Goal: Task Accomplishment & Management: Manage account settings

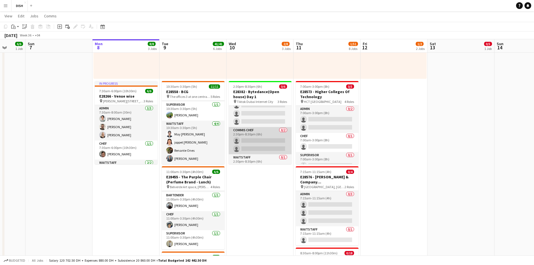
scroll to position [23, 0]
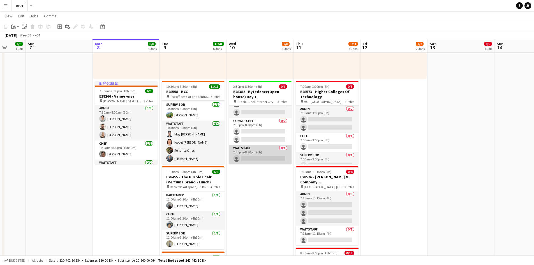
click at [260, 158] on app-card-role "Waitstaff 0/1 2:30pm-8:30pm (6h) single-neutral-actions" at bounding box center [260, 154] width 63 height 19
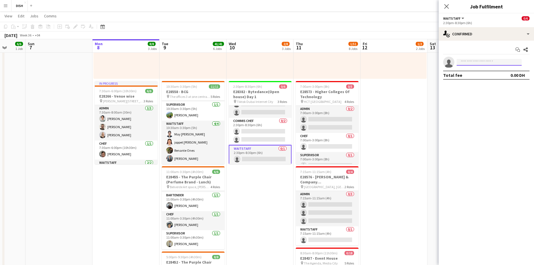
click at [516, 65] on input at bounding box center [489, 62] width 65 height 7
type input "*****"
click at [445, 7] on icon "Close pop-in" at bounding box center [446, 6] width 5 height 5
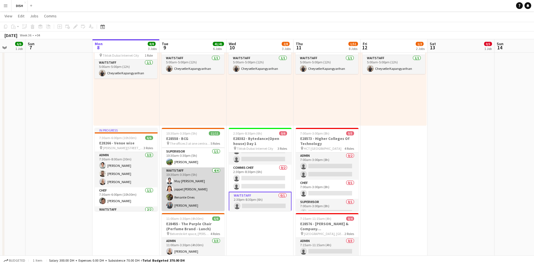
scroll to position [34, 0]
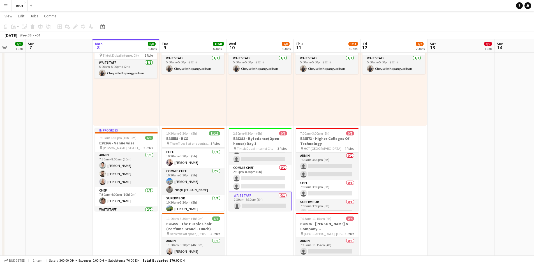
drag, startPoint x: 26, startPoint y: 39, endPoint x: 6, endPoint y: 88, distance: 53.2
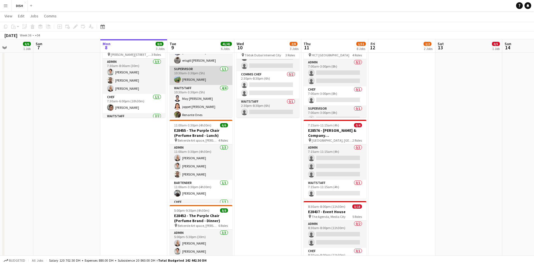
scroll to position [81, 0]
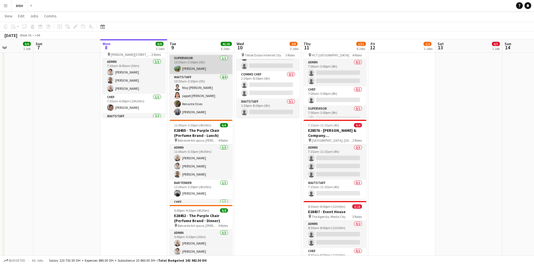
click at [211, 68] on app-card-role "Supervisor [DATE] 10:30am-3:30pm (5h) [PERSON_NAME]" at bounding box center [201, 64] width 63 height 19
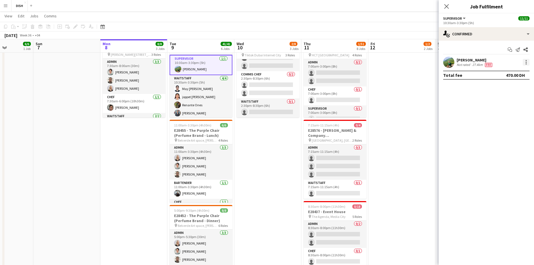
click at [528, 61] on div at bounding box center [526, 62] width 7 height 7
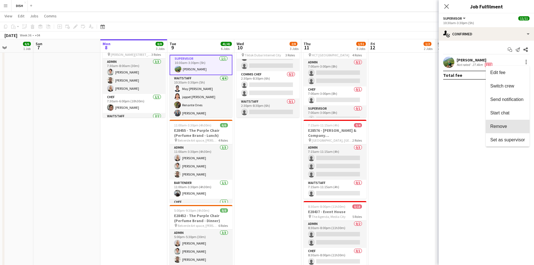
drag, startPoint x: 510, startPoint y: 130, endPoint x: 503, endPoint y: 130, distance: 7.0
click at [509, 130] on button "Remove" at bounding box center [508, 126] width 44 height 13
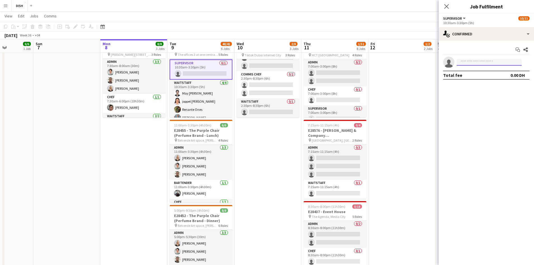
click at [503, 63] on input at bounding box center [489, 62] width 65 height 7
type input "*****"
click at [481, 77] on span "[PHONE_NUMBER]" at bounding box center [489, 79] width 56 height 4
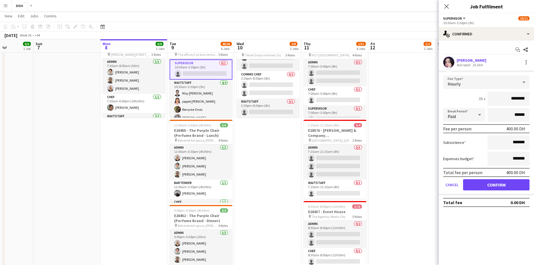
drag, startPoint x: 504, startPoint y: 98, endPoint x: 570, endPoint y: 96, distance: 66.5
click at [534, 96] on html "Menu Boards Boards Boards All jobs Status Workforce Workforce My Workforce Recr…" at bounding box center [267, 228] width 534 height 925
type input "****"
click at [507, 186] on button "Confirm" at bounding box center [496, 184] width 66 height 11
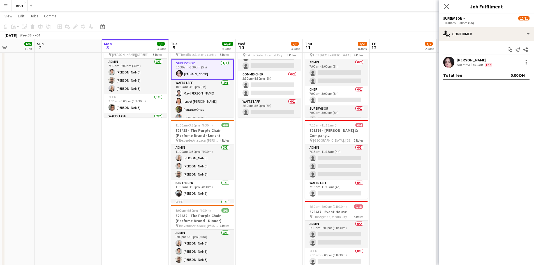
drag, startPoint x: 398, startPoint y: 86, endPoint x: 447, endPoint y: 42, distance: 64.9
click at [400, 84] on app-calendar-viewport "Thu 4 13/13 4 Jobs Fri 5 4/7 2 Jobs Sat 6 6/6 1 Job Sun 7 Mon 8 8/8 3 Jobs Tue …" at bounding box center [267, 234] width 534 height 893
drag, startPoint x: 428, startPoint y: 82, endPoint x: 440, endPoint y: 63, distance: 22.7
click at [428, 81] on app-date-cell "10:00am-3:00pm (5h) 0/1 pin [GEOGRAPHIC_DATA], Sheikh Zayed Rd - Al Quoz - Al Q…" at bounding box center [403, 190] width 67 height 722
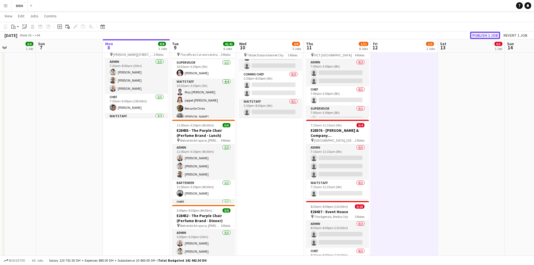
drag, startPoint x: 484, startPoint y: 33, endPoint x: 458, endPoint y: 65, distance: 40.6
click at [483, 33] on button "Publish 1 job" at bounding box center [485, 35] width 30 height 7
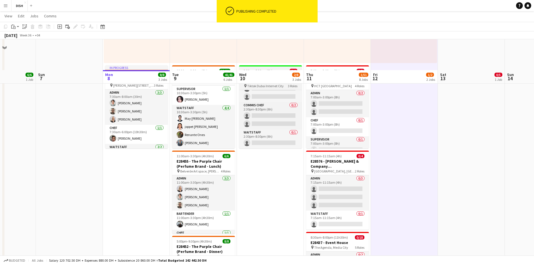
scroll to position [140, 0]
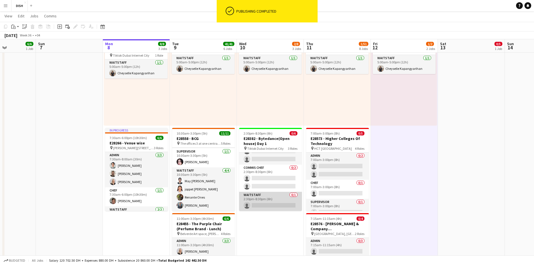
click at [265, 205] on app-card-role "Waitstaff 0/1 2:30pm-8:30pm (6h) single-neutral-actions" at bounding box center [270, 201] width 63 height 19
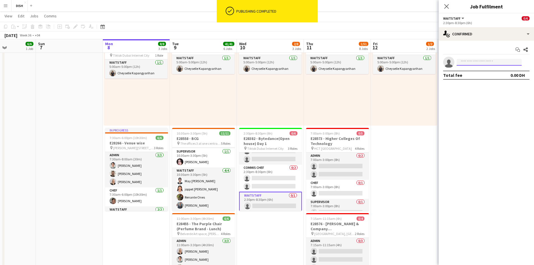
click at [474, 60] on input at bounding box center [489, 62] width 65 height 7
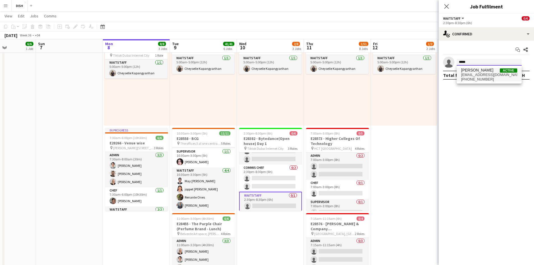
type input "*****"
drag, startPoint x: 475, startPoint y: 73, endPoint x: 440, endPoint y: 114, distance: 53.5
click at [475, 73] on span "[EMAIL_ADDRESS][DOMAIN_NAME]" at bounding box center [489, 75] width 56 height 4
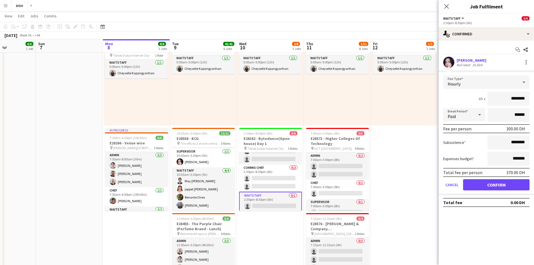
drag, startPoint x: 510, startPoint y: 99, endPoint x: 548, endPoint y: 101, distance: 38.5
type input "****"
drag, startPoint x: 537, startPoint y: 139, endPoint x: 565, endPoint y: 138, distance: 28.1
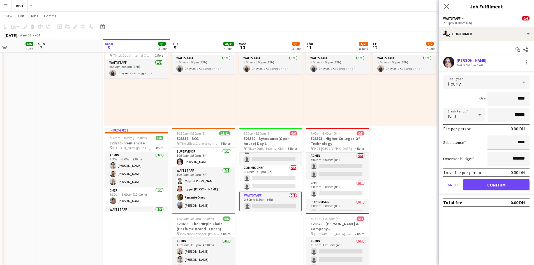
type input "****"
drag, startPoint x: 404, startPoint y: 215, endPoint x: 394, endPoint y: 219, distance: 10.2
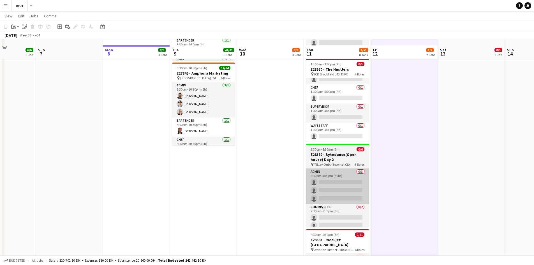
scroll to position [467, 0]
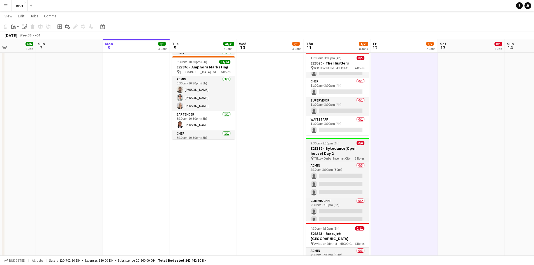
click at [325, 151] on h3 "E28382 - Bytedance(Open house) Day 2" at bounding box center [337, 151] width 63 height 10
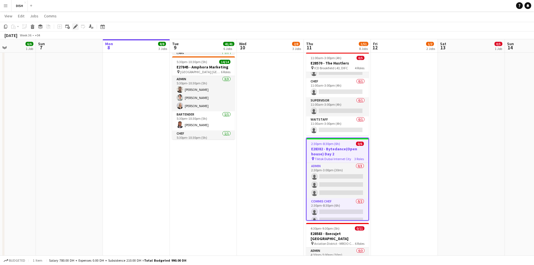
click at [73, 28] on div "Edit" at bounding box center [75, 26] width 7 height 7
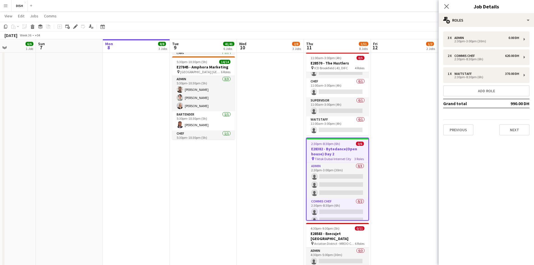
drag, startPoint x: 382, startPoint y: 170, endPoint x: 375, endPoint y: 174, distance: 7.3
click at [379, 173] on app-calendar-viewport "Thu 4 13/13 4 Jobs Fri 5 4/7 2 Jobs Sat 6 6/6 1 Job Sun 7 Mon 8 8/8 3 Jobs Tue …" at bounding box center [267, 1] width 534 height 893
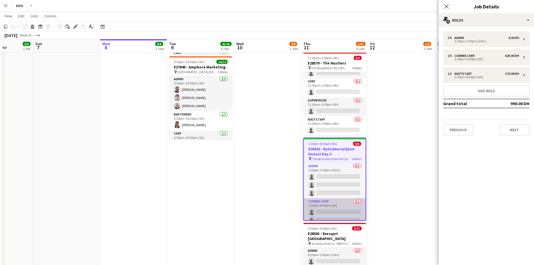
click at [330, 210] on app-card-role "Commis Chef 0/2 2:30pm-8:30pm (6h) single-neutral-actions single-neutral-actions" at bounding box center [335, 211] width 62 height 27
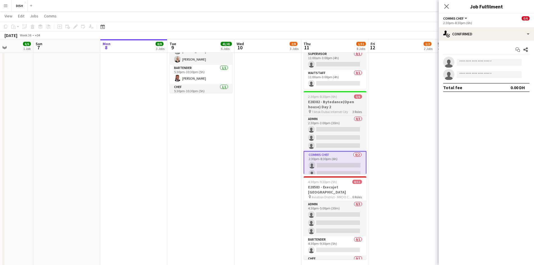
scroll to position [24, 0]
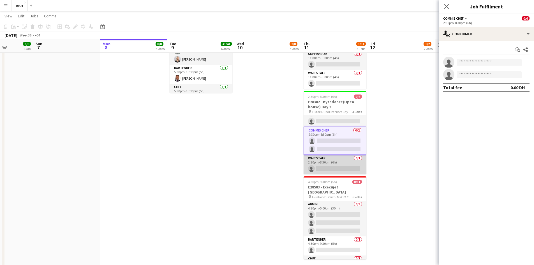
click at [323, 168] on app-card-role "Waitstaff 0/1 2:30pm-8:30pm (6h) single-neutral-actions" at bounding box center [335, 164] width 63 height 19
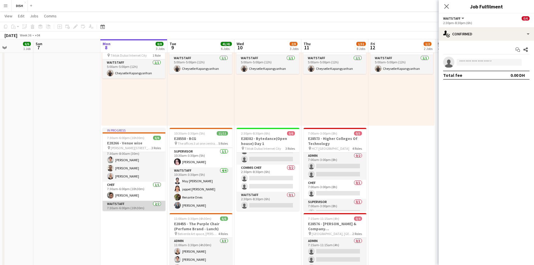
scroll to position [0, 0]
click at [465, 60] on input at bounding box center [489, 62] width 65 height 7
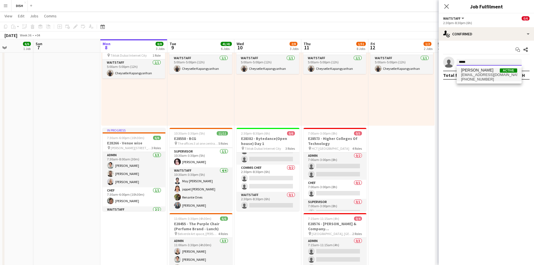
type input "*****"
click at [482, 70] on span "[PERSON_NAME]" at bounding box center [477, 70] width 32 height 5
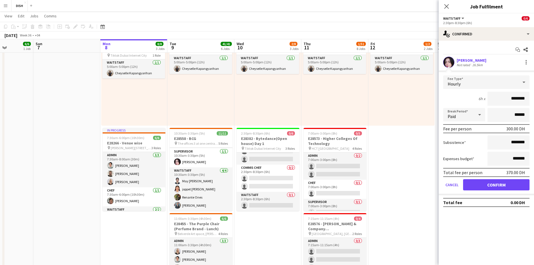
drag, startPoint x: 505, startPoint y: 97, endPoint x: 602, endPoint y: 88, distance: 96.8
type input "****"
drag, startPoint x: 502, startPoint y: 142, endPoint x: 579, endPoint y: 142, distance: 76.5
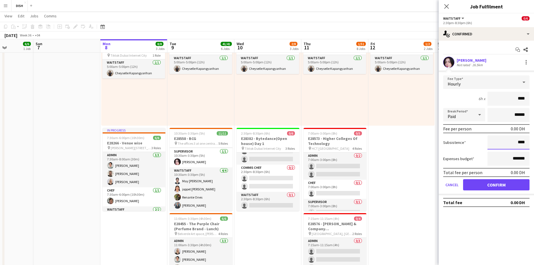
type input "****"
click at [495, 186] on button "Confirm" at bounding box center [496, 184] width 66 height 11
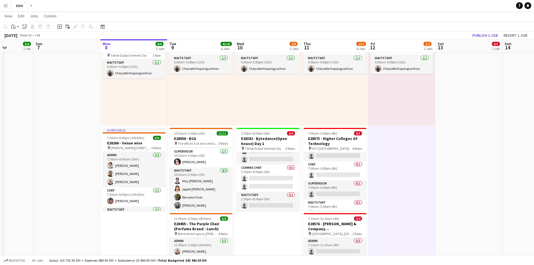
scroll to position [26, 0]
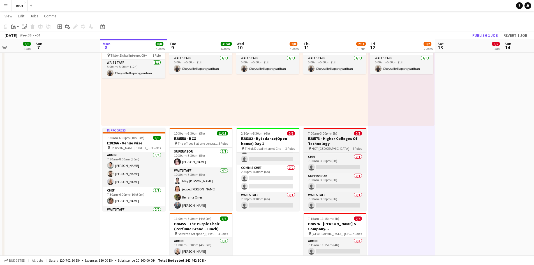
drag, startPoint x: 459, startPoint y: 177, endPoint x: 361, endPoint y: 186, distance: 99.1
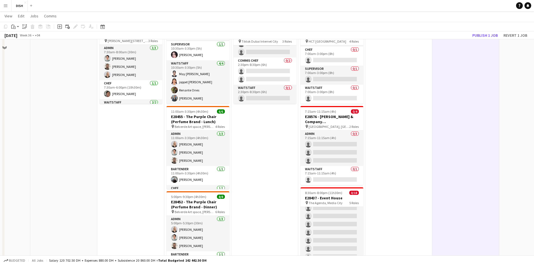
scroll to position [140, 0]
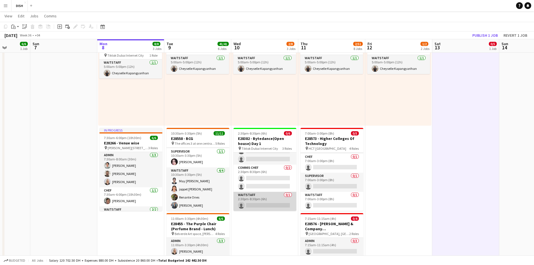
click at [268, 195] on app-card-role "Waitstaff 0/1 2:30pm-8:30pm (6h) single-neutral-actions" at bounding box center [265, 201] width 63 height 19
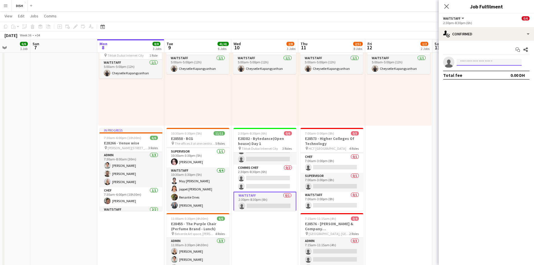
click at [479, 63] on input at bounding box center [489, 62] width 65 height 7
type input "*****"
click at [497, 78] on span "[PHONE_NUMBER]" at bounding box center [489, 79] width 56 height 4
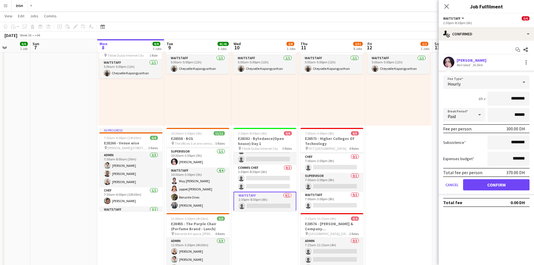
drag, startPoint x: 503, startPoint y: 97, endPoint x: 564, endPoint y: 97, distance: 61.1
type input "****"
drag, startPoint x: 513, startPoint y: 140, endPoint x: 544, endPoint y: 140, distance: 31.7
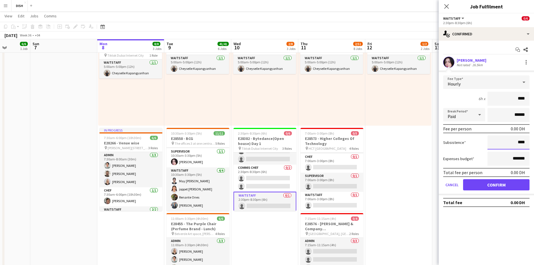
type input "****"
click at [498, 185] on button "Confirm" at bounding box center [496, 184] width 66 height 11
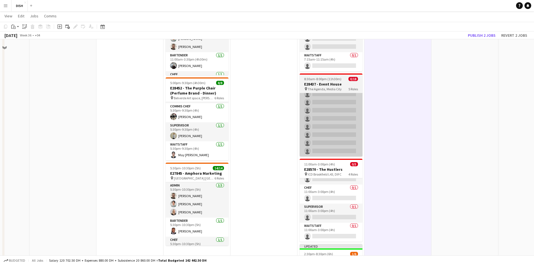
scroll to position [280, 0]
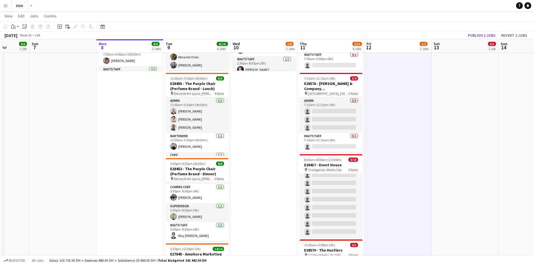
click at [471, 96] on app-date-cell "12:00pm-4:00pm (4h) 0/5 E28585 - [PERSON_NAME] pin TBC Dubai 2 Roles Admin 0/3 …" at bounding box center [464, 143] width 67 height 722
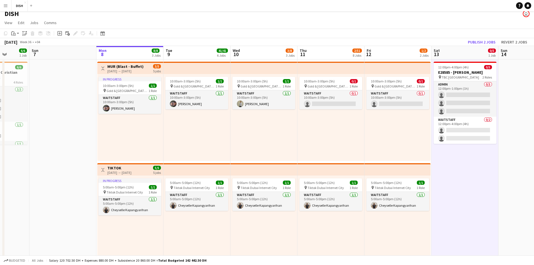
scroll to position [0, 0]
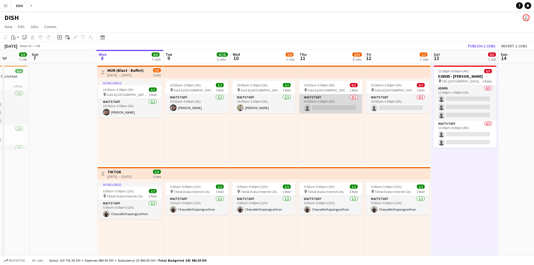
click at [335, 106] on app-card-role "Waitstaff 0/1 10:00am-3:00pm (5h) single-neutral-actions" at bounding box center [330, 103] width 63 height 19
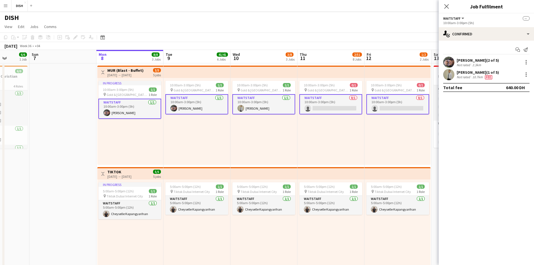
click at [268, 141] on div "10:00am-3:00pm (5h) 1/1 pin [GEOGRAPHIC_DATA], Sheikh Zayed Rd - Al Quoz - Al Q…" at bounding box center [263, 121] width 67 height 87
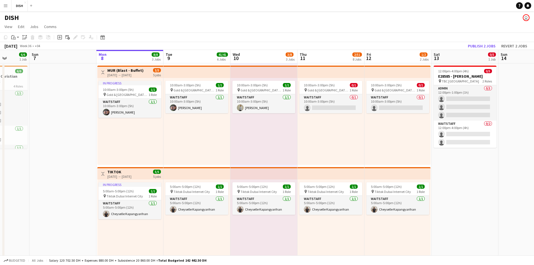
drag, startPoint x: 476, startPoint y: 163, endPoint x: 473, endPoint y: 158, distance: 5.8
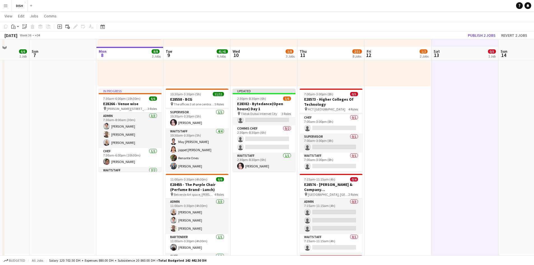
scroll to position [187, 0]
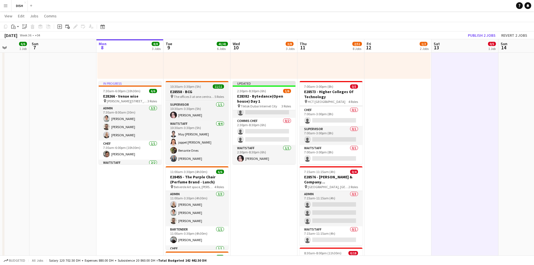
drag, startPoint x: 199, startPoint y: 91, endPoint x: 178, endPoint y: 84, distance: 22.2
click at [199, 91] on h3 "E28558 - BCG" at bounding box center [197, 91] width 63 height 5
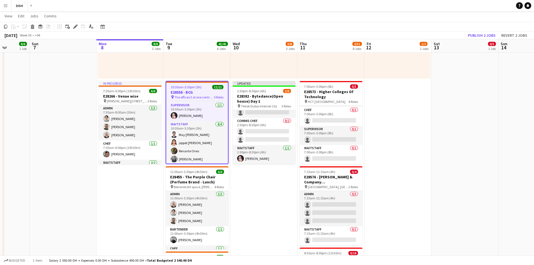
scroll to position [0, 172]
click at [74, 26] on icon "Edit" at bounding box center [75, 26] width 4 height 4
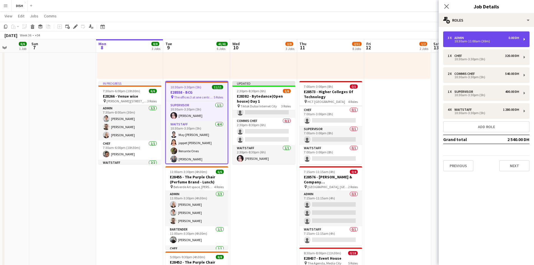
click at [469, 34] on div "3 x Admin 0.00 DH 10:30am-11:00am (30m)" at bounding box center [486, 39] width 86 height 16
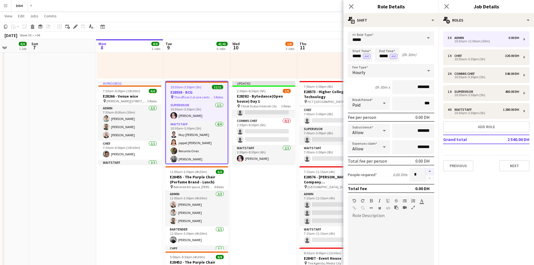
click at [426, 172] on button "button" at bounding box center [429, 171] width 9 height 7
type input "*"
click at [469, 172] on div "3 x Admin 0.00 DH 10:30am-11:00am (30m) 1 x Chef 320.00 DH 10:30am-3:30pm (5h) …" at bounding box center [486, 101] width 95 height 149
click at [467, 166] on button "Previous" at bounding box center [458, 165] width 30 height 11
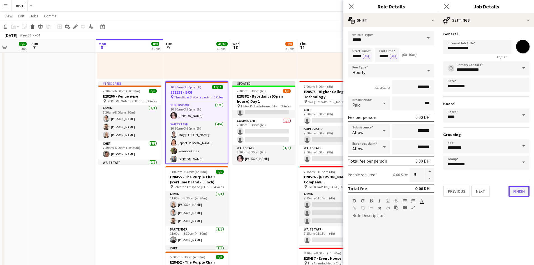
click at [517, 194] on button "Finish" at bounding box center [519, 191] width 21 height 11
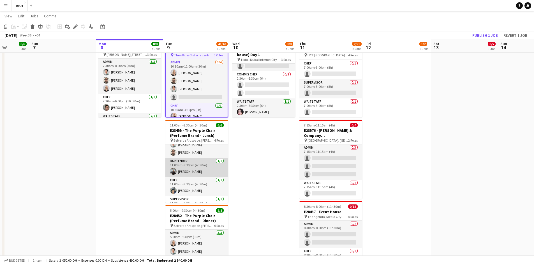
scroll to position [34, 0]
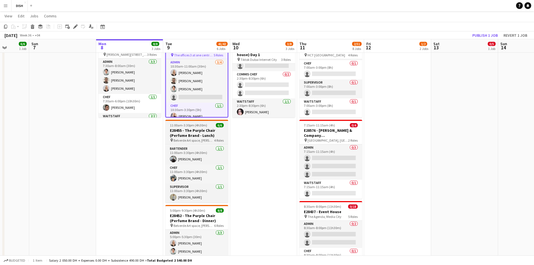
click at [203, 134] on h3 "E28455 - The Purple Chair (Perfume Brand - Lunch)" at bounding box center [196, 133] width 63 height 10
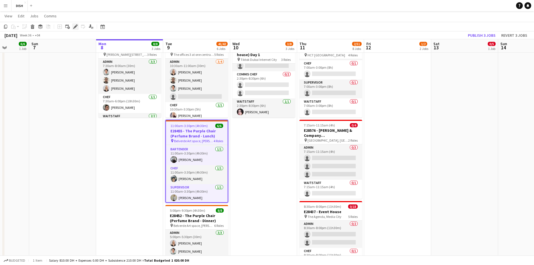
drag, startPoint x: 76, startPoint y: 22, endPoint x: 75, endPoint y: 26, distance: 3.5
click at [75, 24] on app-toolbar "Copy Paste Paste Ctrl+V Paste with crew Ctrl+Shift+V Paste linked Job [GEOGRAPH…" at bounding box center [267, 27] width 534 height 10
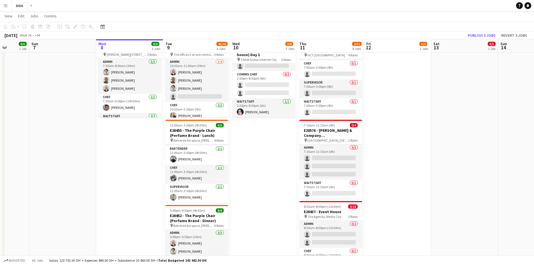
click at [75, 26] on div "Add job Add linked Job Edit Edit linked Job Applicants" at bounding box center [73, 26] width 43 height 7
drag, startPoint x: 193, startPoint y: 133, endPoint x: 147, endPoint y: 98, distance: 57.5
click at [191, 132] on h3 "E28455 - The Purple Chair (Perfume Brand - Lunch)" at bounding box center [196, 133] width 63 height 10
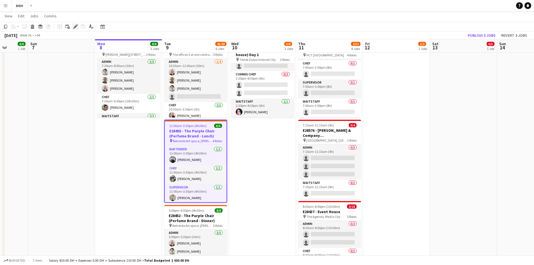
click at [74, 28] on icon at bounding box center [73, 27] width 1 height 1
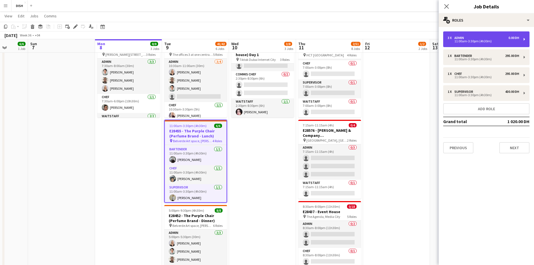
click at [487, 43] on div "11:00am-3:30pm (4h30m)" at bounding box center [483, 41] width 71 height 3
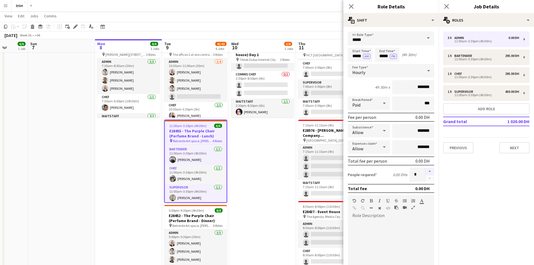
click at [427, 170] on button "button" at bounding box center [429, 171] width 9 height 7
type input "*"
click at [507, 147] on button "Next" at bounding box center [514, 147] width 30 height 11
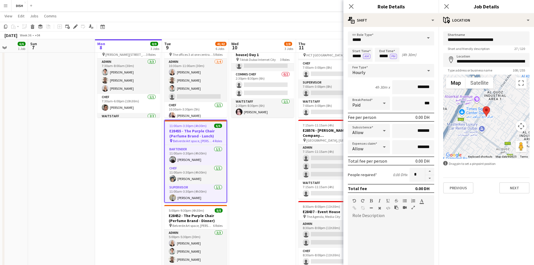
scroll to position [86, 0]
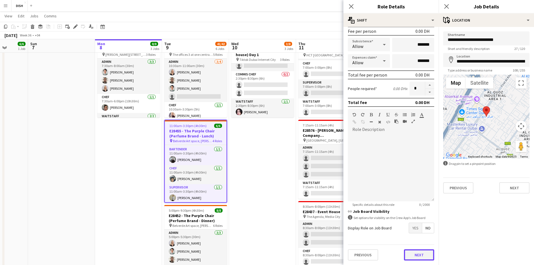
click at [419, 255] on button "Next" at bounding box center [419, 254] width 30 height 11
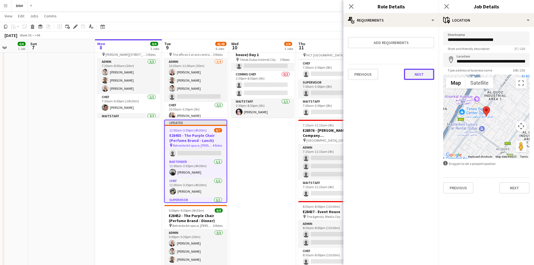
click at [414, 72] on button "Next" at bounding box center [419, 74] width 30 height 11
click at [424, 74] on button "Finish" at bounding box center [423, 75] width 21 height 11
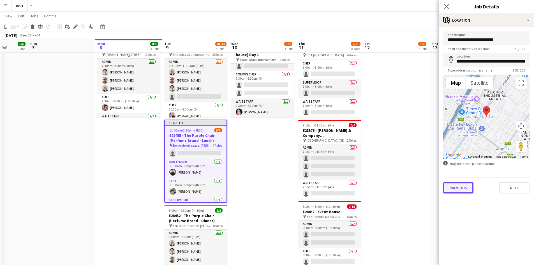
click at [462, 188] on button "Previous" at bounding box center [458, 187] width 30 height 11
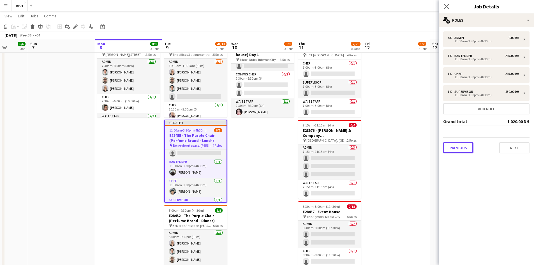
click at [472, 145] on button "Previous" at bounding box center [458, 147] width 30 height 11
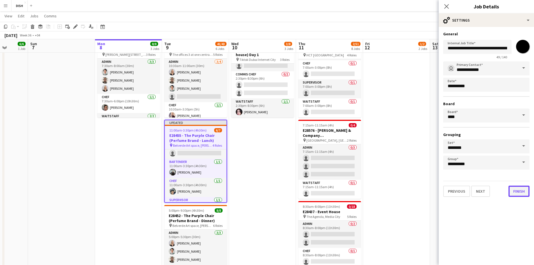
click at [517, 191] on button "Finish" at bounding box center [519, 191] width 21 height 11
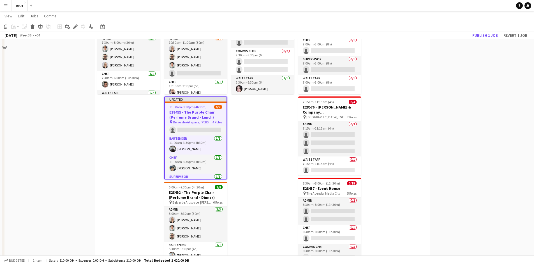
scroll to position [280, 0]
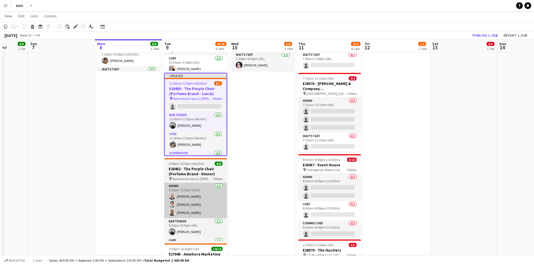
drag, startPoint x: 258, startPoint y: 176, endPoint x: 217, endPoint y: 193, distance: 43.8
click at [254, 176] on app-calendar-viewport "Thu 4 13/13 4 Jobs Fri 5 4/7 2 Jobs Sat 6 6/6 1 Job Sun 7 Mon 8 8/8 3 Jobs Tue …" at bounding box center [267, 188] width 534 height 893
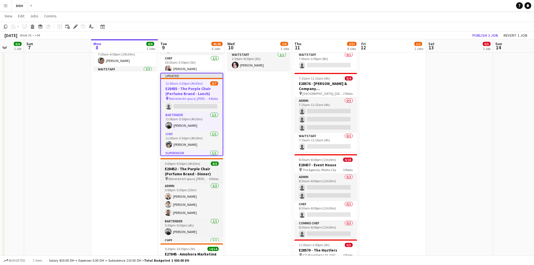
drag, startPoint x: 201, startPoint y: 175, endPoint x: 196, endPoint y: 170, distance: 7.4
click at [201, 174] on h3 "E28452 - The Purple Chair (Perfume Brand - Dinner)" at bounding box center [191, 171] width 63 height 10
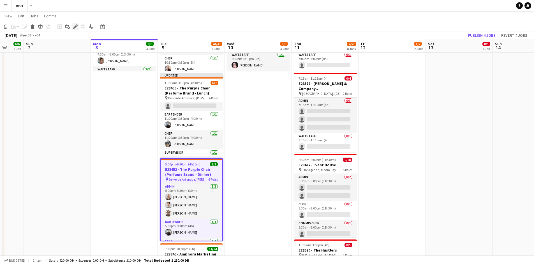
click at [75, 26] on icon "Edit" at bounding box center [75, 26] width 4 height 4
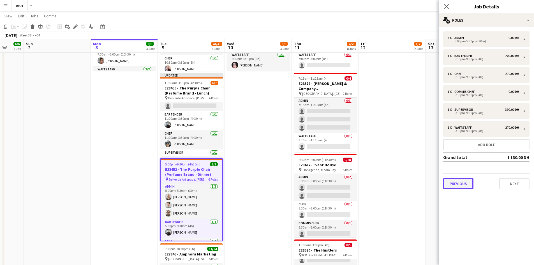
drag, startPoint x: 456, startPoint y: 188, endPoint x: 468, endPoint y: 180, distance: 14.1
click at [457, 187] on button "Previous" at bounding box center [458, 183] width 30 height 11
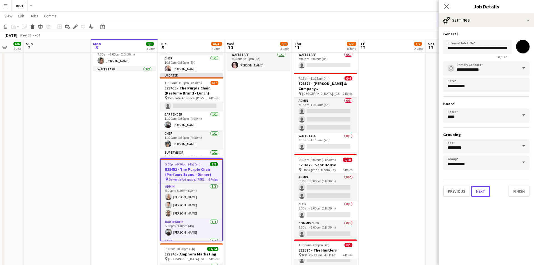
drag, startPoint x: 484, startPoint y: 193, endPoint x: 493, endPoint y: 165, distance: 30.2
click at [484, 190] on button "Next" at bounding box center [480, 191] width 19 height 11
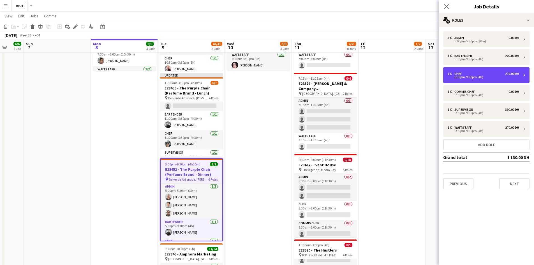
drag, startPoint x: 482, startPoint y: 92, endPoint x: 479, endPoint y: 103, distance: 11.1
click at [480, 101] on div "3 x Admin 0.00 DH 5:00pm-5:30pm (30m) 1 x Bartender 200.00 DH 5:30pm-9:30pm (4h…" at bounding box center [486, 110] width 95 height 158
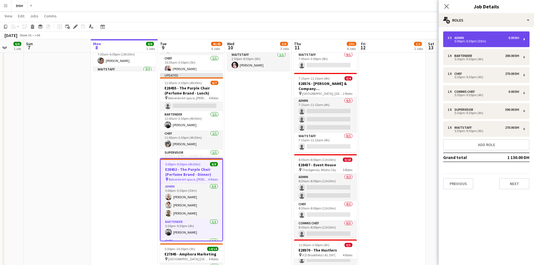
click at [475, 46] on div "3 x Admin 0.00 DH 5:00pm-5:30pm (30m)" at bounding box center [486, 39] width 86 height 16
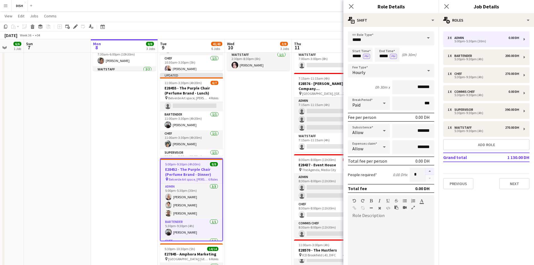
click at [425, 173] on button "button" at bounding box center [429, 171] width 9 height 7
type input "*"
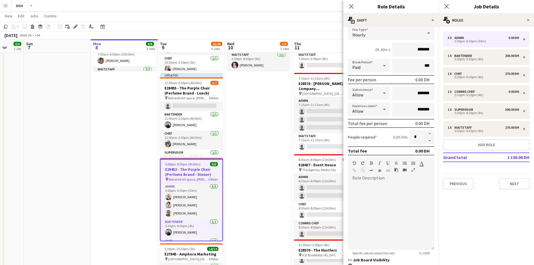
scroll to position [86, 0]
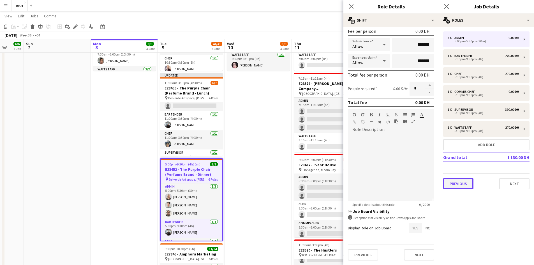
click at [452, 182] on button "Previous" at bounding box center [458, 183] width 30 height 11
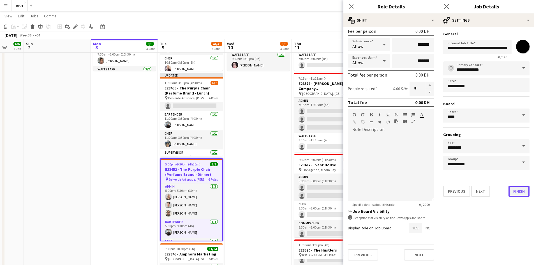
drag, startPoint x: 521, startPoint y: 191, endPoint x: 510, endPoint y: 191, distance: 11.8
click at [521, 190] on button "Finish" at bounding box center [519, 191] width 21 height 11
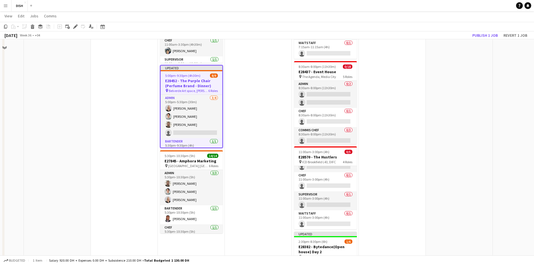
scroll to position [374, 0]
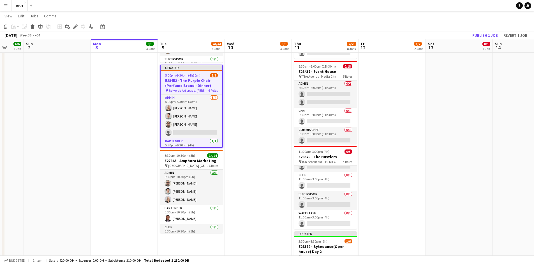
click at [198, 165] on app-calendar-viewport "Thu 4 13/13 4 Jobs Fri 5 4/7 2 Jobs Sat 6 6/6 1 Job Sun 7 Mon 8 8/8 3 Jobs Tue …" at bounding box center [267, 94] width 534 height 893
click at [197, 164] on span "[GEOGRAPHIC_DATA] [GEOGRAPHIC_DATA]" at bounding box center [188, 165] width 41 height 4
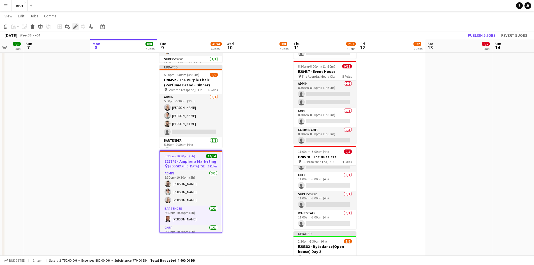
drag, startPoint x: 76, startPoint y: 28, endPoint x: 88, endPoint y: 36, distance: 13.9
click at [76, 28] on icon "Edit" at bounding box center [75, 26] width 4 height 4
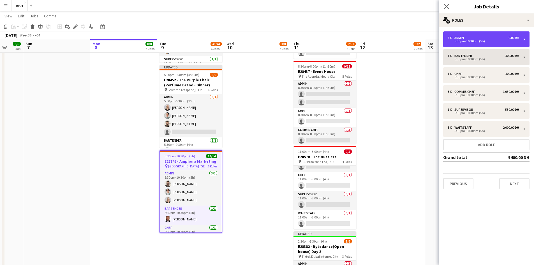
drag, startPoint x: 472, startPoint y: 43, endPoint x: 463, endPoint y: 56, distance: 15.2
click at [471, 44] on div "3 x Admin 0.00 DH 5:30pm-10:30pm (5h)" at bounding box center [486, 39] width 86 height 16
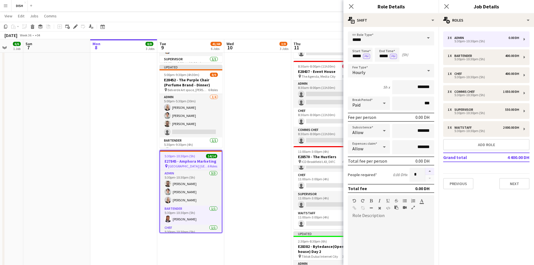
click at [425, 172] on button "button" at bounding box center [429, 171] width 9 height 7
type input "*"
click at [464, 181] on button "Previous" at bounding box center [458, 183] width 30 height 11
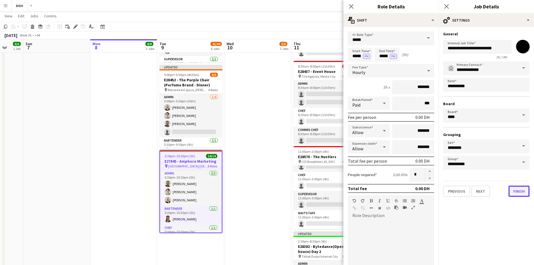
click at [516, 190] on button "Finish" at bounding box center [519, 191] width 21 height 11
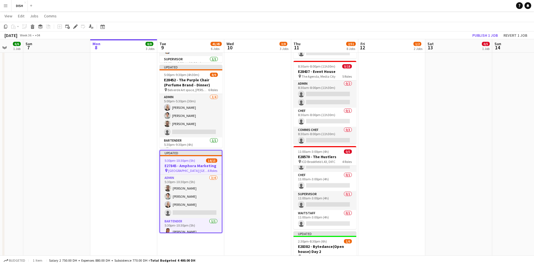
drag, startPoint x: 515, startPoint y: 191, endPoint x: 373, endPoint y: 150, distance: 147.8
click at [375, 150] on app-date-cell "10:00am-3:00pm (5h) 0/1 pin [GEOGRAPHIC_DATA], Sheikh Zayed Rd - Al Quoz - Al Q…" at bounding box center [391, 50] width 67 height 722
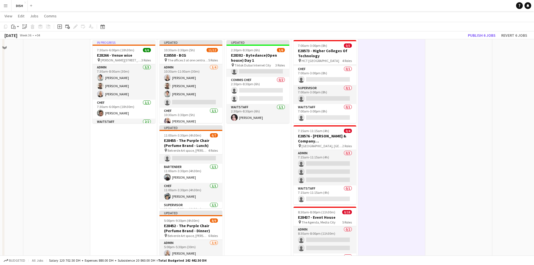
scroll to position [187, 0]
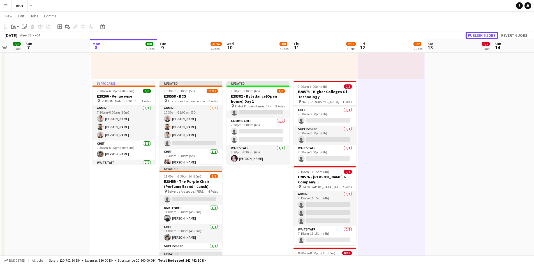
drag, startPoint x: 491, startPoint y: 36, endPoint x: 487, endPoint y: 39, distance: 5.0
click at [491, 36] on button "Publish 6 jobs" at bounding box center [482, 35] width 32 height 7
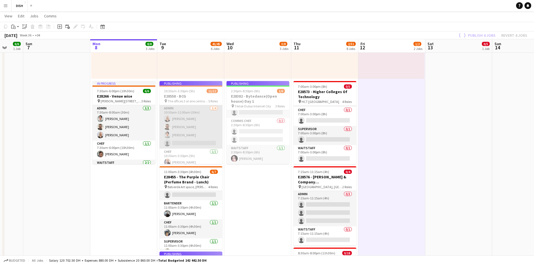
scroll to position [23, 0]
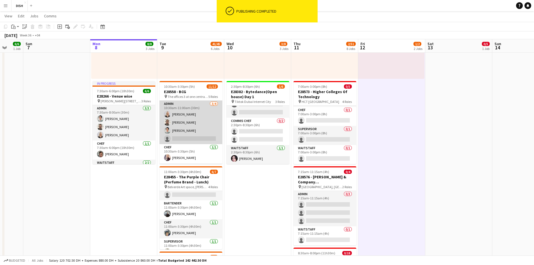
drag, startPoint x: 192, startPoint y: 140, endPoint x: 199, endPoint y: 135, distance: 8.5
click at [192, 140] on app-card-role "Admin [DATE] 10:30am-11:00am (30m) [PERSON_NAME] [PERSON_NAME] [PERSON_NAME] si…" at bounding box center [191, 122] width 63 height 43
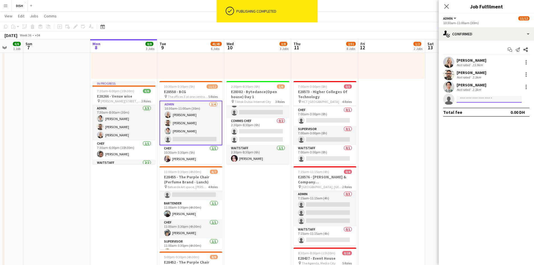
drag, startPoint x: 476, startPoint y: 97, endPoint x: 470, endPoint y: 100, distance: 7.0
click at [475, 98] on input at bounding box center [489, 99] width 65 height 7
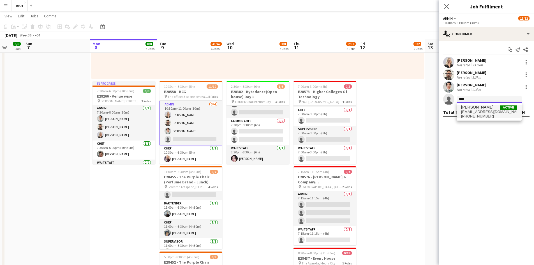
type input "****"
click at [473, 111] on span "[EMAIL_ADDRESS][DOMAIN_NAME]" at bounding box center [489, 112] width 56 height 4
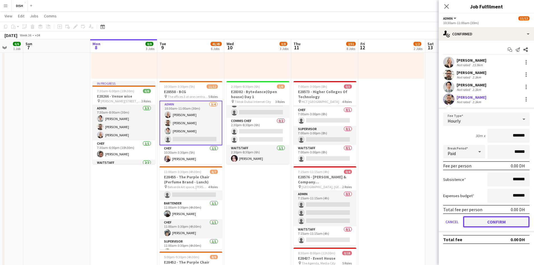
click at [490, 225] on button "Confirm" at bounding box center [496, 221] width 66 height 11
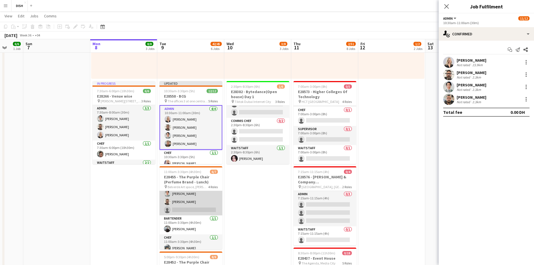
scroll to position [0, 0]
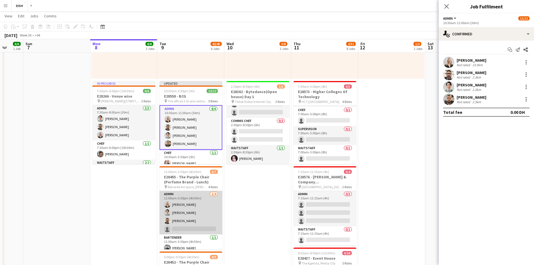
click at [191, 211] on app-card-role "Admin [DATE] 11:00am-3:30pm (4h30m) [PERSON_NAME] [PERSON_NAME] [PERSON_NAME] s…" at bounding box center [191, 212] width 63 height 43
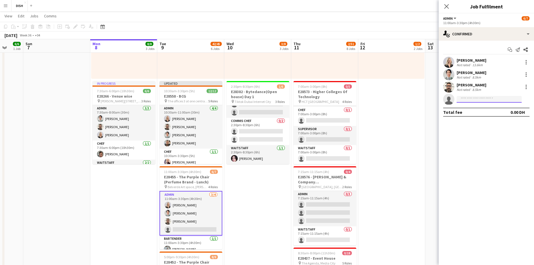
drag, startPoint x: 465, startPoint y: 99, endPoint x: 463, endPoint y: 102, distance: 3.3
click at [464, 99] on input at bounding box center [489, 99] width 65 height 7
type input "****"
click at [477, 116] on span "[PHONE_NUMBER]" at bounding box center [489, 116] width 56 height 4
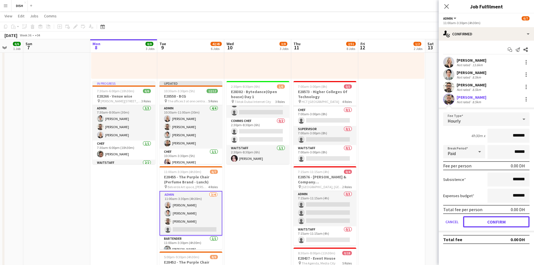
drag, startPoint x: 498, startPoint y: 223, endPoint x: 403, endPoint y: 233, distance: 95.5
click at [497, 223] on button "Confirm" at bounding box center [496, 221] width 66 height 11
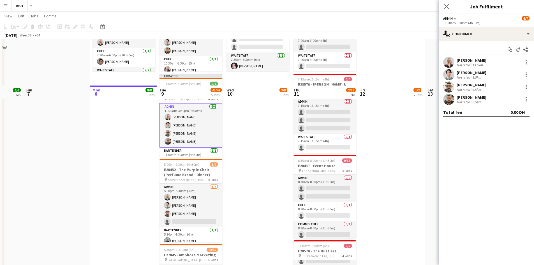
scroll to position [327, 0]
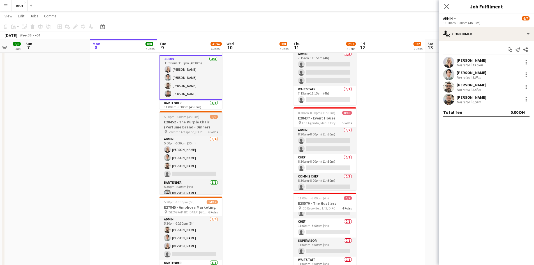
click at [202, 126] on h3 "E28452 - The Purple Chair (Perfume Brand - Dinner)" at bounding box center [191, 124] width 63 height 10
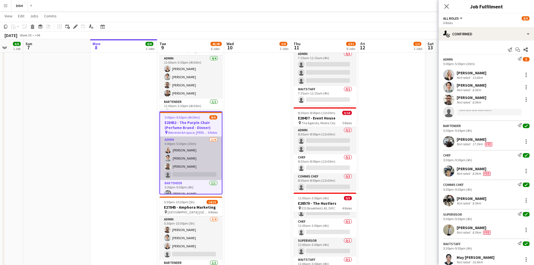
click at [196, 163] on app-card-role "Admin [DATE] 5:00pm-5:30pm (30m) [PERSON_NAME] [PERSON_NAME] [PERSON_NAME] sing…" at bounding box center [191, 158] width 62 height 43
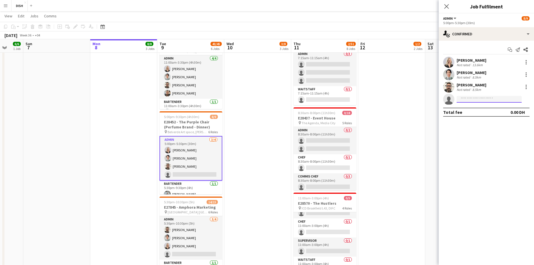
click at [499, 100] on input at bounding box center [489, 99] width 65 height 7
type input "****"
click at [489, 111] on span "[EMAIL_ADDRESS][DOMAIN_NAME]" at bounding box center [489, 112] width 56 height 4
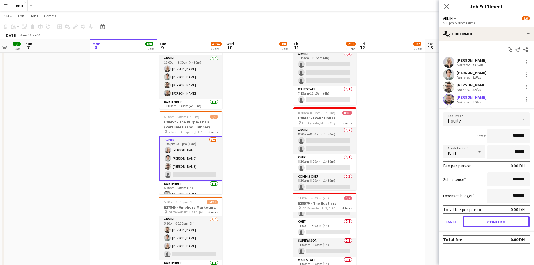
drag, startPoint x: 492, startPoint y: 221, endPoint x: 290, endPoint y: 219, distance: 201.9
click at [490, 220] on button "Confirm" at bounding box center [496, 221] width 66 height 11
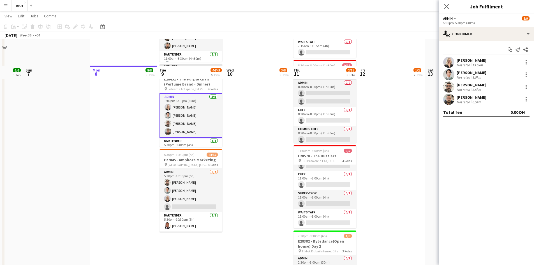
scroll to position [421, 0]
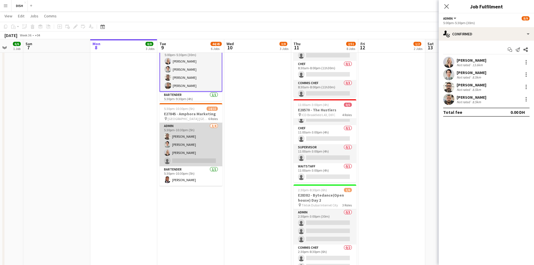
drag, startPoint x: 193, startPoint y: 144, endPoint x: 195, endPoint y: 141, distance: 3.4
click at [193, 144] on app-card-role "Admin [DATE] 5:30pm-10:30pm (5h) [PERSON_NAME] [PERSON_NAME] [PERSON_NAME] sing…" at bounding box center [191, 144] width 63 height 43
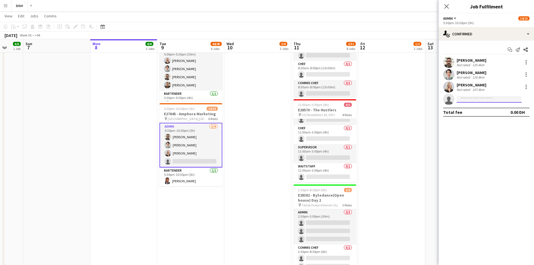
drag, startPoint x: 485, startPoint y: 97, endPoint x: 480, endPoint y: 95, distance: 5.5
click at [483, 97] on input at bounding box center [489, 99] width 65 height 7
type input "****"
click at [477, 115] on span "[PHONE_NUMBER]" at bounding box center [489, 116] width 56 height 4
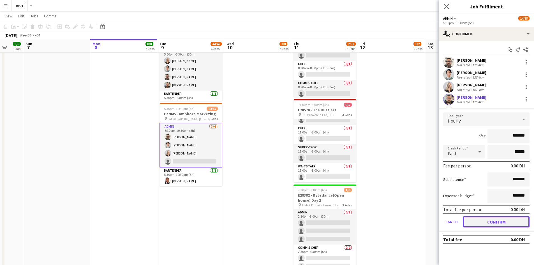
click at [487, 223] on button "Confirm" at bounding box center [496, 221] width 66 height 11
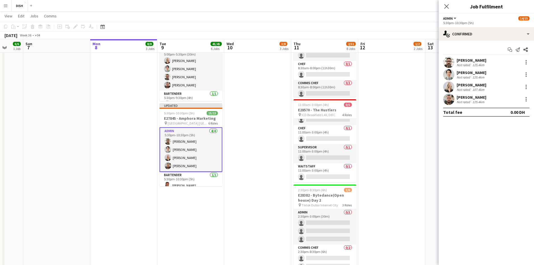
click at [414, 144] on app-date-cell "10:00am-3:00pm (5h) 0/1 pin [GEOGRAPHIC_DATA], Sheikh Zayed Rd - Al Quoz - Al Q…" at bounding box center [391, 3] width 67 height 722
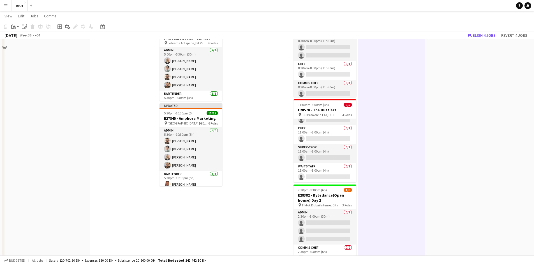
scroll to position [187, 0]
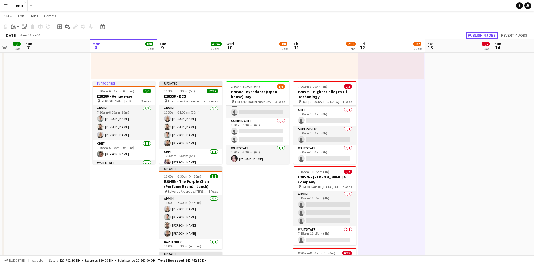
drag, startPoint x: 482, startPoint y: 35, endPoint x: 478, endPoint y: 37, distance: 5.4
click at [481, 35] on button "Publish 4 jobs" at bounding box center [482, 35] width 32 height 7
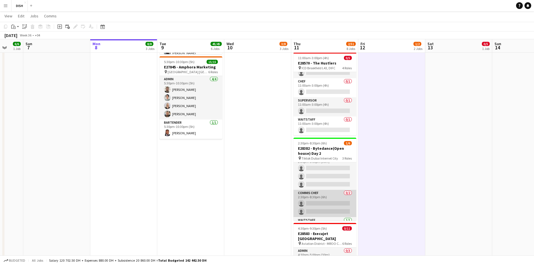
scroll to position [0, 0]
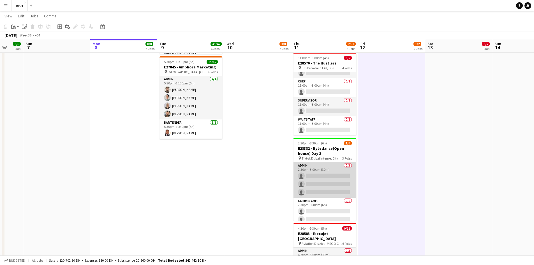
click at [333, 183] on app-card-role "Admin 0/3 2:30pm-3:00pm (30m) single-neutral-actions single-neutral-actions sin…" at bounding box center [325, 179] width 63 height 35
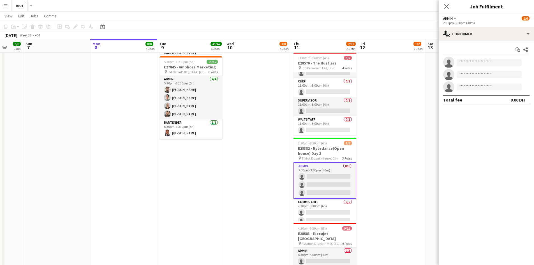
click at [385, 183] on app-calendar-viewport "Thu 4 13/13 4 Jobs Fri 5 4/7 2 Jobs Sat 6 6/6 1 Job Sun 7 Mon 8 8/8 3 Jobs Tue …" at bounding box center [267, 1] width 534 height 893
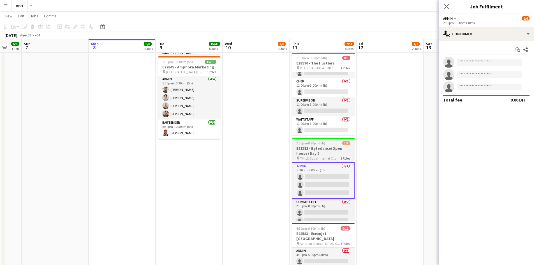
click at [336, 155] on h3 "E28382 - Bytedance(Open house) Day 2" at bounding box center [323, 151] width 63 height 10
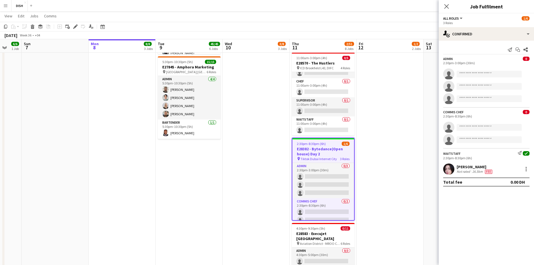
click at [323, 153] on h3 "E28382 - Bytedance(Open house) Day 2" at bounding box center [323, 151] width 62 height 10
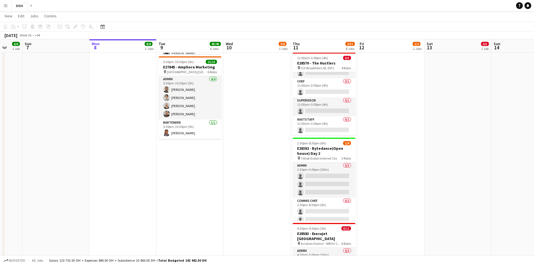
drag, startPoint x: 330, startPoint y: 153, endPoint x: 245, endPoint y: 125, distance: 88.9
click at [324, 151] on app-calendar-viewport "Thu 4 13/13 4 Jobs Fri 5 4/7 2 Jobs Sat 6 6/6 1 Job Sun 7 Mon 8 8/8 3 Jobs Tue …" at bounding box center [267, 1] width 534 height 893
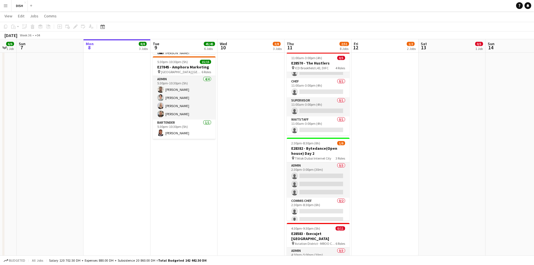
drag, startPoint x: 251, startPoint y: 135, endPoint x: 284, endPoint y: 152, distance: 37.6
click at [253, 138] on app-calendar-viewport "Thu 4 13/13 4 Jobs Fri 5 4/7 2 Jobs Sat 6 6/6 1 Job Sun 7 Mon 8 8/8 3 Jobs Tue …" at bounding box center [267, 1] width 534 height 893
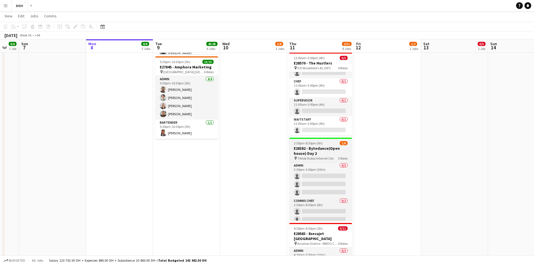
drag, startPoint x: 311, startPoint y: 154, endPoint x: 308, endPoint y: 151, distance: 4.4
click at [311, 153] on h3 "E28382 - Bytedance(Open house) Day 2" at bounding box center [320, 151] width 63 height 10
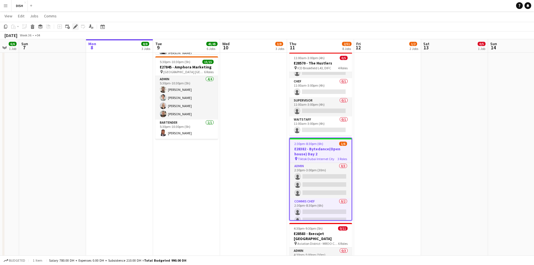
click at [75, 27] on icon at bounding box center [75, 26] width 3 height 3
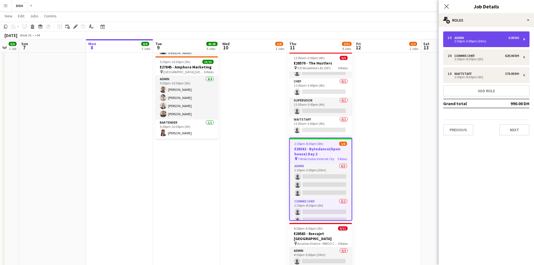
drag, startPoint x: 476, startPoint y: 41, endPoint x: 478, endPoint y: 81, distance: 39.3
click at [475, 41] on div "2:30pm-3:00pm (30m)" at bounding box center [483, 41] width 71 height 3
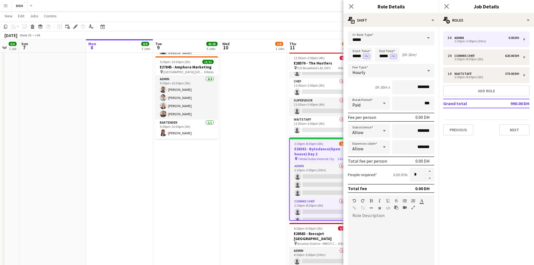
click at [428, 172] on button "button" at bounding box center [429, 171] width 9 height 7
type input "*"
drag, startPoint x: 451, startPoint y: 120, endPoint x: 453, endPoint y: 128, distance: 8.7
click at [451, 122] on div "3 x Admin 0.00 DH 2:30pm-3:00pm (30m) 2 x Commis Chef 620.00 DH 2:30pm-8:30pm (…" at bounding box center [486, 83] width 95 height 104
drag, startPoint x: 453, startPoint y: 128, endPoint x: 459, endPoint y: 131, distance: 6.7
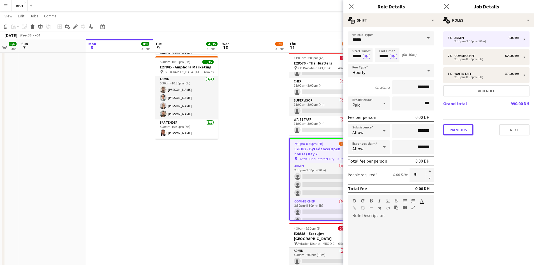
click at [454, 128] on button "Previous" at bounding box center [458, 129] width 30 height 11
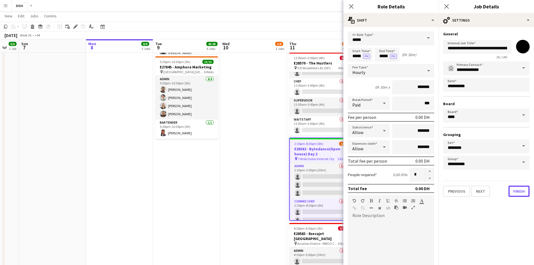
drag, startPoint x: 518, startPoint y: 192, endPoint x: 391, endPoint y: 149, distance: 133.7
click at [515, 190] on button "Finish" at bounding box center [519, 191] width 21 height 11
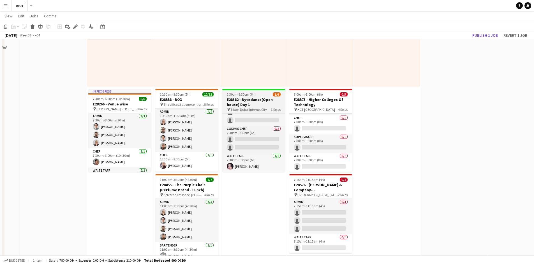
scroll to position [140, 0]
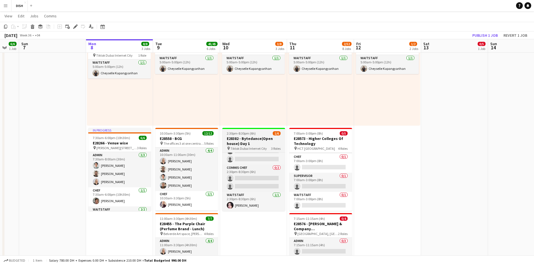
click at [259, 137] on h3 "E28382 - Bytedance(Open house) Day 1" at bounding box center [253, 141] width 63 height 10
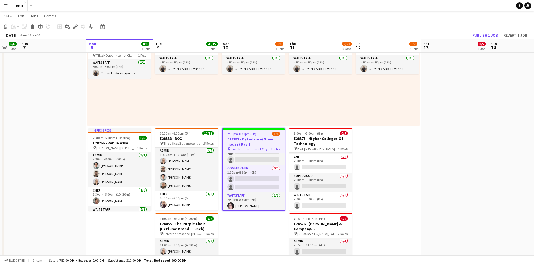
scroll to position [24, 0]
click at [75, 27] on icon at bounding box center [75, 26] width 3 height 3
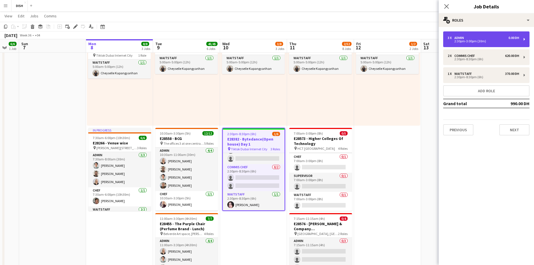
click at [469, 41] on div "2:30pm-3:00pm (30m)" at bounding box center [483, 41] width 71 height 3
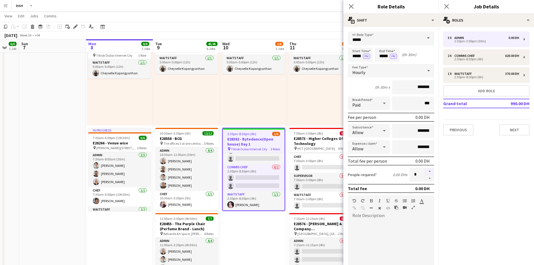
click at [425, 171] on button "button" at bounding box center [429, 171] width 9 height 7
type input "*"
drag, startPoint x: 467, startPoint y: 132, endPoint x: 466, endPoint y: 140, distance: 7.9
click at [467, 133] on button "Previous" at bounding box center [458, 129] width 30 height 11
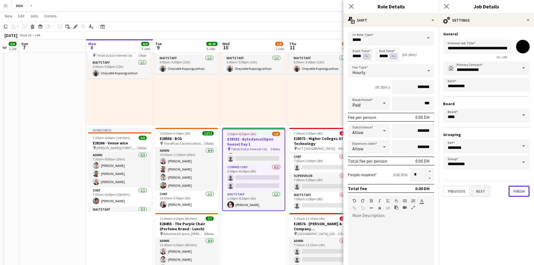
click at [515, 191] on button "Finish" at bounding box center [519, 191] width 21 height 11
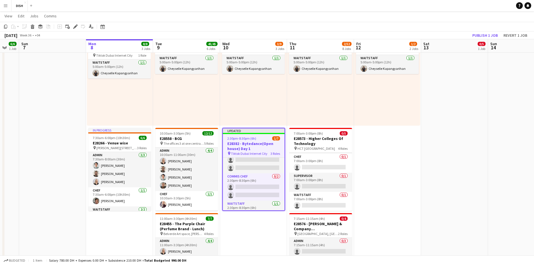
scroll to position [0, 182]
click at [406, 106] on div "5:00am-5:00pm (12h) 1/1 pin Tiktok Dubai Internet City 1 Role Waitstaff [DATE] …" at bounding box center [387, 82] width 66 height 87
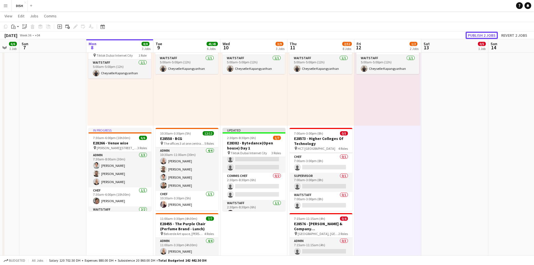
drag, startPoint x: 491, startPoint y: 35, endPoint x: 489, endPoint y: 37, distance: 3.3
click at [491, 36] on button "Publish 2 jobs" at bounding box center [482, 35] width 32 height 7
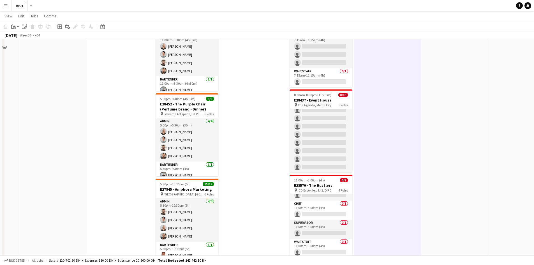
scroll to position [374, 0]
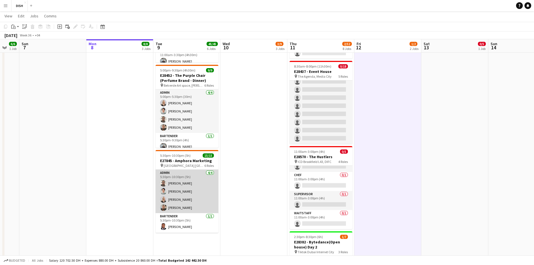
click at [214, 186] on app-card-role "Admin [DATE] 5:30pm-10:30pm (5h) [PERSON_NAME] [PERSON_NAME] [PERSON_NAME] Mats…" at bounding box center [187, 191] width 63 height 43
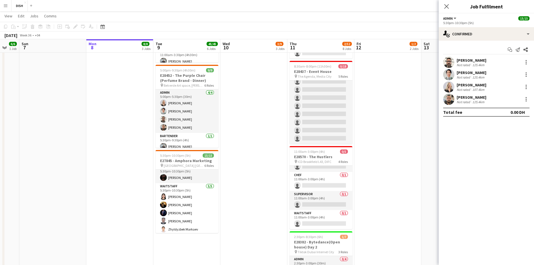
scroll to position [0, 181]
click at [238, 191] on app-date-cell "10:00am-3:00pm (5h) 1/1 pin [GEOGRAPHIC_DATA], [GEOGRAPHIC_DATA] - Al Quoz - Al…" at bounding box center [254, 50] width 67 height 722
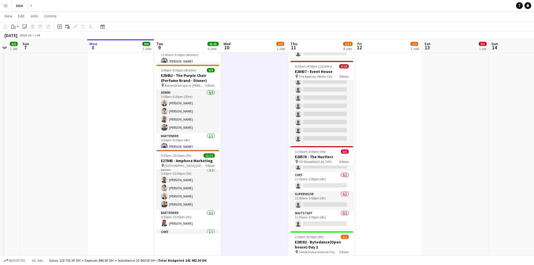
scroll to position [0, 0]
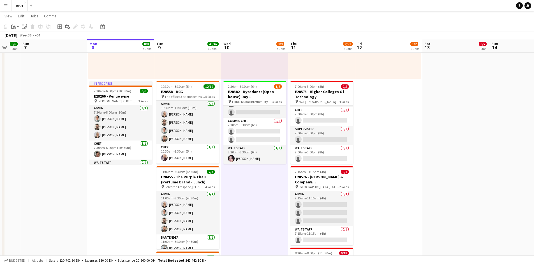
click at [249, 187] on app-date-cell "10:00am-3:00pm (5h) 1/1 pin [GEOGRAPHIC_DATA], [GEOGRAPHIC_DATA] - Al Quoz - Al…" at bounding box center [254, 237] width 67 height 722
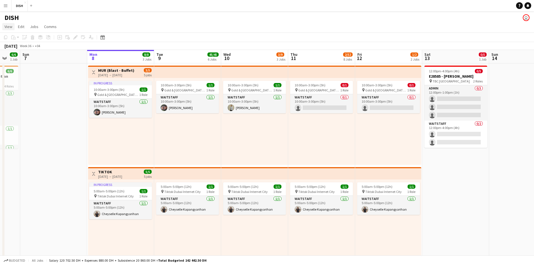
click at [10, 28] on span "View" at bounding box center [8, 26] width 8 height 5
click at [6, 5] on app-icon "Menu" at bounding box center [5, 5] width 4 height 4
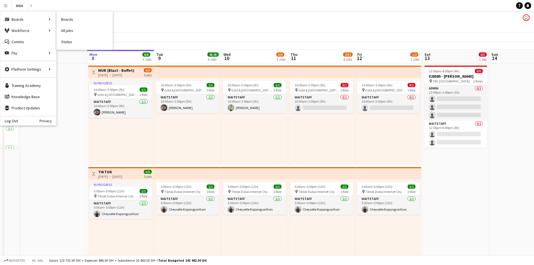
drag, startPoint x: 80, startPoint y: 42, endPoint x: 200, endPoint y: 110, distance: 137.6
click at [80, 42] on link "Status" at bounding box center [85, 41] width 56 height 11
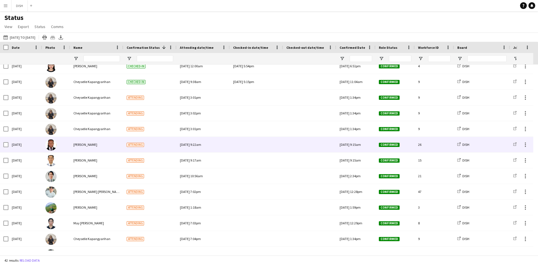
scroll to position [47, 0]
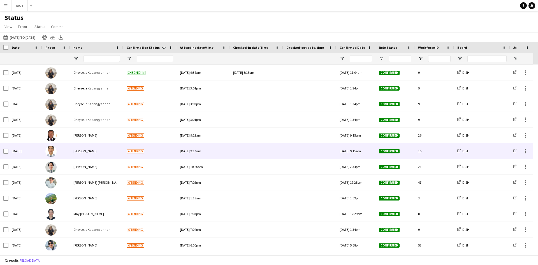
click at [243, 152] on div at bounding box center [256, 150] width 47 height 15
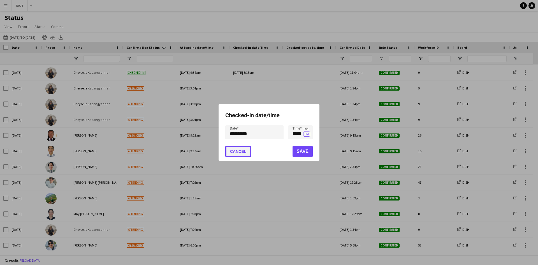
click at [246, 153] on button "Cancel" at bounding box center [238, 151] width 26 height 11
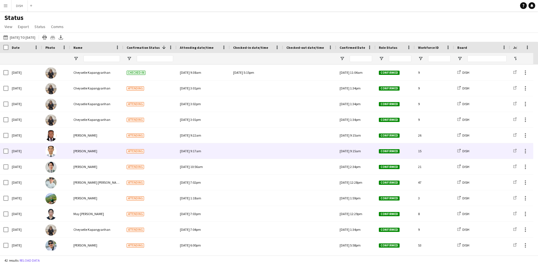
click at [349, 153] on div "[DATE] 9:15am" at bounding box center [355, 150] width 39 height 15
click at [352, 151] on div "[DATE] 9:15am" at bounding box center [355, 150] width 39 height 15
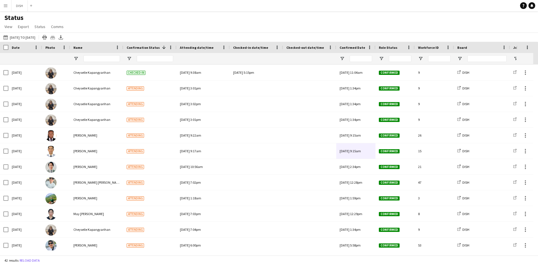
click at [7, 7] on app-icon "Menu" at bounding box center [5, 5] width 4 height 4
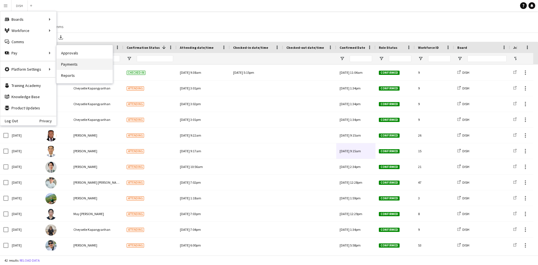
click at [75, 68] on link "Payments" at bounding box center [85, 64] width 56 height 11
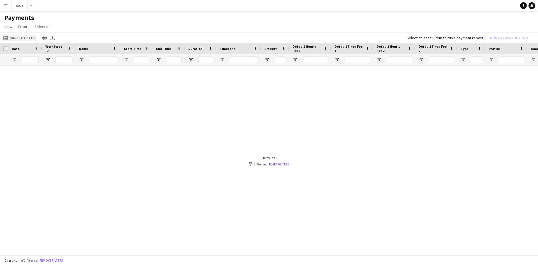
click at [33, 38] on button "[DATE] to [DATE] [DATE] to [DATE]" at bounding box center [19, 37] width 34 height 7
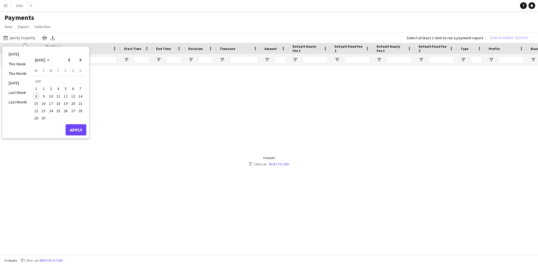
click at [38, 102] on span "15" at bounding box center [36, 103] width 7 height 7
click at [81, 103] on span "21" at bounding box center [80, 103] width 7 height 7
click at [76, 129] on button "Apply" at bounding box center [76, 129] width 21 height 11
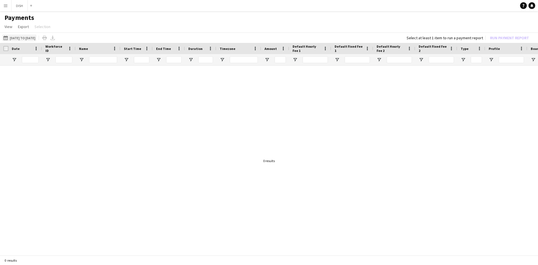
click at [28, 37] on button "[DATE] to [DATE] [DATE] to [DATE]" at bounding box center [19, 37] width 34 height 7
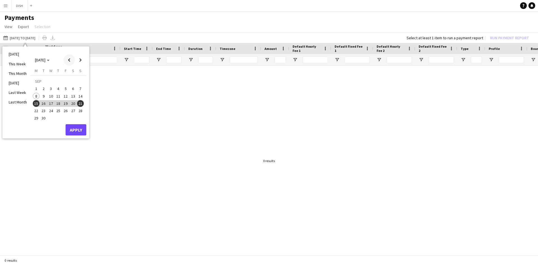
click at [65, 60] on span "Previous month" at bounding box center [69, 59] width 11 height 11
drag, startPoint x: 36, startPoint y: 110, endPoint x: 40, endPoint y: 110, distance: 3.7
click at [36, 110] on span "25" at bounding box center [36, 112] width 7 height 7
click at [81, 112] on span "31" at bounding box center [80, 112] width 7 height 7
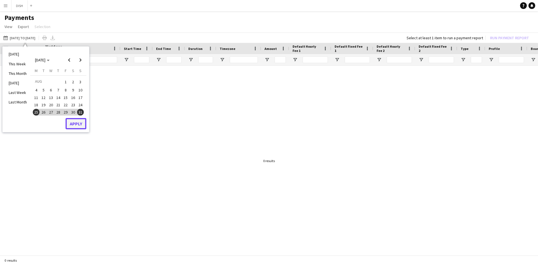
click at [79, 128] on button "Apply" at bounding box center [76, 123] width 21 height 11
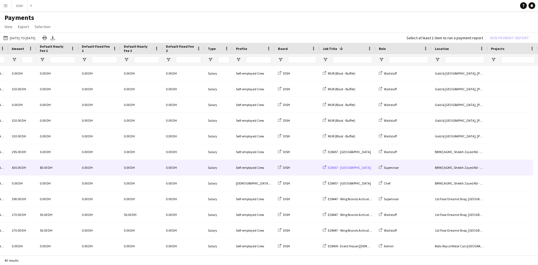
click at [342, 168] on span "E28457 - [GEOGRAPHIC_DATA]" at bounding box center [349, 167] width 43 height 4
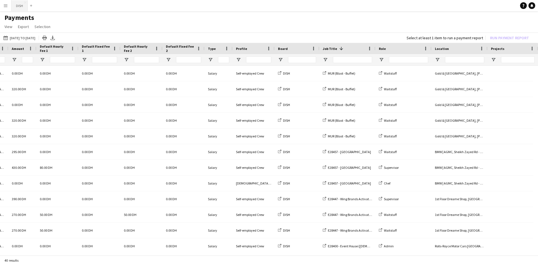
click at [18, 10] on button "DISH Close" at bounding box center [19, 5] width 16 height 11
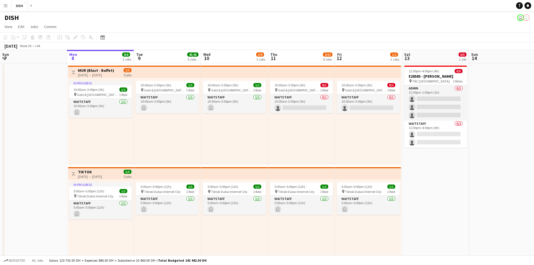
click at [6, 7] on app-icon "Menu" at bounding box center [5, 5] width 4 height 4
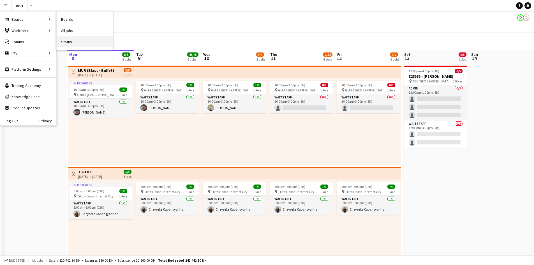
click at [86, 40] on link "Status" at bounding box center [85, 41] width 56 height 11
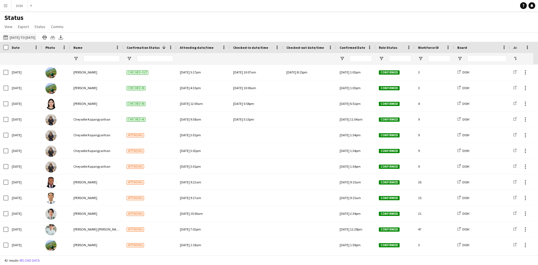
click at [31, 38] on button "[DATE] to [DATE] [DATE] to [DATE]" at bounding box center [19, 37] width 34 height 7
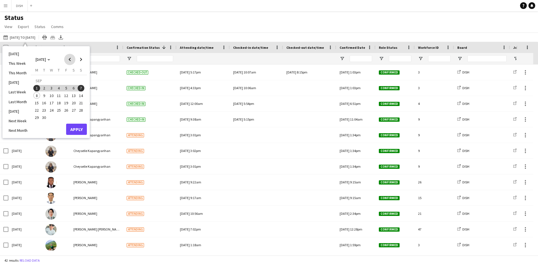
click at [70, 56] on span "Previous month" at bounding box center [69, 59] width 11 height 11
drag, startPoint x: 38, startPoint y: 111, endPoint x: 51, endPoint y: 111, distance: 13.2
click at [38, 111] on span "25" at bounding box center [36, 111] width 7 height 7
click at [81, 110] on span "31" at bounding box center [81, 111] width 7 height 7
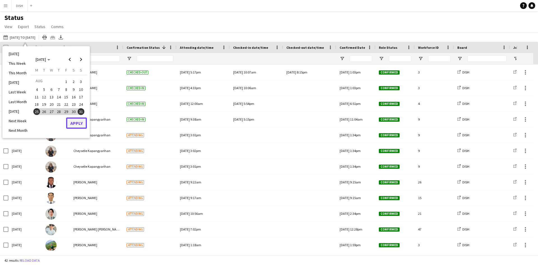
click at [77, 123] on button "Apply" at bounding box center [76, 122] width 21 height 11
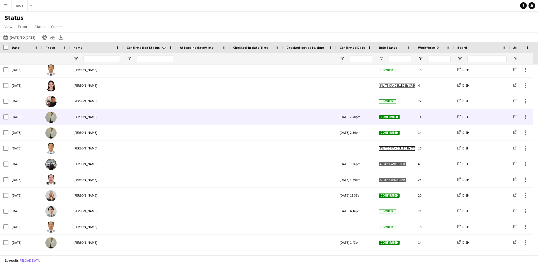
click at [168, 119] on div at bounding box center [149, 116] width 53 height 15
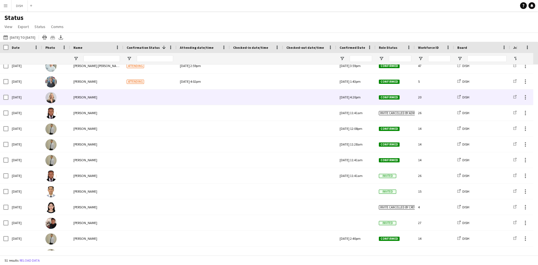
scroll to position [475, 0]
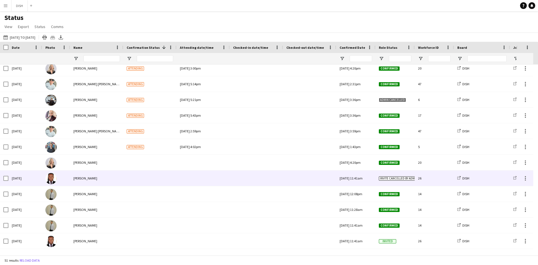
click at [160, 176] on div at bounding box center [149, 177] width 53 height 15
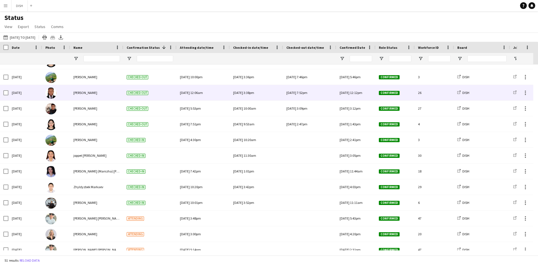
scroll to position [241, 0]
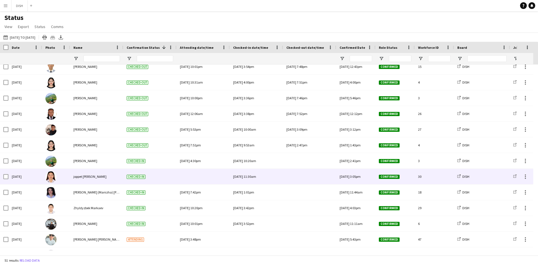
click at [202, 174] on div at bounding box center [203, 176] width 47 height 15
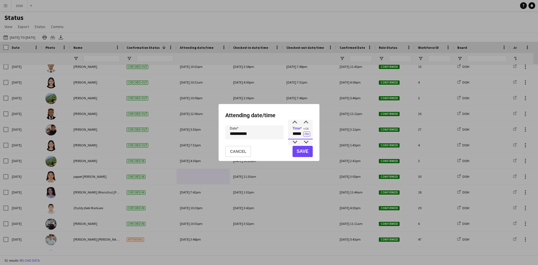
drag, startPoint x: 294, startPoint y: 135, endPoint x: 302, endPoint y: 135, distance: 8.4
click at [302, 135] on input "*****" at bounding box center [300, 132] width 25 height 14
type input "*****"
click at [306, 132] on button "PM" at bounding box center [306, 133] width 7 height 5
click at [302, 149] on button "Save" at bounding box center [303, 151] width 20 height 11
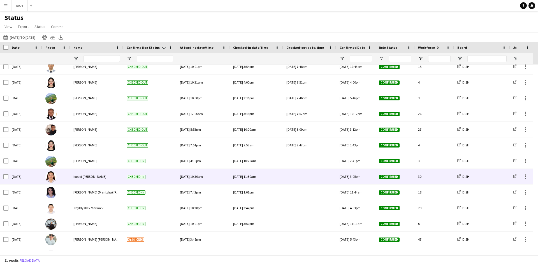
click at [298, 177] on div at bounding box center [310, 176] width 47 height 15
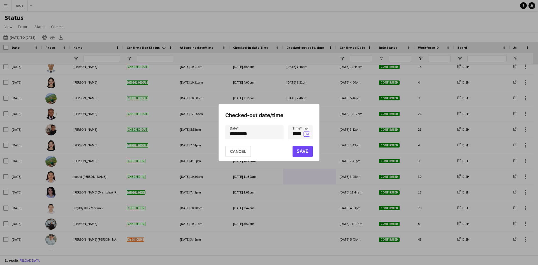
click at [184, 164] on div at bounding box center [269, 132] width 538 height 265
click at [188, 161] on div at bounding box center [269, 132] width 538 height 265
drag, startPoint x: 238, startPoint y: 150, endPoint x: 226, endPoint y: 155, distance: 13.6
click at [237, 151] on button "Cancel" at bounding box center [238, 151] width 26 height 11
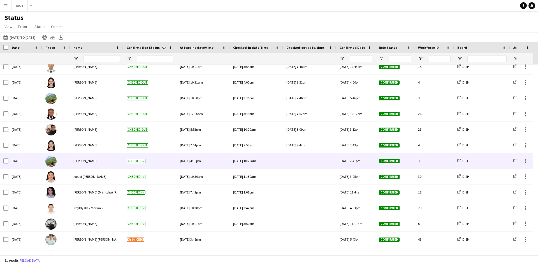
click at [205, 160] on div "[DATE] 4:30pm" at bounding box center [203, 160] width 47 height 15
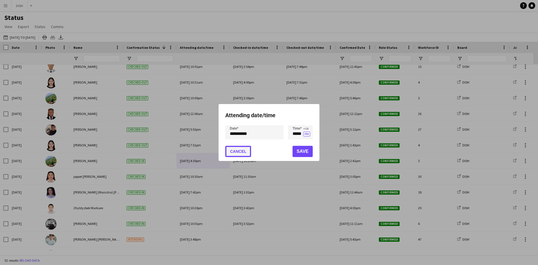
click at [236, 150] on button "Cancel" at bounding box center [238, 151] width 26 height 11
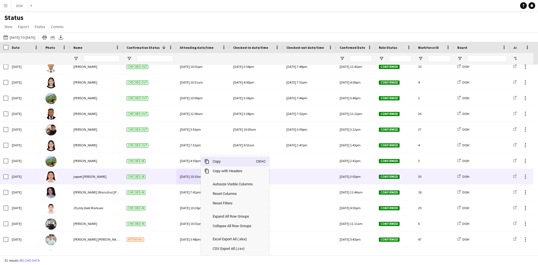
click at [200, 177] on div "[DATE] 10:30am" at bounding box center [203, 176] width 47 height 15
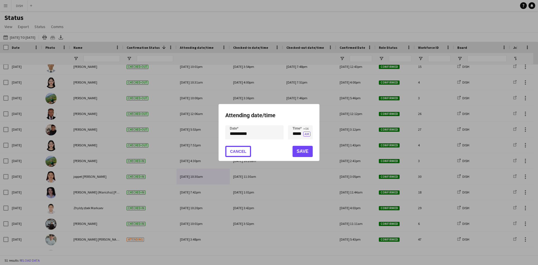
click at [233, 155] on button "Cancel" at bounding box center [238, 151] width 26 height 11
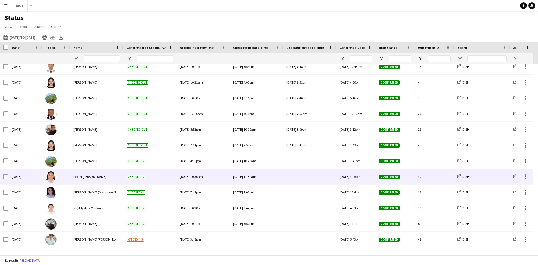
click at [212, 176] on div "[DATE] 10:30am" at bounding box center [203, 176] width 47 height 15
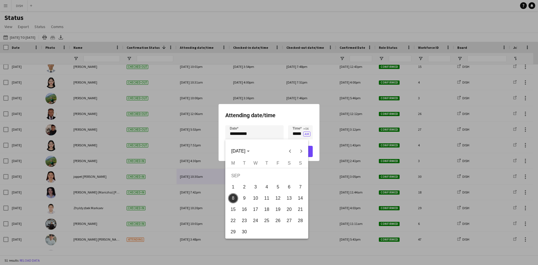
drag, startPoint x: 235, startPoint y: 135, endPoint x: 263, endPoint y: 131, distance: 28.3
click at [266, 130] on div "**********" at bounding box center [269, 132] width 538 height 265
drag, startPoint x: 245, startPoint y: 135, endPoint x: 236, endPoint y: 136, distance: 8.8
click at [236, 136] on div at bounding box center [269, 132] width 538 height 265
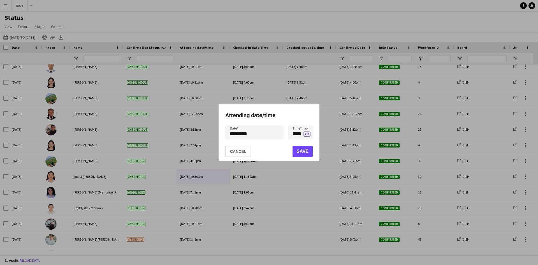
click at [235, 134] on div "**********" at bounding box center [269, 132] width 538 height 265
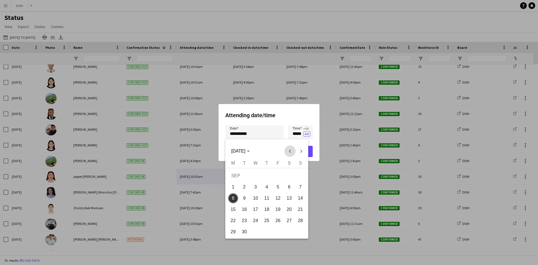
drag, startPoint x: 287, startPoint y: 148, endPoint x: 284, endPoint y: 151, distance: 4.0
click at [286, 149] on span "Previous month" at bounding box center [290, 151] width 11 height 11
click at [234, 223] on span "25" at bounding box center [233, 222] width 10 height 10
type input "**********"
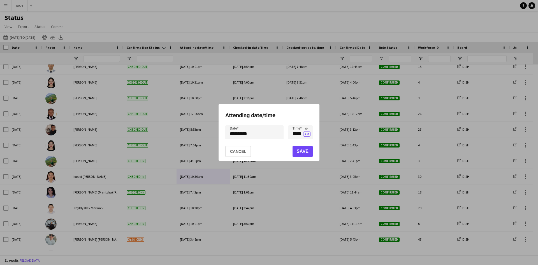
click at [298, 158] on mat-dialog-actions "Cancel Save" at bounding box center [268, 151] width 87 height 19
click at [301, 154] on button "Save" at bounding box center [303, 151] width 20 height 11
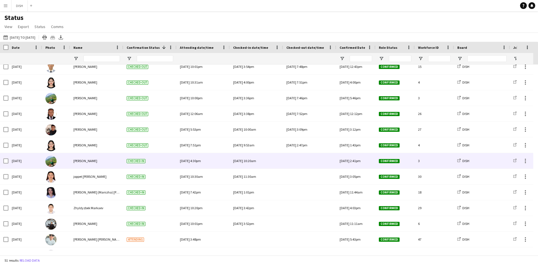
click at [305, 161] on div at bounding box center [310, 160] width 47 height 15
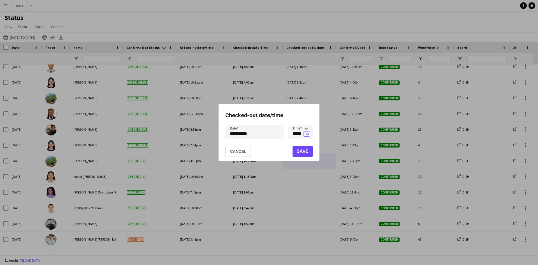
click at [301, 174] on div at bounding box center [269, 132] width 538 height 265
click at [245, 152] on button "Cancel" at bounding box center [238, 151] width 26 height 11
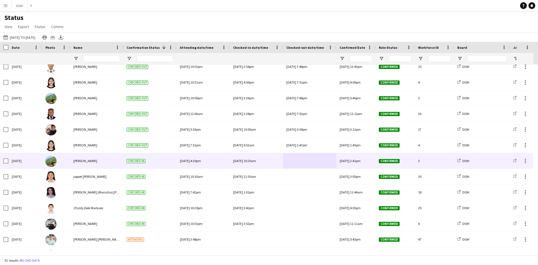
click at [227, 167] on div "[DATE] 4:30pm" at bounding box center [203, 160] width 53 height 15
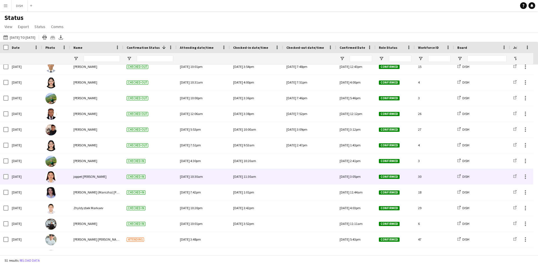
click at [306, 174] on div at bounding box center [310, 176] width 47 height 15
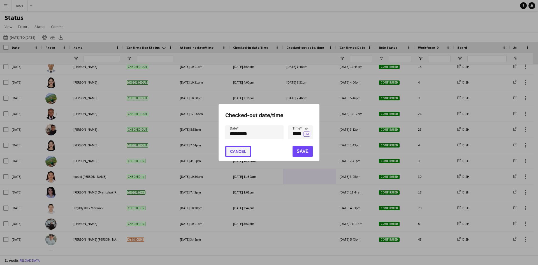
click at [243, 146] on button "Cancel" at bounding box center [238, 151] width 26 height 11
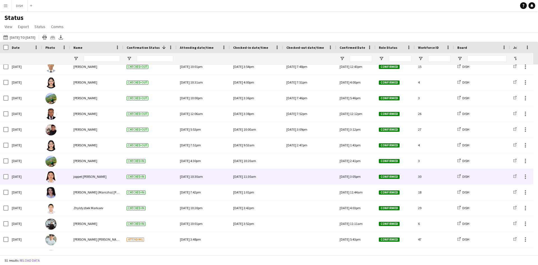
click at [281, 176] on div "[DATE] 11:30am" at bounding box center [256, 176] width 53 height 15
click at [264, 175] on div "[DATE] 11:30am" at bounding box center [256, 176] width 47 height 15
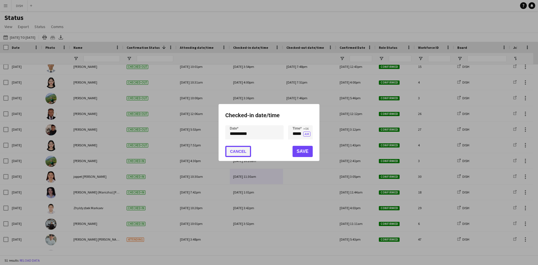
click at [249, 153] on button "Cancel" at bounding box center [238, 151] width 26 height 11
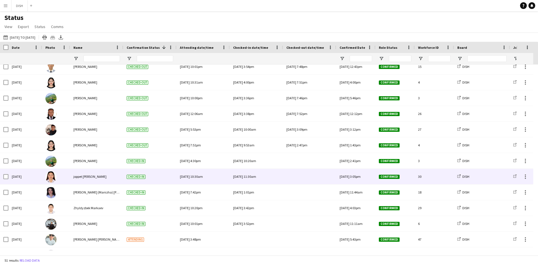
click at [304, 177] on div at bounding box center [310, 176] width 47 height 15
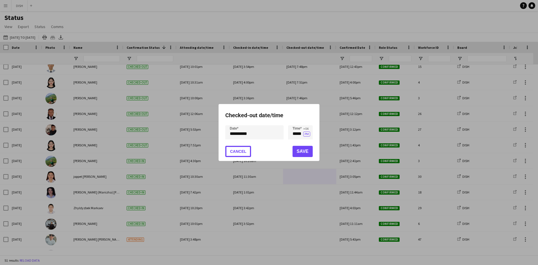
drag, startPoint x: 244, startPoint y: 150, endPoint x: 254, endPoint y: 163, distance: 16.6
click at [244, 151] on button "Cancel" at bounding box center [238, 151] width 26 height 11
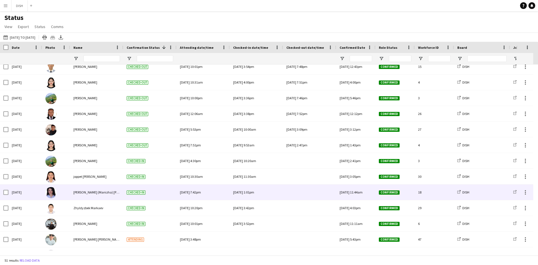
click at [286, 190] on div at bounding box center [309, 191] width 53 height 15
click at [302, 191] on div at bounding box center [310, 191] width 47 height 15
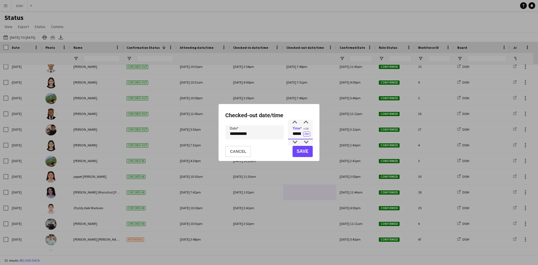
drag, startPoint x: 290, startPoint y: 134, endPoint x: 299, endPoint y: 138, distance: 10.3
click at [304, 138] on input "*****" at bounding box center [300, 132] width 25 height 14
type input "*****"
drag, startPoint x: 301, startPoint y: 153, endPoint x: 295, endPoint y: 158, distance: 7.5
click at [301, 153] on button "Save" at bounding box center [303, 151] width 20 height 11
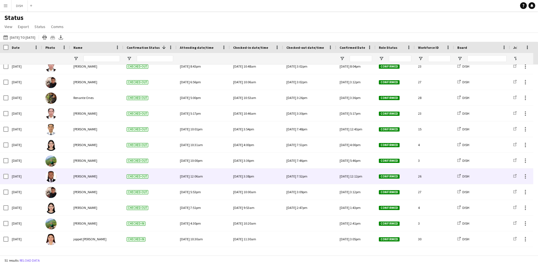
scroll to position [288, 0]
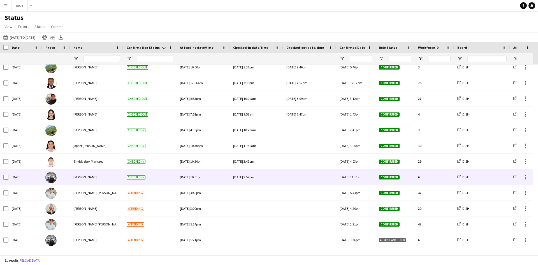
click at [225, 179] on div "[DATE] 10:01pm" at bounding box center [203, 176] width 47 height 15
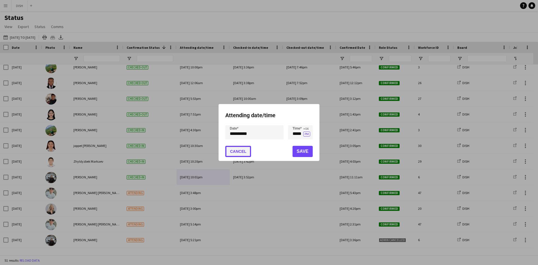
click at [232, 149] on button "Cancel" at bounding box center [238, 151] width 26 height 11
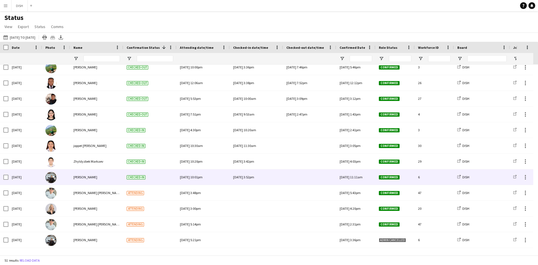
click at [303, 177] on div at bounding box center [310, 176] width 47 height 15
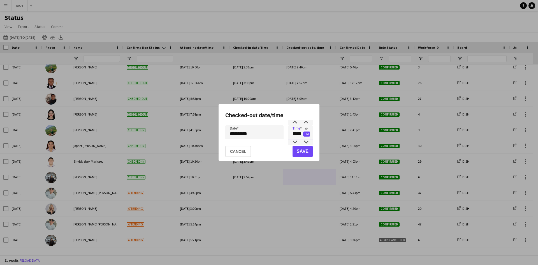
drag, startPoint x: 291, startPoint y: 135, endPoint x: 310, endPoint y: 135, distance: 18.5
click at [308, 133] on app-time-picker "***** +04 PM" at bounding box center [300, 134] width 25 height 4
type input "*****"
click at [310, 151] on button "Save" at bounding box center [303, 151] width 20 height 11
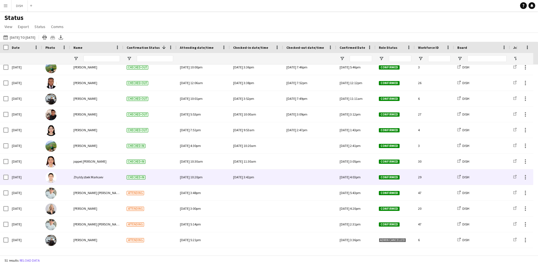
click at [273, 177] on div "[DATE] 3:42pm" at bounding box center [256, 176] width 47 height 15
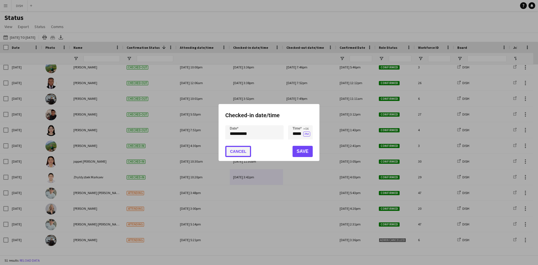
click at [246, 153] on button "Cancel" at bounding box center [238, 151] width 26 height 11
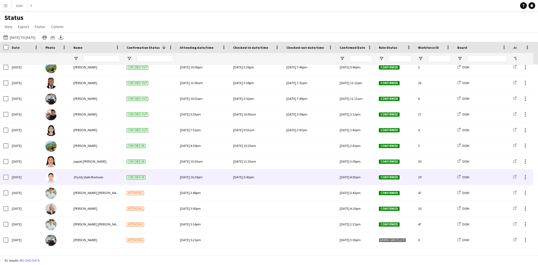
click at [307, 174] on div at bounding box center [310, 176] width 47 height 15
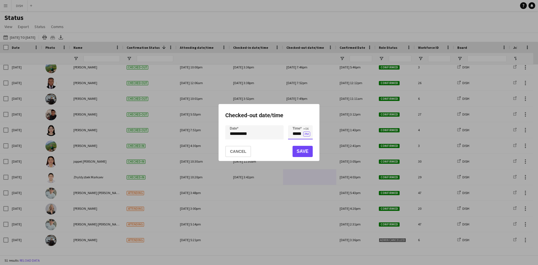
click at [296, 131] on input "*****" at bounding box center [300, 132] width 25 height 14
drag, startPoint x: 292, startPoint y: 133, endPoint x: 308, endPoint y: 135, distance: 15.8
click at [308, 133] on app-time-picker "***** +04 PM" at bounding box center [300, 134] width 25 height 4
type input "****"
click at [305, 152] on button "Save" at bounding box center [303, 151] width 20 height 11
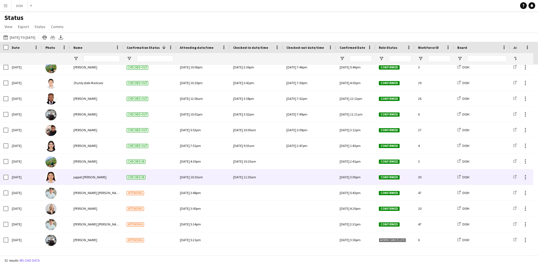
click at [255, 175] on div "[DATE] 11:30am" at bounding box center [256, 176] width 47 height 15
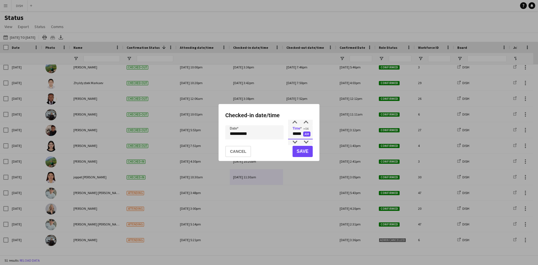
drag, startPoint x: 291, startPoint y: 135, endPoint x: 306, endPoint y: 133, distance: 15.7
click at [306, 133] on app-time-picker "***** +04 AM" at bounding box center [300, 134] width 25 height 4
type input "*****"
click at [301, 151] on button "Save" at bounding box center [303, 151] width 20 height 11
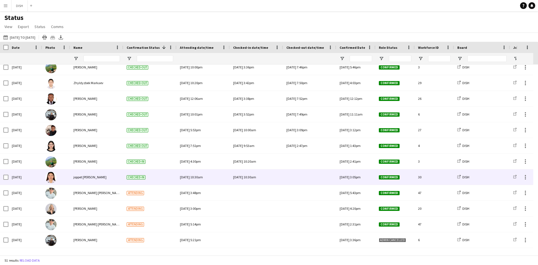
click at [303, 175] on div at bounding box center [310, 176] width 47 height 15
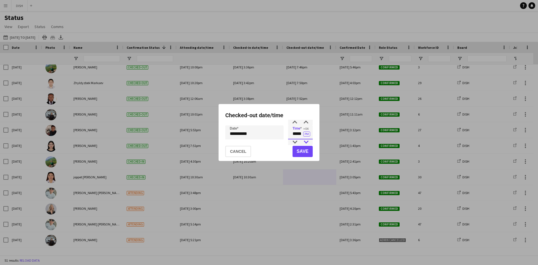
drag, startPoint x: 292, startPoint y: 136, endPoint x: 306, endPoint y: 139, distance: 14.4
click at [307, 136] on app-time-picker "***** +04 PM" at bounding box center [300, 134] width 25 height 4
type input "*****"
click at [301, 153] on button "Save" at bounding box center [303, 151] width 20 height 11
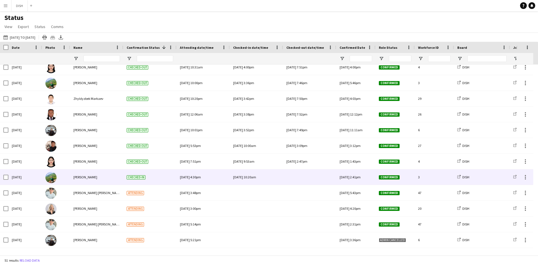
click at [292, 172] on div at bounding box center [310, 176] width 47 height 15
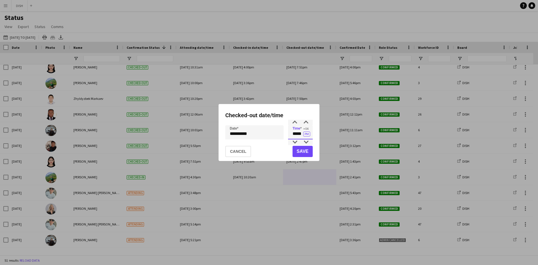
drag, startPoint x: 293, startPoint y: 135, endPoint x: 297, endPoint y: 128, distance: 8.5
click at [303, 134] on input "*****" at bounding box center [300, 132] width 25 height 14
type input "*****"
click at [305, 152] on button "Save" at bounding box center [303, 151] width 20 height 11
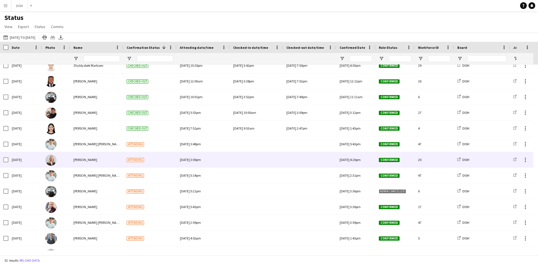
scroll to position [327, 0]
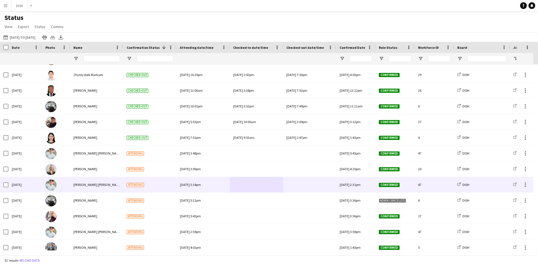
drag, startPoint x: 296, startPoint y: 182, endPoint x: 269, endPoint y: 188, distance: 28.4
click at [271, 188] on div "[DATE] [PERSON_NAME] [PERSON_NAME] Attending [DATE] 5:14pm [DATE] 2:31pm Confir…" at bounding box center [521, 185] width 1043 height 16
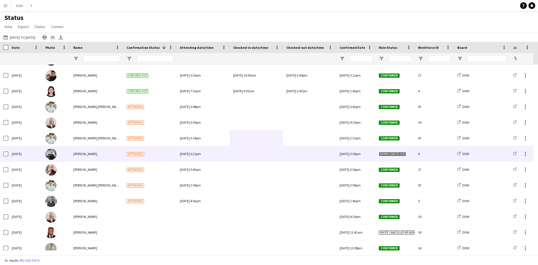
scroll to position [374, 0]
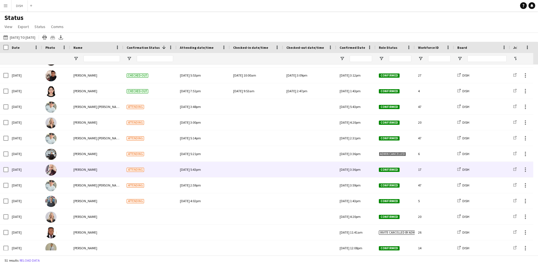
click at [242, 170] on div at bounding box center [256, 169] width 47 height 15
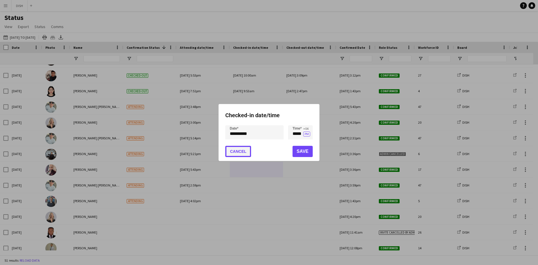
click at [247, 155] on button "Cancel" at bounding box center [238, 151] width 26 height 11
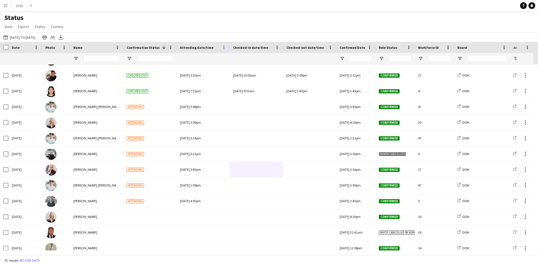
click at [223, 48] on span at bounding box center [223, 47] width 5 height 5
click at [271, 30] on div "Status View Views Default view New view Update view Delete view Edit name Custo…" at bounding box center [269, 22] width 538 height 19
click at [275, 48] on span at bounding box center [277, 47] width 5 height 5
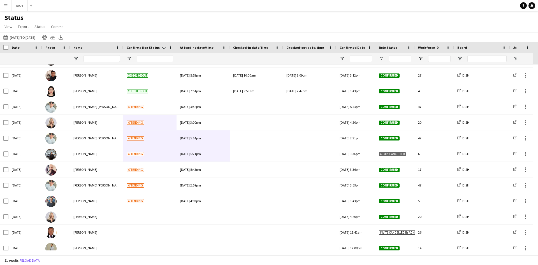
drag, startPoint x: 133, startPoint y: 146, endPoint x: 119, endPoint y: 146, distance: 14.0
click at [124, 146] on div "[DATE] [PERSON_NAME] Checked-out [DATE] 12:06am [DATE] 3:38pm [DATE] 7:52pm [DA…" at bounding box center [521, 91] width 1043 height 801
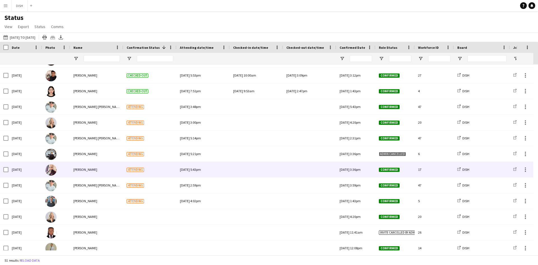
click at [90, 168] on span "[PERSON_NAME]" at bounding box center [85, 169] width 24 height 4
click at [247, 165] on div at bounding box center [256, 169] width 47 height 15
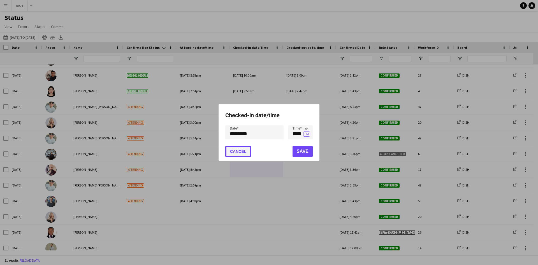
click at [241, 154] on button "Cancel" at bounding box center [238, 151] width 26 height 11
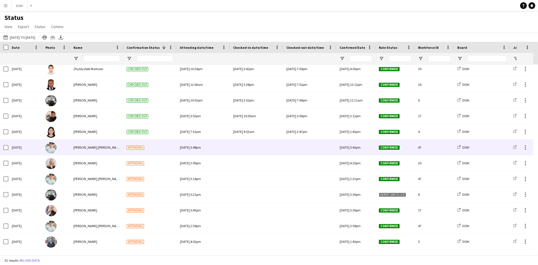
scroll to position [327, 0]
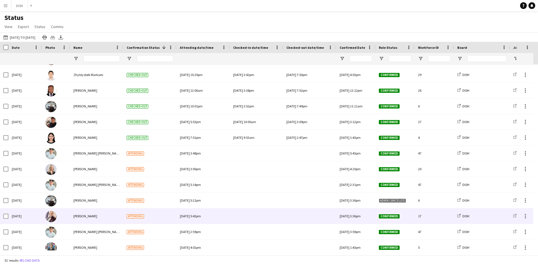
click at [244, 218] on div at bounding box center [256, 215] width 47 height 15
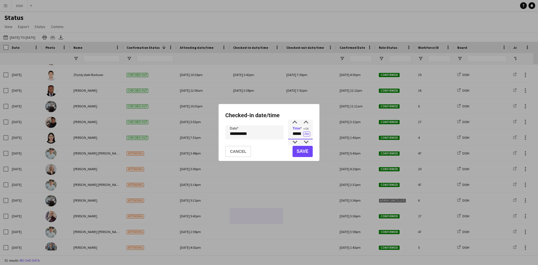
drag, startPoint x: 302, startPoint y: 135, endPoint x: 323, endPoint y: 135, distance: 20.5
click at [323, 135] on div "**********" at bounding box center [269, 132] width 538 height 265
type input "*****"
click at [306, 133] on button "PM" at bounding box center [306, 133] width 7 height 5
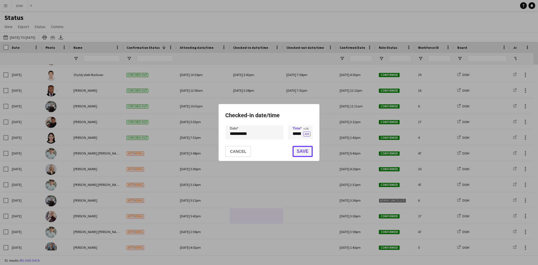
click at [305, 151] on button "Save" at bounding box center [303, 151] width 20 height 11
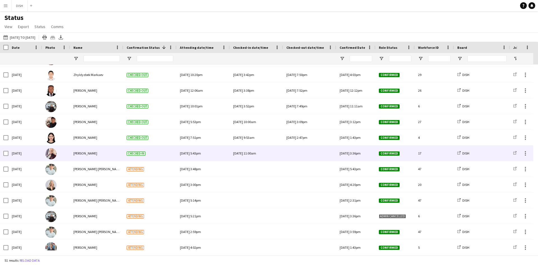
click at [305, 154] on div at bounding box center [310, 153] width 47 height 15
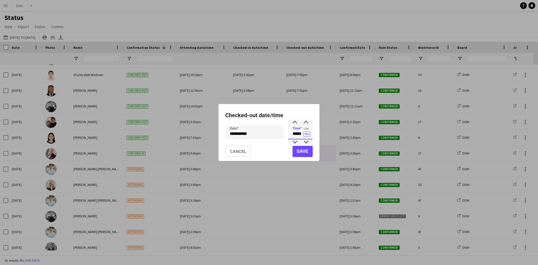
drag, startPoint x: 293, startPoint y: 133, endPoint x: 312, endPoint y: 137, distance: 19.9
click at [304, 135] on app-time-picker "***** +04 PM" at bounding box center [300, 134] width 25 height 4
type input "*****"
click at [299, 150] on button "Save" at bounding box center [303, 151] width 20 height 11
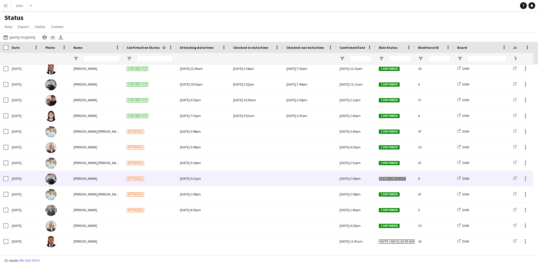
scroll to position [374, 0]
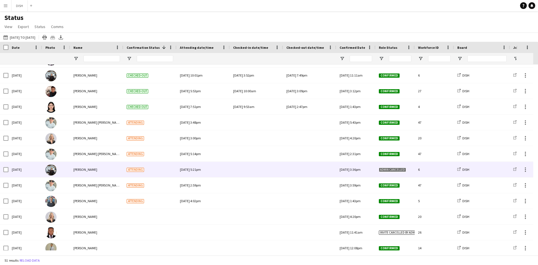
click at [261, 169] on div at bounding box center [256, 169] width 47 height 15
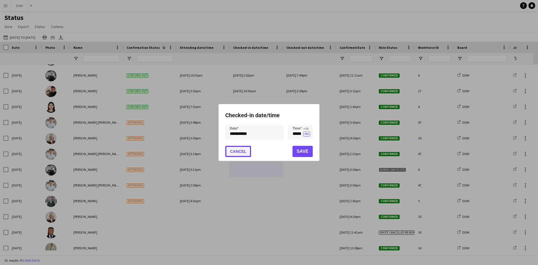
click at [239, 155] on button "Cancel" at bounding box center [238, 151] width 26 height 11
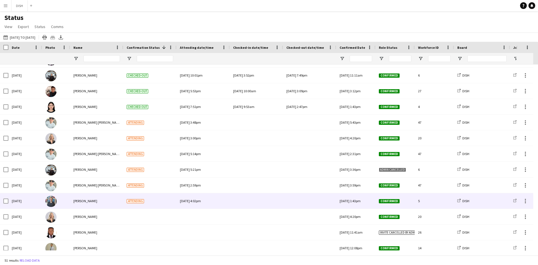
click at [229, 200] on div "[DATE] 4:02pm" at bounding box center [203, 200] width 53 height 15
click at [257, 193] on div at bounding box center [256, 200] width 47 height 15
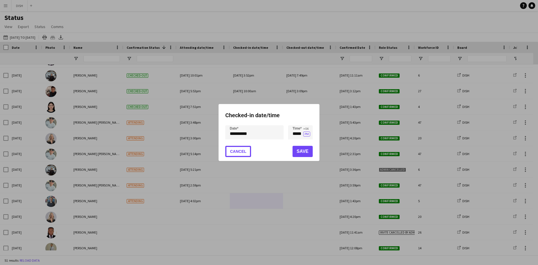
drag, startPoint x: 239, startPoint y: 147, endPoint x: 239, endPoint y: 156, distance: 9.5
click at [239, 147] on button "Cancel" at bounding box center [238, 151] width 26 height 11
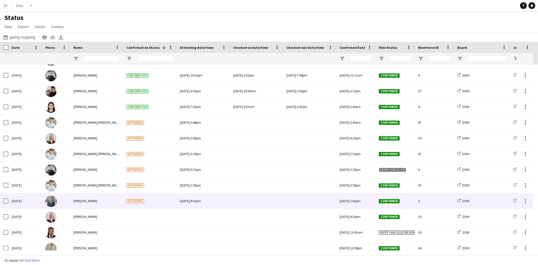
click at [263, 203] on div at bounding box center [256, 200] width 47 height 15
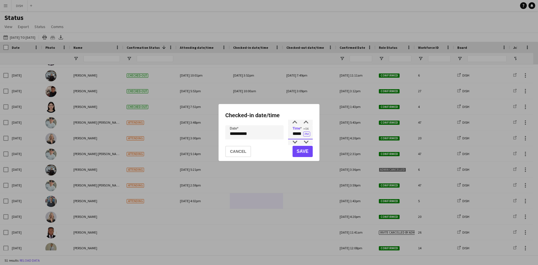
drag, startPoint x: 293, startPoint y: 134, endPoint x: 315, endPoint y: 135, distance: 22.2
click at [313, 134] on div "**********" at bounding box center [269, 132] width 101 height 57
type input "*****"
click at [309, 133] on button "PM" at bounding box center [306, 133] width 7 height 5
drag, startPoint x: 301, startPoint y: 152, endPoint x: 301, endPoint y: 138, distance: 13.5
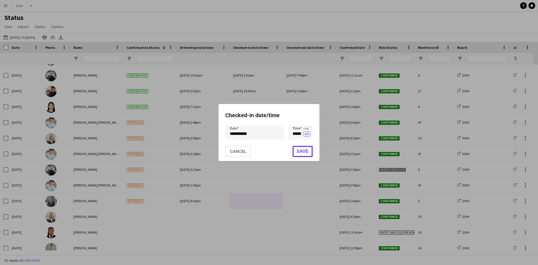
click at [301, 152] on button "Save" at bounding box center [303, 151] width 20 height 11
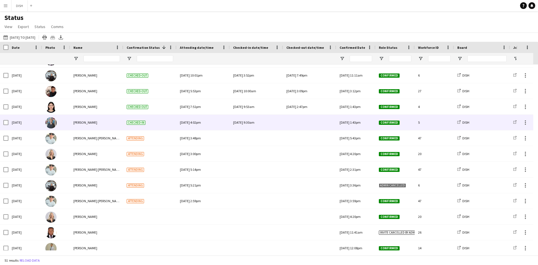
click at [306, 124] on div at bounding box center [310, 122] width 47 height 15
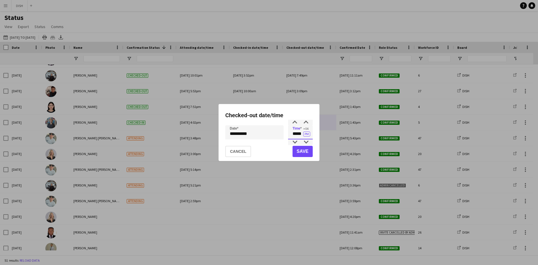
drag, startPoint x: 302, startPoint y: 132, endPoint x: 309, endPoint y: 119, distance: 14.8
click at [306, 130] on input "*****" at bounding box center [300, 132] width 25 height 14
type input "*****"
click at [309, 150] on button "Save" at bounding box center [303, 151] width 20 height 11
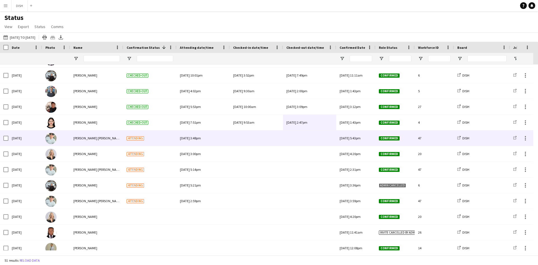
click at [241, 137] on div at bounding box center [256, 137] width 47 height 15
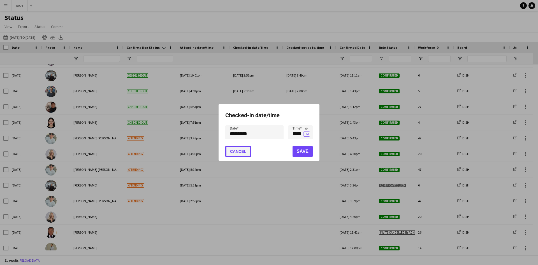
click at [239, 151] on button "Cancel" at bounding box center [238, 151] width 26 height 11
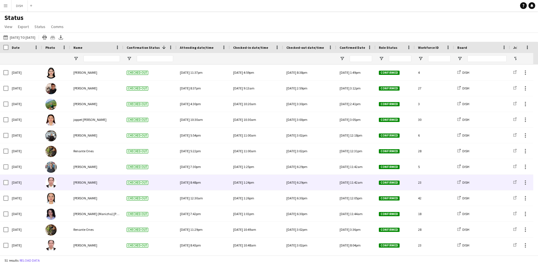
scroll to position [0, 0]
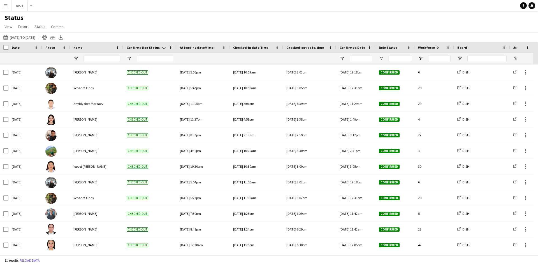
click at [5, 1] on button "Menu" at bounding box center [5, 5] width 11 height 11
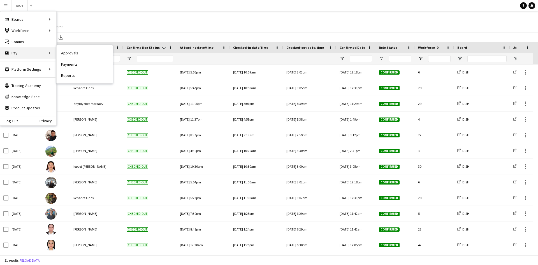
click at [33, 49] on div "Pay Pay" at bounding box center [28, 52] width 56 height 11
click at [80, 50] on link "Approvals" at bounding box center [85, 52] width 56 height 11
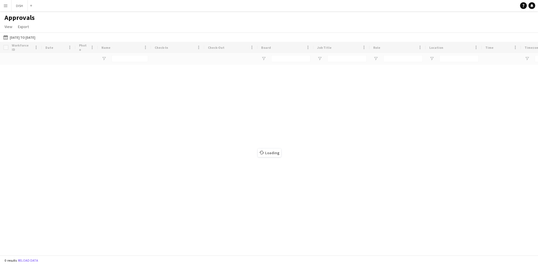
type input "**********"
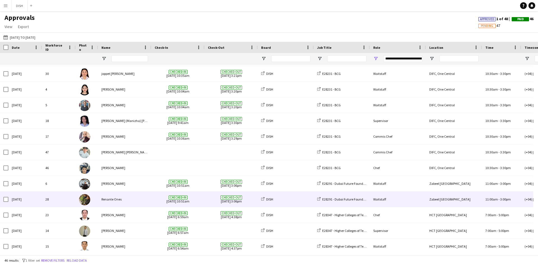
scroll to position [241, 0]
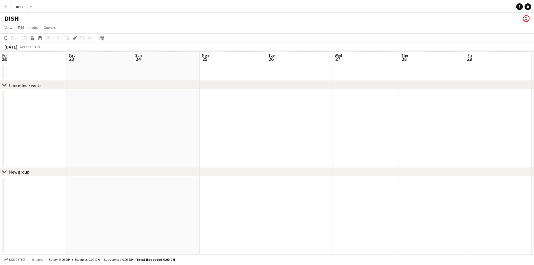
scroll to position [0, 193]
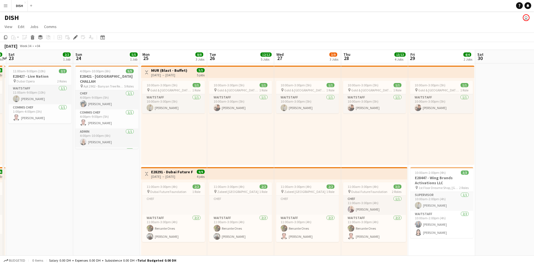
scroll to position [0, 0]
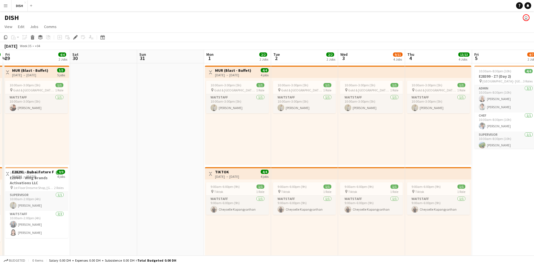
drag, startPoint x: 337, startPoint y: 156, endPoint x: 17, endPoint y: 171, distance: 320.2
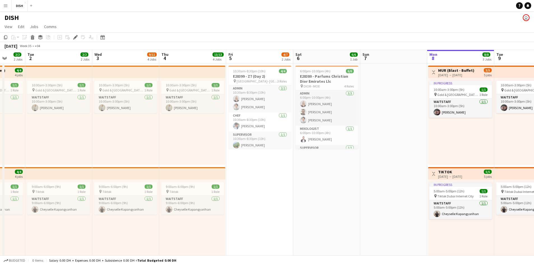
drag, startPoint x: 317, startPoint y: 147, endPoint x: 71, endPoint y: 157, distance: 245.8
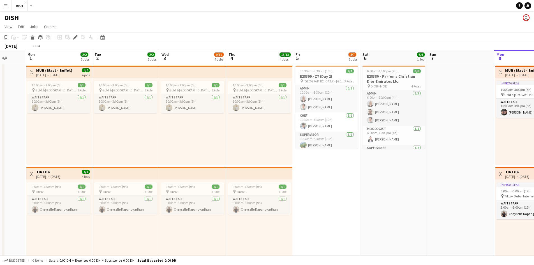
drag, startPoint x: 205, startPoint y: 145, endPoint x: 247, endPoint y: 144, distance: 41.5
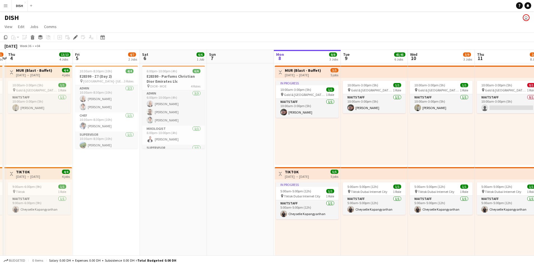
drag, startPoint x: 388, startPoint y: 150, endPoint x: 292, endPoint y: 158, distance: 95.9
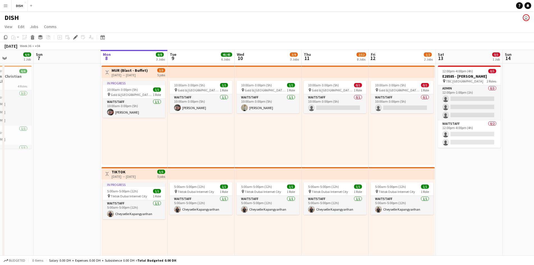
drag, startPoint x: 388, startPoint y: 154, endPoint x: 370, endPoint y: 156, distance: 18.8
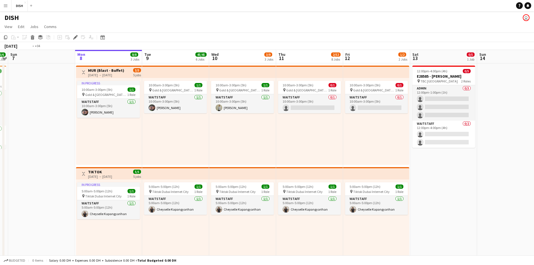
drag, startPoint x: 295, startPoint y: 138, endPoint x: 349, endPoint y: 135, distance: 54.2
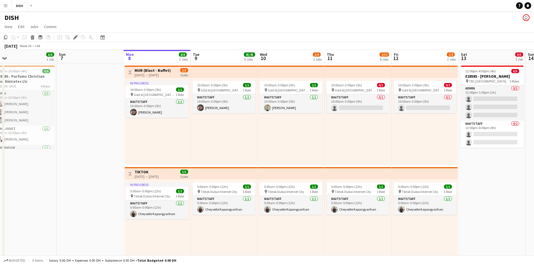
drag, startPoint x: 148, startPoint y: 126, endPoint x: 537, endPoint y: 141, distance: 389.4
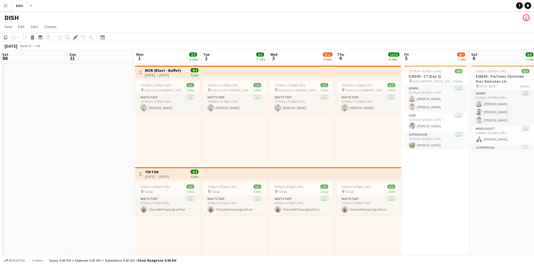
drag, startPoint x: 475, startPoint y: 151, endPoint x: 517, endPoint y: 153, distance: 42.4
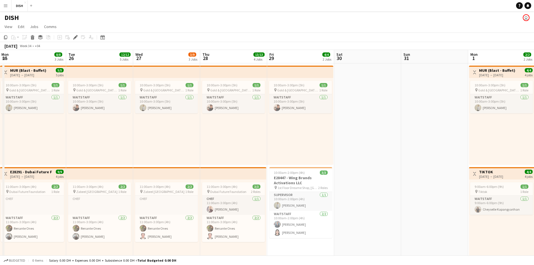
scroll to position [0, 114]
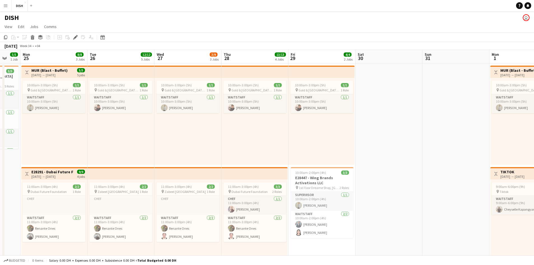
drag, startPoint x: 295, startPoint y: 160, endPoint x: 356, endPoint y: 167, distance: 62.2
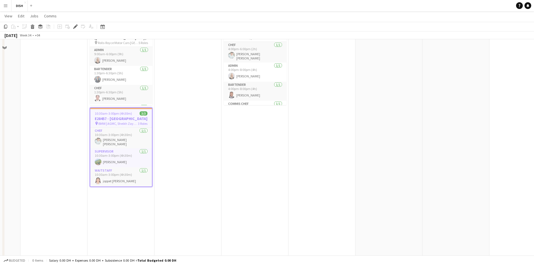
scroll to position [374, 0]
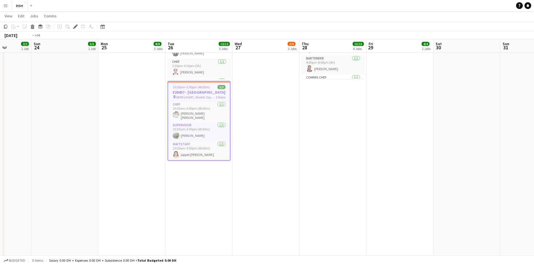
drag, startPoint x: 90, startPoint y: 193, endPoint x: 84, endPoint y: 190, distance: 7.3
click at [52, 193] on app-calendar-viewport "Wed 20 7/7 4 Jobs Thu 21 8/8 4 Jobs Fri 22 4/4 2 Jobs Sat 23 2/2 1 Job Sun 24 5…" at bounding box center [267, 95] width 534 height 894
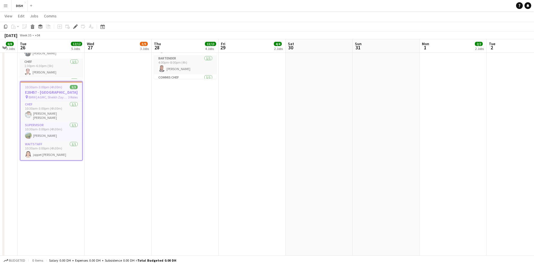
drag, startPoint x: 368, startPoint y: 189, endPoint x: 179, endPoint y: 195, distance: 189.3
click at [172, 195] on app-calendar-viewport "Fri 22 4/4 2 Jobs Sat 23 2/2 1 Job Sun 24 5/5 1 Job Mon 25 8/8 3 Jobs Tue 26 12…" at bounding box center [267, 95] width 534 height 894
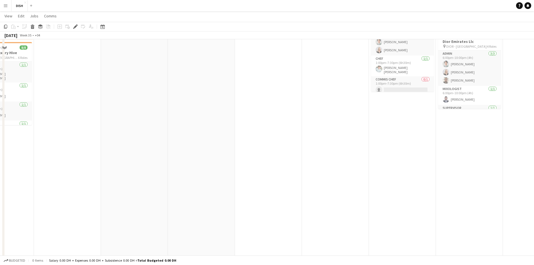
scroll to position [280, 0]
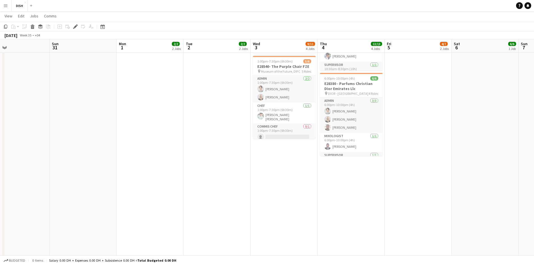
drag, startPoint x: 314, startPoint y: 195, endPoint x: 235, endPoint y: 216, distance: 81.4
click at [233, 217] on app-calendar-viewport "Tue 26 12/12 5 Jobs Wed 27 3/9 3 Jobs Thu 28 13/13 4 Jobs Fri 29 4/4 2 Jobs Sat…" at bounding box center [267, 189] width 534 height 894
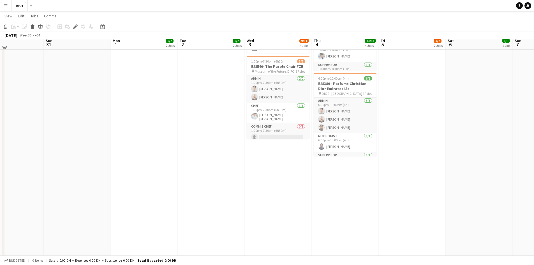
scroll to position [140, 0]
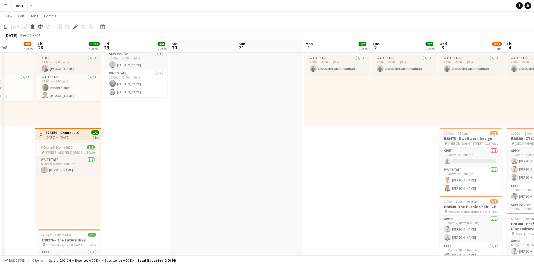
drag, startPoint x: 394, startPoint y: 134, endPoint x: 303, endPoint y: 142, distance: 91.1
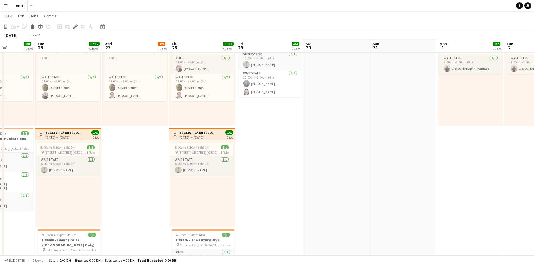
drag, startPoint x: 423, startPoint y: 141, endPoint x: 445, endPoint y: 142, distance: 22.2
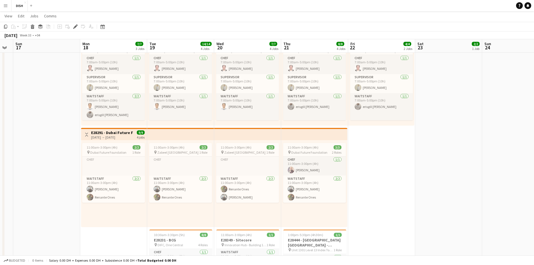
scroll to position [0, 115]
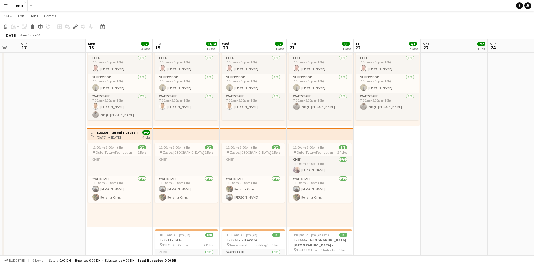
drag, startPoint x: 141, startPoint y: 154, endPoint x: 361, endPoint y: 147, distance: 220.2
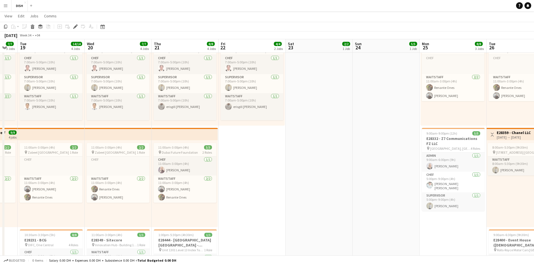
drag, startPoint x: 461, startPoint y: 140, endPoint x: 258, endPoint y: 125, distance: 204.1
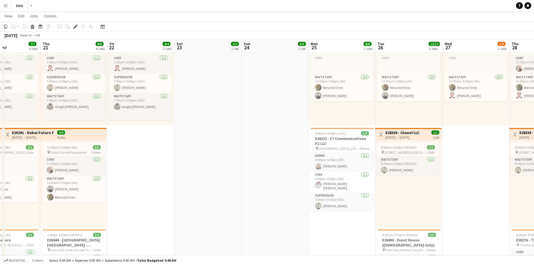
drag, startPoint x: 247, startPoint y: 184, endPoint x: 160, endPoint y: 176, distance: 87.5
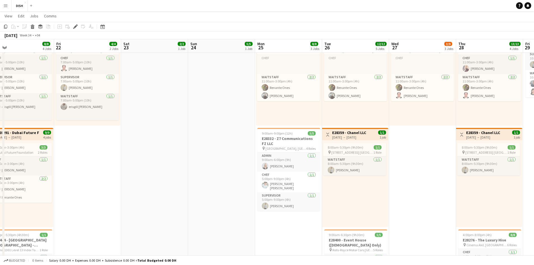
drag, startPoint x: 449, startPoint y: 105, endPoint x: 331, endPoint y: 105, distance: 118.3
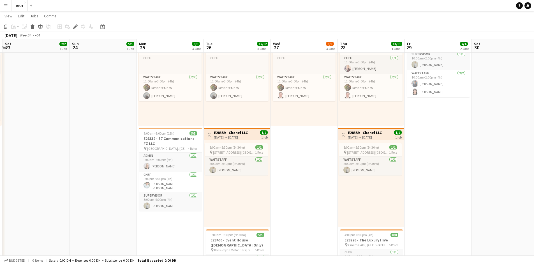
drag, startPoint x: 139, startPoint y: 142, endPoint x: 45, endPoint y: 129, distance: 94.5
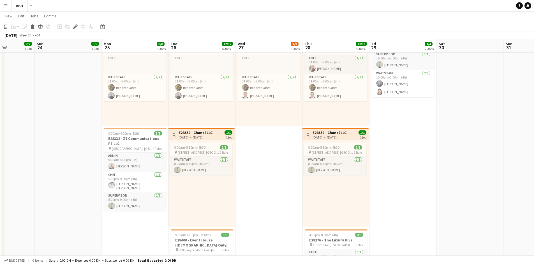
drag, startPoint x: 315, startPoint y: 164, endPoint x: 284, endPoint y: 169, distance: 31.6
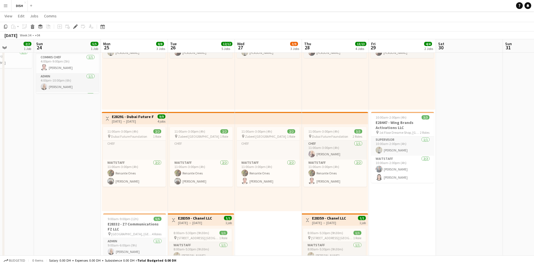
scroll to position [0, 0]
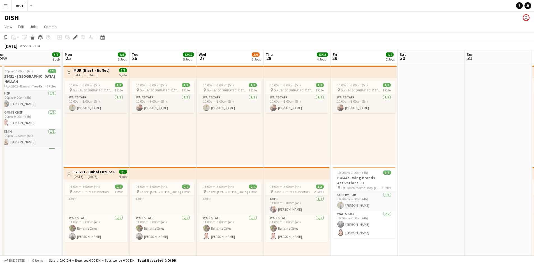
drag, startPoint x: 419, startPoint y: 95, endPoint x: 373, endPoint y: 126, distance: 55.3
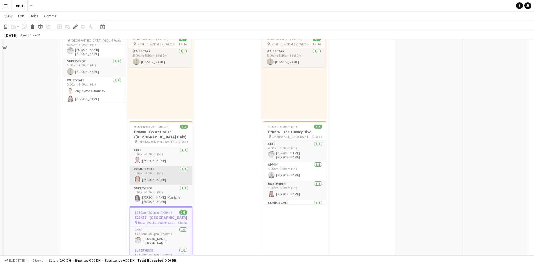
scroll to position [234, 0]
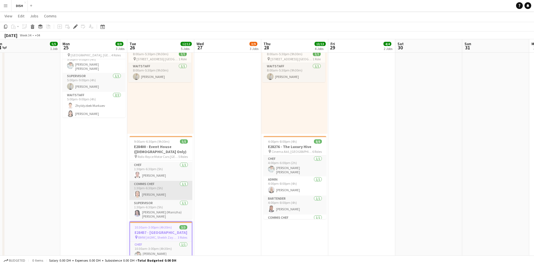
click at [166, 194] on app-card-role "Commis Chef 1/1 1:30pm-6:30pm (5h) Guillen Dimayuga" at bounding box center [161, 190] width 63 height 19
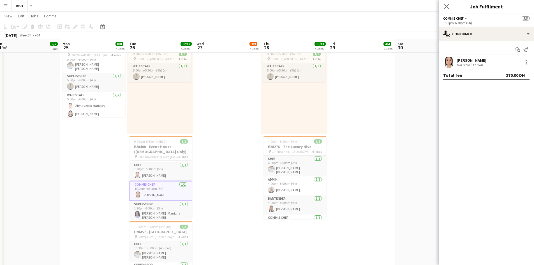
scroll to position [38, 0]
click at [398, 106] on app-date-cell at bounding box center [428, 190] width 67 height 722
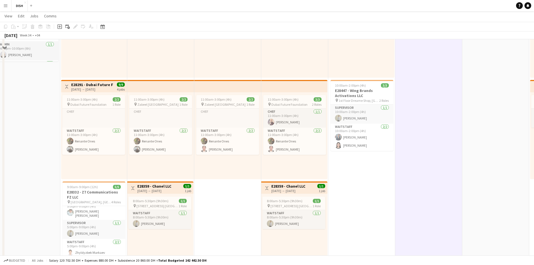
scroll to position [47, 0]
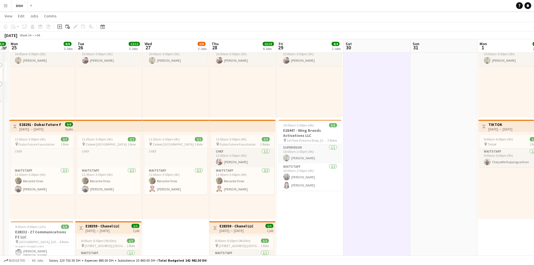
drag, startPoint x: 359, startPoint y: 220, endPoint x: 324, endPoint y: 217, distance: 34.9
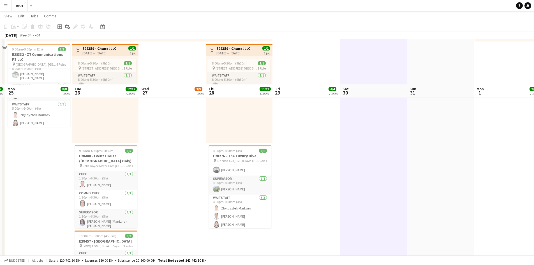
scroll to position [187, 0]
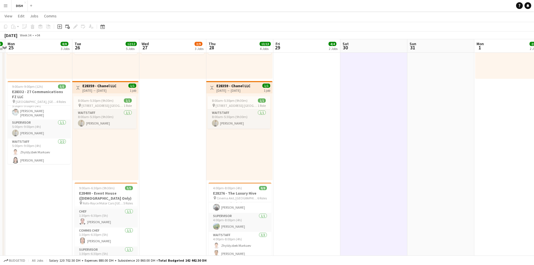
click at [180, 172] on app-date-cell "10:00am-3:00pm (5h) 1/1 pin Gold & Diamond Park, Sheikh Zayed Rd - Al Quoz - Al…" at bounding box center [172, 237] width 67 height 722
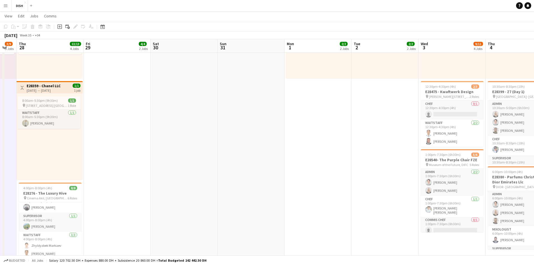
drag, startPoint x: 348, startPoint y: 170, endPoint x: 153, endPoint y: 183, distance: 195.8
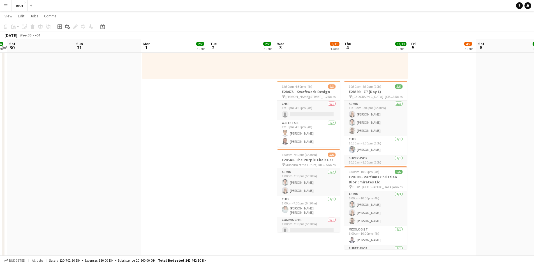
drag, startPoint x: 373, startPoint y: 160, endPoint x: 195, endPoint y: 179, distance: 179.6
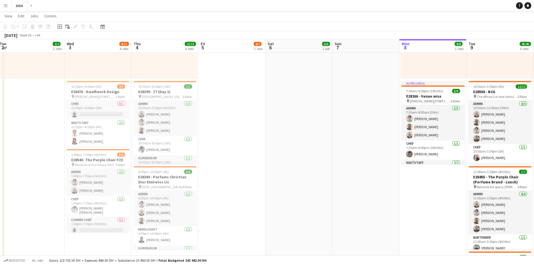
drag, startPoint x: 190, startPoint y: 154, endPoint x: 207, endPoint y: 154, distance: 16.8
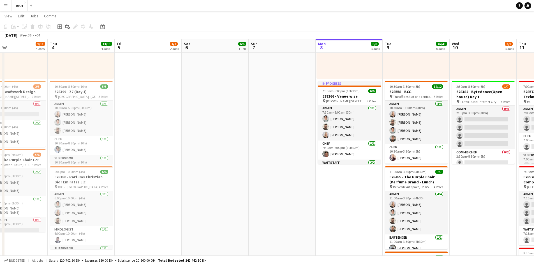
drag, startPoint x: 92, startPoint y: 155, endPoint x: 67, endPoint y: 157, distance: 25.0
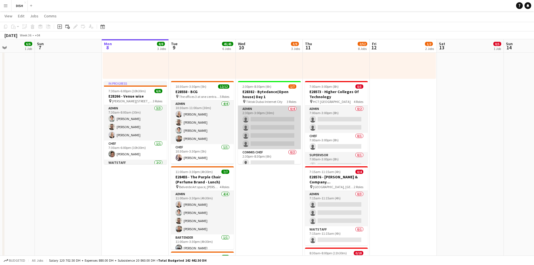
click at [269, 134] on app-card-role "Admin 0/4 2:30pm-3:00pm (30m) single-neutral-actions single-neutral-actions sin…" at bounding box center [269, 127] width 63 height 43
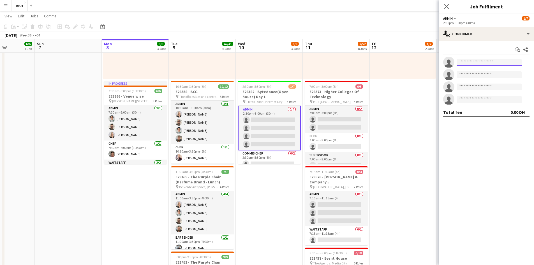
click at [470, 63] on input at bounding box center [489, 62] width 65 height 7
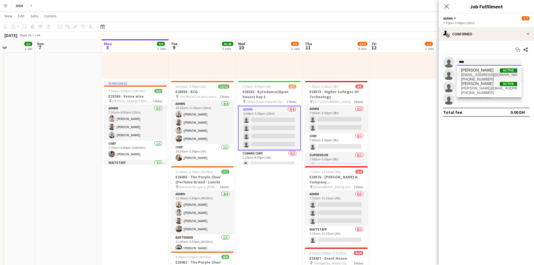
type input "****"
click at [473, 74] on span "gabzjohn225@gmail.com" at bounding box center [489, 75] width 56 height 4
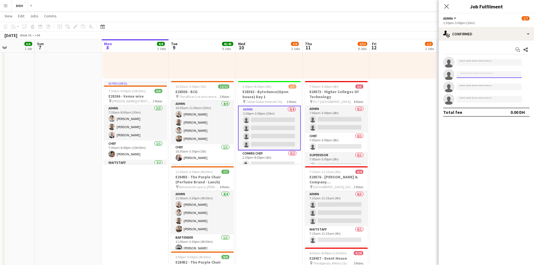
click at [472, 74] on input at bounding box center [489, 74] width 65 height 7
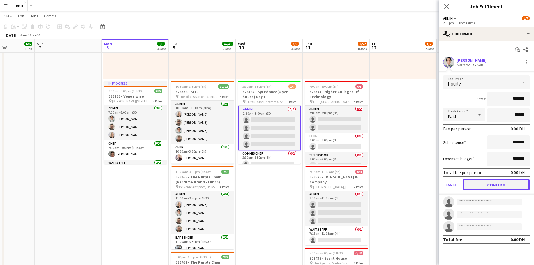
drag, startPoint x: 513, startPoint y: 185, endPoint x: 499, endPoint y: 143, distance: 44.1
click at [512, 184] on button "Confirm" at bounding box center [496, 184] width 66 height 11
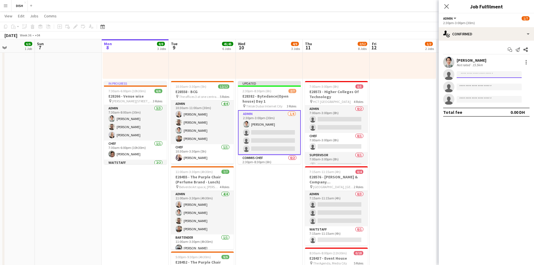
click at [468, 74] on input at bounding box center [489, 74] width 65 height 7
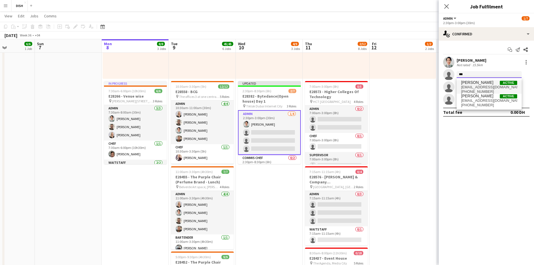
type input "***"
drag, startPoint x: 472, startPoint y: 86, endPoint x: 470, endPoint y: 88, distance: 3.3
click at [472, 86] on span "victoriamcloughlin@icloud.com" at bounding box center [489, 87] width 56 height 4
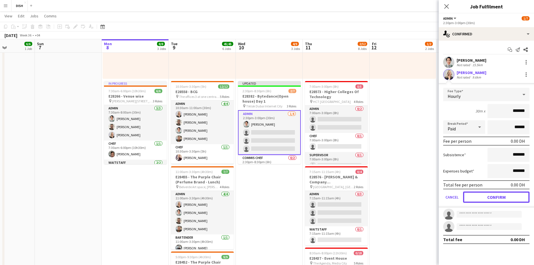
click at [503, 197] on button "Confirm" at bounding box center [496, 196] width 66 height 11
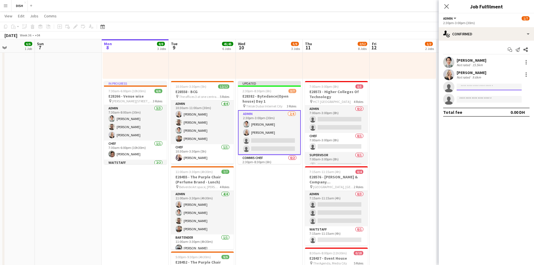
click at [470, 86] on input at bounding box center [489, 87] width 65 height 7
type input "****"
click at [474, 99] on span "gordon@dish.ae" at bounding box center [489, 99] width 56 height 4
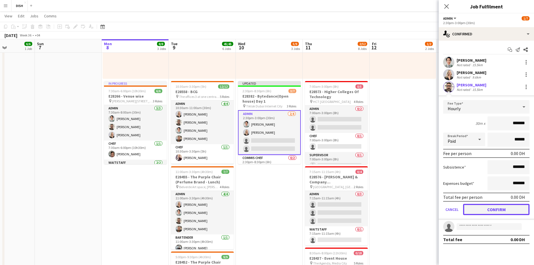
click at [499, 207] on button "Confirm" at bounding box center [496, 209] width 66 height 11
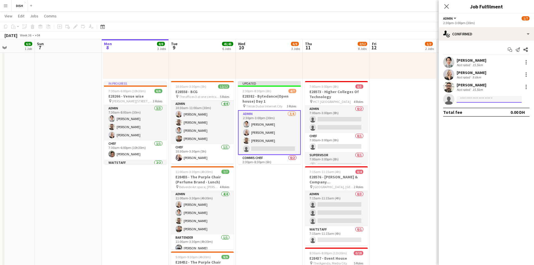
click at [470, 100] on input at bounding box center [489, 99] width 65 height 7
type input "****"
drag, startPoint x: 473, startPoint y: 113, endPoint x: 470, endPoint y: 115, distance: 4.0
click at [473, 113] on span "[EMAIL_ADDRESS][DOMAIN_NAME]" at bounding box center [489, 112] width 56 height 4
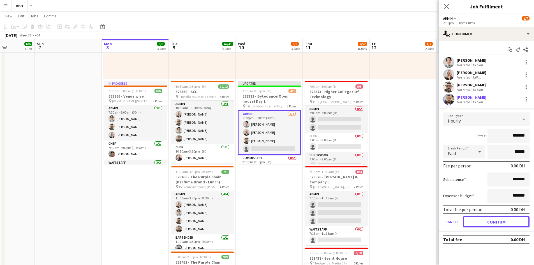
click at [505, 222] on button "Confirm" at bounding box center [496, 221] width 66 height 11
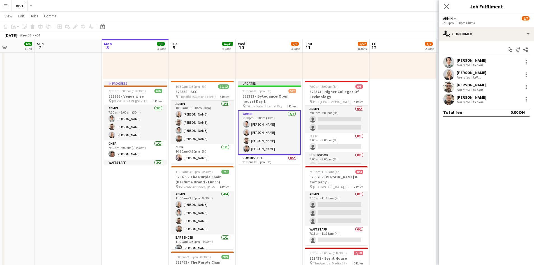
drag, startPoint x: 434, startPoint y: 140, endPoint x: 431, endPoint y: 127, distance: 13.5
click at [433, 140] on app-date-cell "10:00am-3:00pm (5h) 0/1 pin [GEOGRAPHIC_DATA], Sheikh Zayed Rd - Al Quoz - Al Q…" at bounding box center [403, 237] width 67 height 722
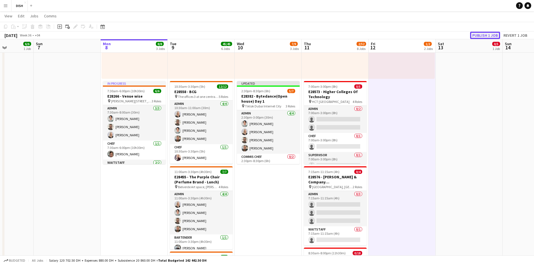
click at [478, 35] on button "Publish 1 job" at bounding box center [485, 35] width 30 height 7
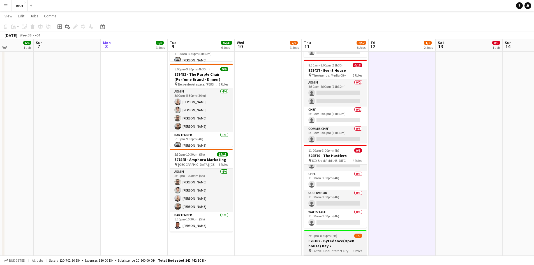
scroll to position [421, 0]
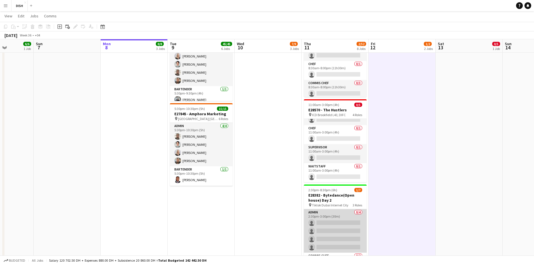
click at [323, 224] on app-card-role "Admin 0/4 2:30pm-3:00pm (30m) single-neutral-actions single-neutral-actions sin…" at bounding box center [335, 230] width 63 height 43
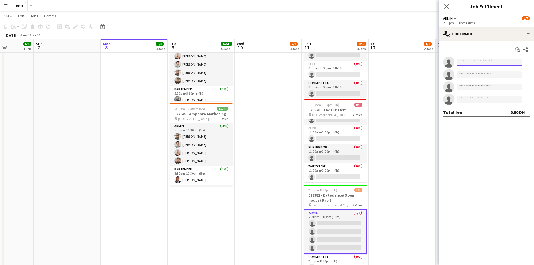
click at [468, 61] on input at bounding box center [489, 62] width 65 height 7
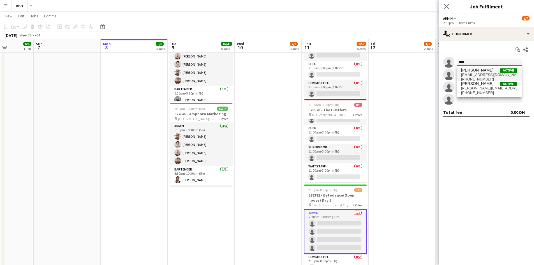
type input "****"
click at [469, 70] on span "[PERSON_NAME]" at bounding box center [477, 70] width 32 height 5
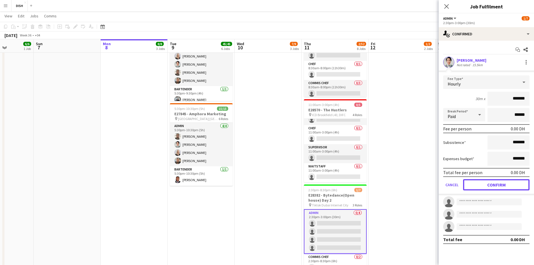
drag, startPoint x: 489, startPoint y: 189, endPoint x: 485, endPoint y: 178, distance: 11.3
click at [488, 188] on button "Confirm" at bounding box center [496, 184] width 66 height 11
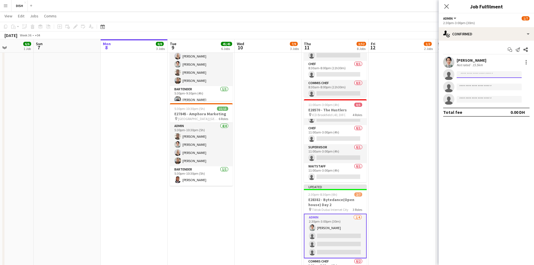
click at [465, 75] on input at bounding box center [489, 74] width 65 height 7
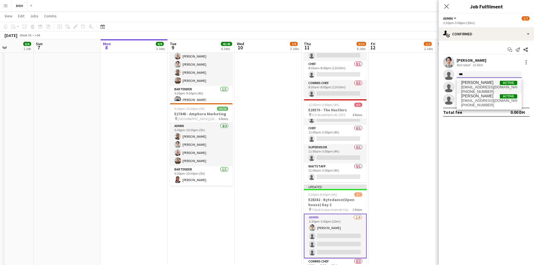
type input "***"
click at [477, 86] on span "victoriamcloughlin@icloud.com" at bounding box center [489, 87] width 56 height 4
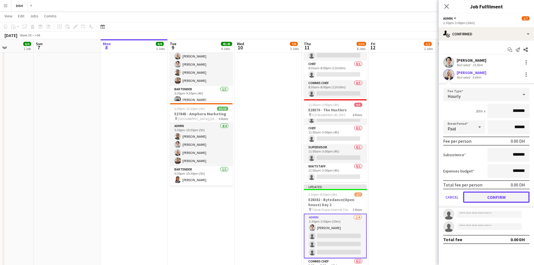
drag, startPoint x: 499, startPoint y: 197, endPoint x: 494, endPoint y: 178, distance: 19.4
click at [499, 197] on button "Confirm" at bounding box center [496, 196] width 66 height 11
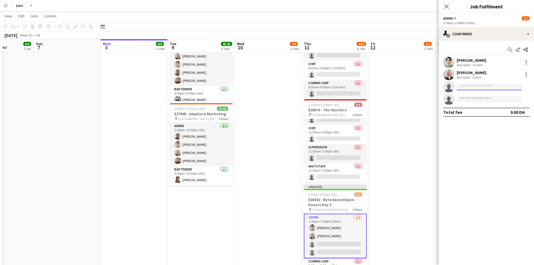
click at [468, 87] on input at bounding box center [489, 87] width 65 height 7
type input "******"
click at [481, 101] on span "gordon@dish.ae" at bounding box center [489, 99] width 56 height 4
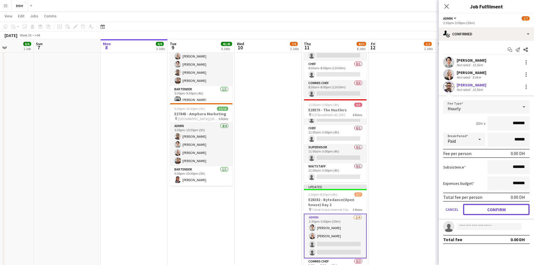
drag, startPoint x: 484, startPoint y: 211, endPoint x: 482, endPoint y: 207, distance: 4.4
click at [483, 212] on button "Confirm" at bounding box center [496, 209] width 66 height 11
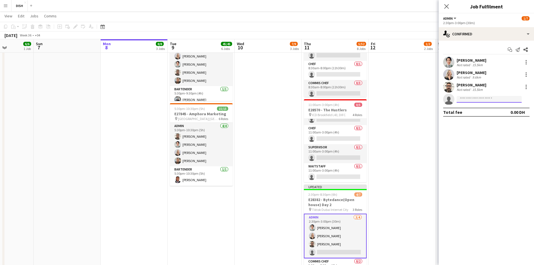
click at [468, 99] on input at bounding box center [489, 99] width 65 height 7
type input "****"
click at [490, 110] on span "[EMAIL_ADDRESS][DOMAIN_NAME]" at bounding box center [489, 112] width 56 height 4
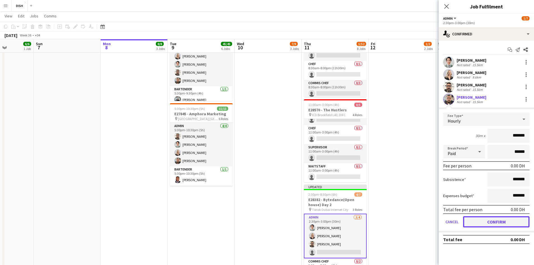
click at [492, 224] on button "Confirm" at bounding box center [496, 221] width 66 height 11
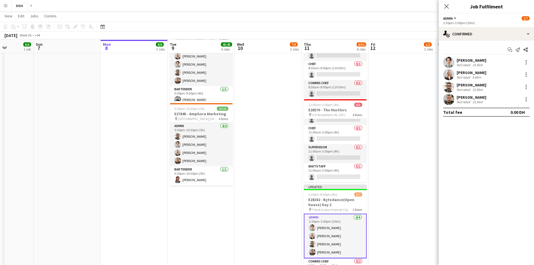
click at [404, 163] on app-calendar-viewport "Wed 3 9/11 4 Jobs Thu 4 13/13 4 Jobs Fri 5 4/7 2 Jobs Sat 6 6/6 1 Job Sun 7 Mon…" at bounding box center [267, 48] width 534 height 894
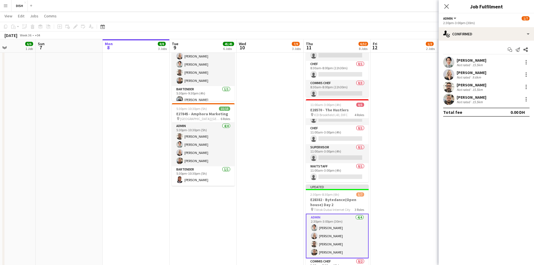
click at [393, 103] on app-date-cell "10:00am-3:00pm (5h) 0/1 pin [GEOGRAPHIC_DATA], Sheikh Zayed Rd - Al Quoz - Al Q…" at bounding box center [404, 3] width 67 height 722
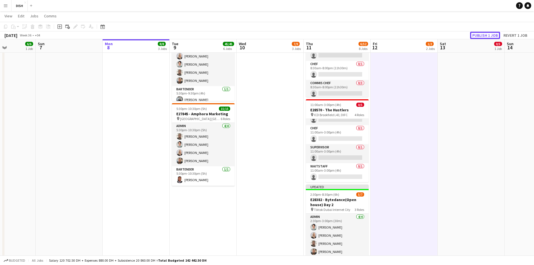
click at [484, 33] on button "Publish 1 job" at bounding box center [485, 35] width 30 height 7
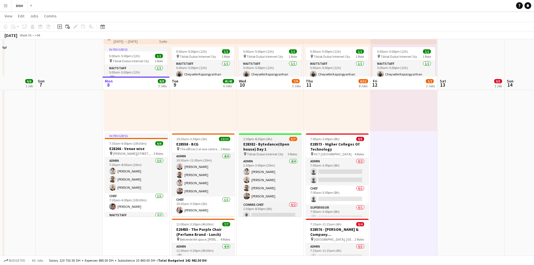
scroll to position [187, 0]
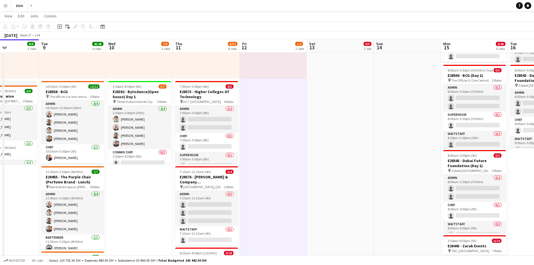
drag, startPoint x: 413, startPoint y: 148, endPoint x: 293, endPoint y: 166, distance: 121.0
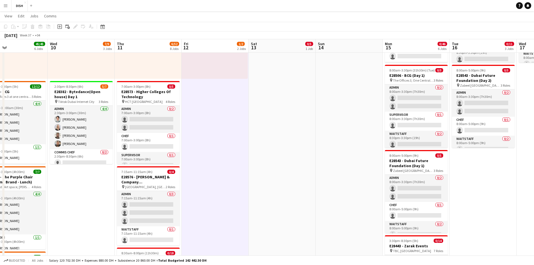
drag, startPoint x: 316, startPoint y: 179, endPoint x: 236, endPoint y: 185, distance: 80.4
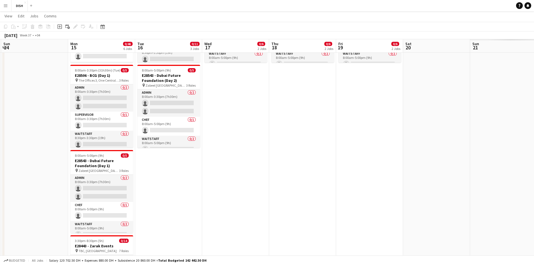
drag, startPoint x: 357, startPoint y: 176, endPoint x: 357, endPoint y: 172, distance: 4.3
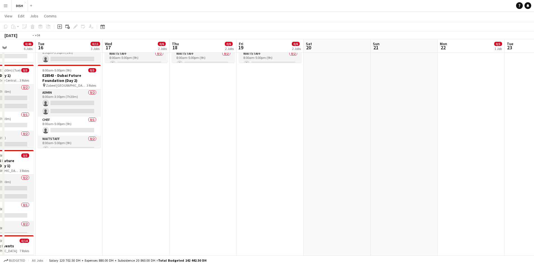
drag, startPoint x: 443, startPoint y: 164, endPoint x: 348, endPoint y: 170, distance: 94.7
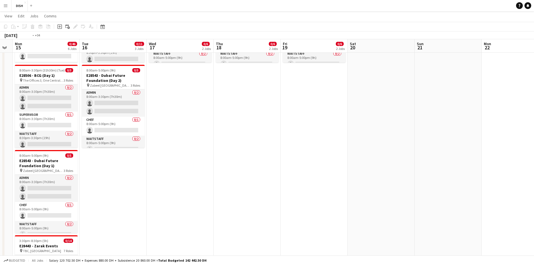
drag, startPoint x: 329, startPoint y: 170, endPoint x: 495, endPoint y: 149, distance: 168.0
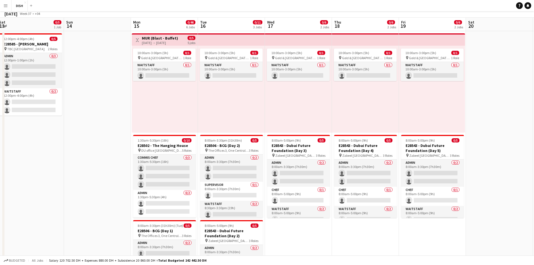
scroll to position [0, 0]
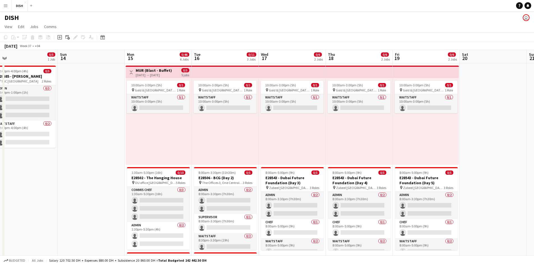
drag, startPoint x: 313, startPoint y: 145, endPoint x: 498, endPoint y: 129, distance: 186.6
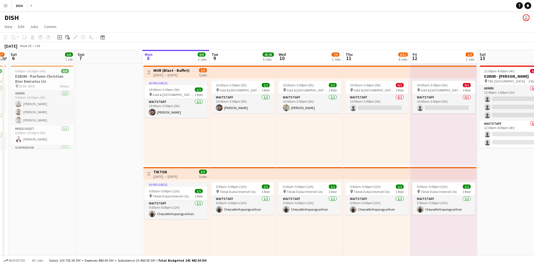
drag, startPoint x: 313, startPoint y: 146, endPoint x: 420, endPoint y: 138, distance: 107.3
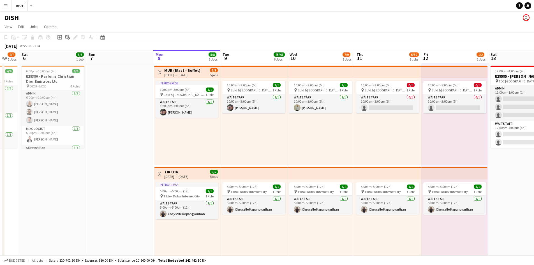
drag, startPoint x: 271, startPoint y: 153, endPoint x: 350, endPoint y: 142, distance: 79.9
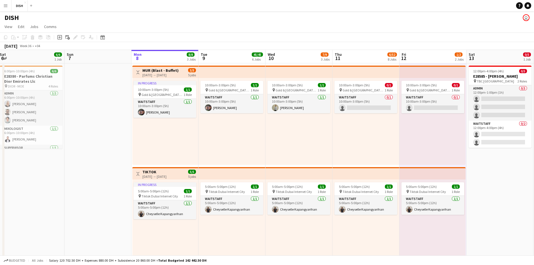
drag, startPoint x: 265, startPoint y: 153, endPoint x: 264, endPoint y: 148, distance: 5.1
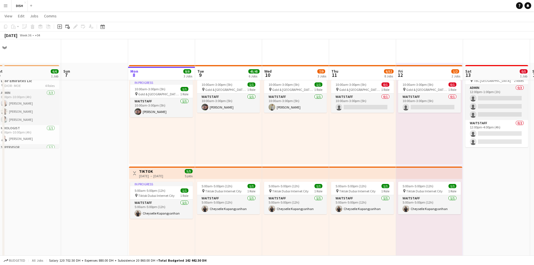
scroll to position [140, 0]
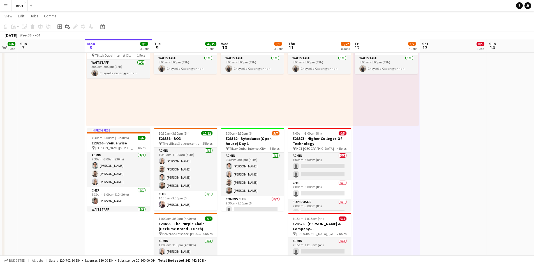
drag, startPoint x: 438, startPoint y: 149, endPoint x: 412, endPoint y: 148, distance: 26.9
click at [188, 134] on span "10:30am-3:30pm (5h)" at bounding box center [173, 133] width 31 height 4
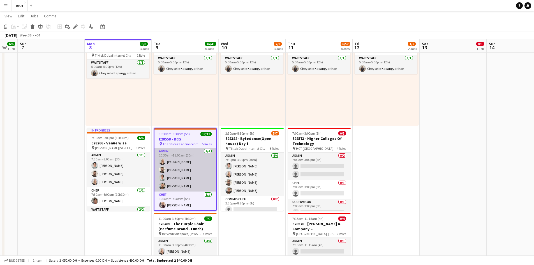
click at [166, 170] on app-card-role "Admin 4/4 10:30am-11:00am (30m) Victoria Mcloughlin Gordon Robertson John Santa…" at bounding box center [185, 169] width 62 height 43
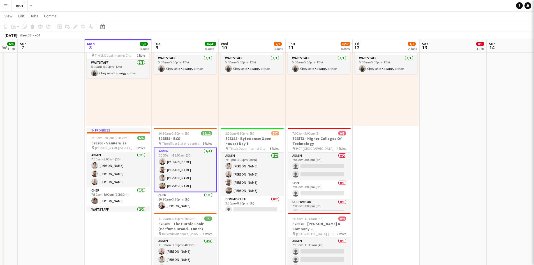
scroll to position [0, 250]
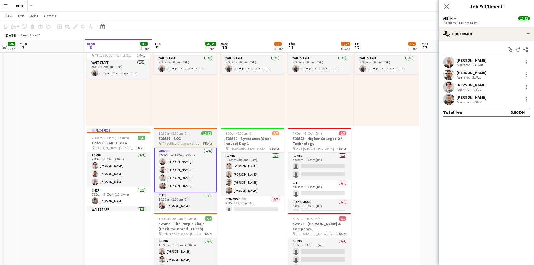
click at [188, 138] on h3 "E28558 - BCG" at bounding box center [185, 138] width 63 height 5
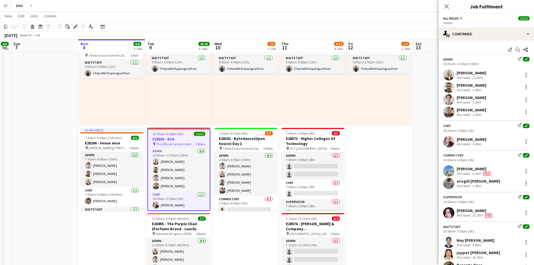
drag, startPoint x: 430, startPoint y: 185, endPoint x: 508, endPoint y: 192, distance: 78.0
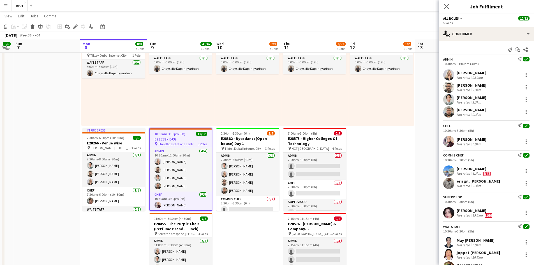
drag, startPoint x: 450, startPoint y: 196, endPoint x: 496, endPoint y: 191, distance: 45.7
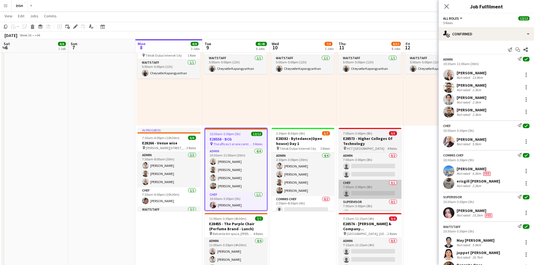
drag, startPoint x: 382, startPoint y: 196, endPoint x: 379, endPoint y: 186, distance: 10.1
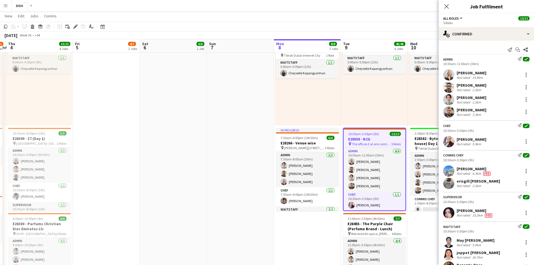
scroll to position [0, 124]
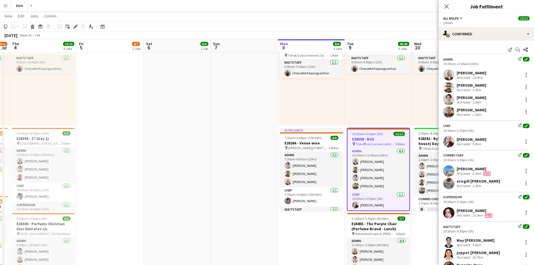
drag, startPoint x: 294, startPoint y: 190, endPoint x: 439, endPoint y: 174, distance: 145.8
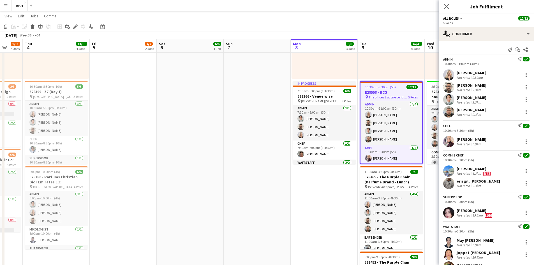
scroll to position [0, 171]
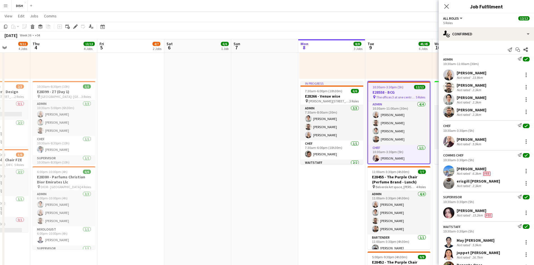
drag, startPoint x: 419, startPoint y: 185, endPoint x: 444, endPoint y: 184, distance: 25.2
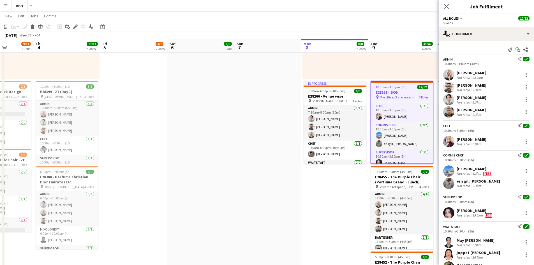
scroll to position [0, 166]
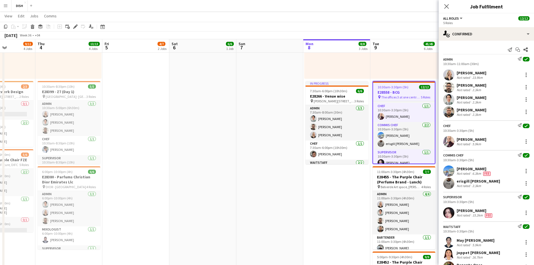
drag, startPoint x: 335, startPoint y: 219, endPoint x: 340, endPoint y: 219, distance: 5.1
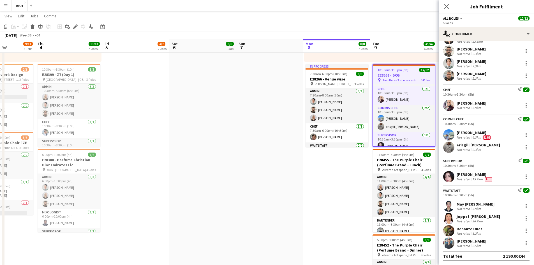
scroll to position [206, 0]
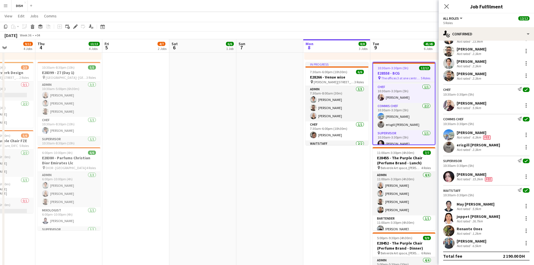
click at [336, 183] on app-date-cell "Toggle View MUR (Blast - Buffet) 08-09-2025 → 12-09-2025 3/5 5 jobs In progress…" at bounding box center [336, 218] width 67 height 722
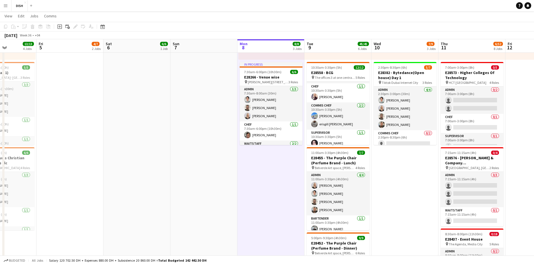
scroll to position [0, 234]
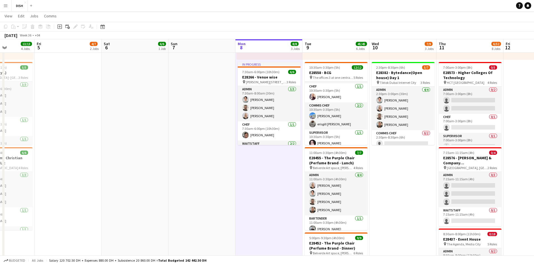
drag, startPoint x: 467, startPoint y: 172, endPoint x: 392, endPoint y: 171, distance: 74.9
click at [398, 185] on app-calendar-viewport "Mon 1 2/2 2 Jobs Tue 2 2/2 2 Jobs Wed 3 9/11 4 Jobs Thu 4 13/13 4 Jobs Fri 5 4/…" at bounding box center [267, 263] width 534 height 894
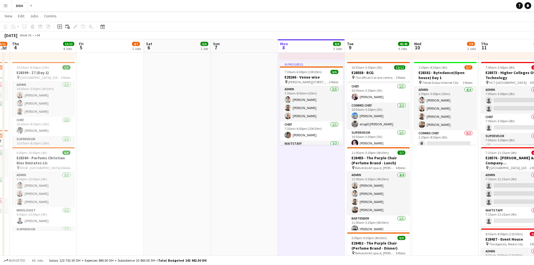
drag, startPoint x: 389, startPoint y: 220, endPoint x: 325, endPoint y: 224, distance: 63.2
click at [321, 227] on app-calendar-viewport "Mon 1 2/2 2 Jobs Tue 2 2/2 2 Jobs Wed 3 9/11 4 Jobs Thu 4 13/13 4 Jobs Fri 5 4/…" at bounding box center [267, 263] width 534 height 894
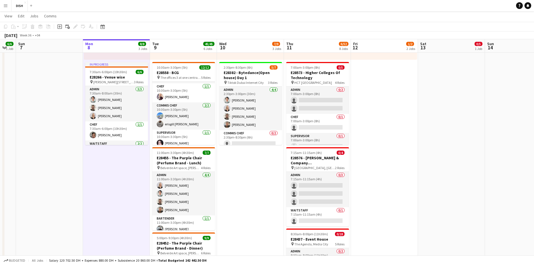
drag, startPoint x: 310, startPoint y: 217, endPoint x: 235, endPoint y: 207, distance: 75.5
click at [218, 214] on app-calendar-viewport "Wed 3 9/11 4 Jobs Thu 4 13/13 4 Jobs Fri 5 4/7 2 Jobs Sat 6 6/6 1 Job Sun 7 Mon…" at bounding box center [267, 263] width 534 height 894
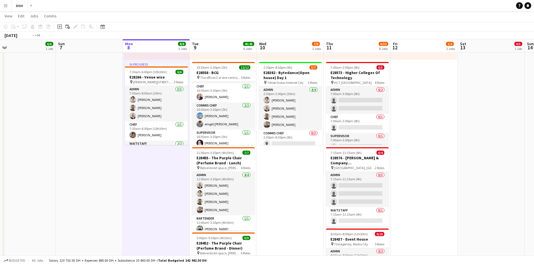
drag, startPoint x: 434, startPoint y: 178, endPoint x: 351, endPoint y: 168, distance: 83.4
click at [353, 169] on app-calendar-viewport "Wed 3 9/11 4 Jobs Thu 4 13/13 4 Jobs Fri 5 4/7 2 Jobs Sat 6 6/6 1 Job Sun 7 Mon…" at bounding box center [267, 263] width 534 height 894
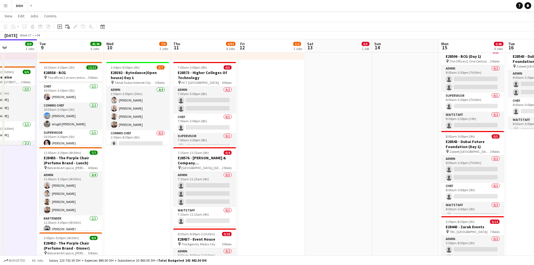
scroll to position [0, 232]
drag, startPoint x: 264, startPoint y: 158, endPoint x: 263, endPoint y: 143, distance: 14.6
click at [263, 143] on app-calendar-viewport "Fri 5 4/7 2 Jobs Sat 6 6/6 1 Job Sun 7 Mon 8 8/8 3 Jobs Tue 9 45/45 6 Jobs Wed …" at bounding box center [267, 263] width 534 height 894
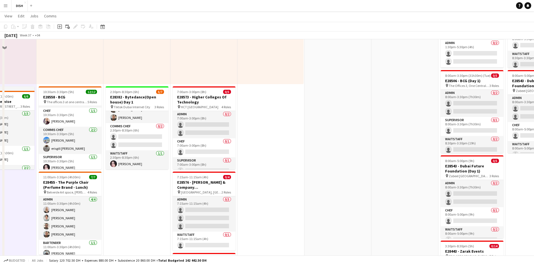
scroll to position [159, 0]
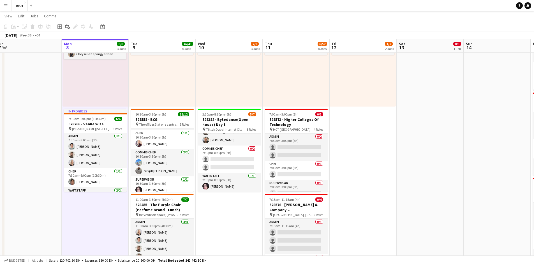
drag, startPoint x: 151, startPoint y: 68, endPoint x: 210, endPoint y: 59, distance: 59.0
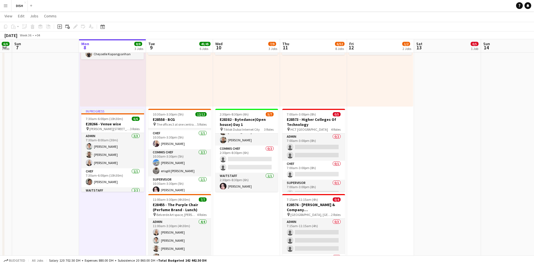
scroll to position [0, 121]
drag, startPoint x: 169, startPoint y: 78, endPoint x: 187, endPoint y: 78, distance: 17.9
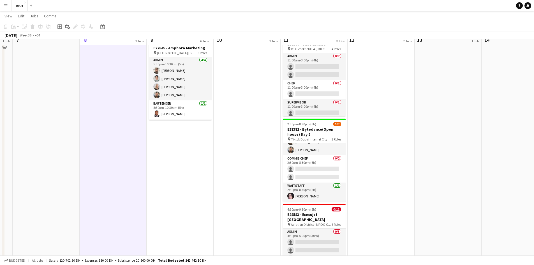
scroll to position [393, 0]
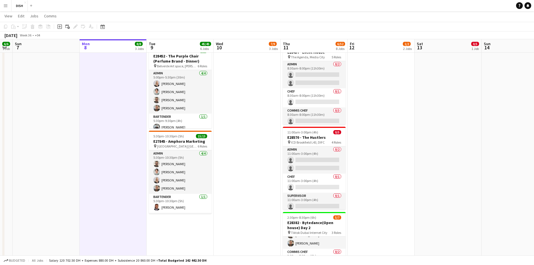
click at [9, 7] on button "Menu" at bounding box center [5, 5] width 11 height 11
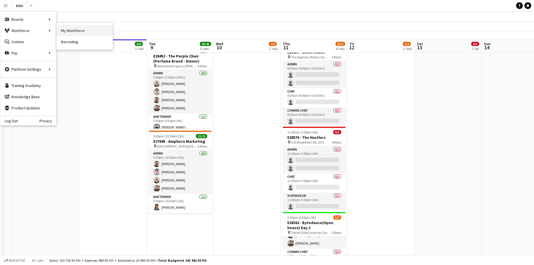
click at [83, 35] on link "My Workforce" at bounding box center [85, 30] width 56 height 11
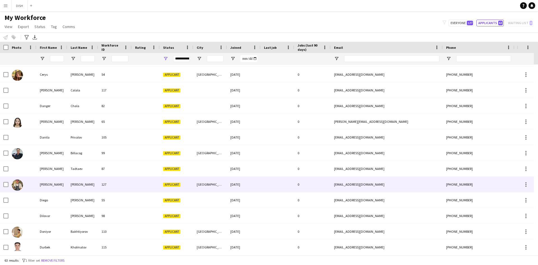
click at [75, 186] on div "De guzman" at bounding box center [82, 184] width 31 height 15
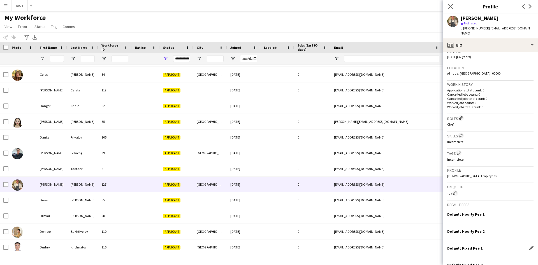
scroll to position [138, 0]
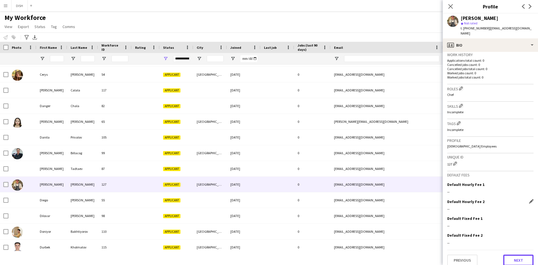
drag, startPoint x: 510, startPoint y: 252, endPoint x: 507, endPoint y: 205, distance: 46.6
click at [511, 250] on div "Previous Next" at bounding box center [490, 258] width 86 height 16
click at [520, 257] on button "Next" at bounding box center [519, 260] width 30 height 11
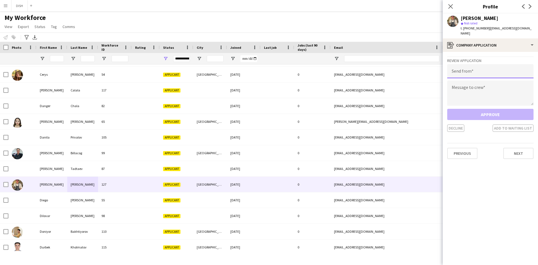
click at [474, 70] on input "email" at bounding box center [490, 71] width 86 height 14
type input "**********"
drag, startPoint x: 495, startPoint y: 86, endPoint x: 495, endPoint y: 82, distance: 4.0
click at [494, 84] on textarea at bounding box center [490, 92] width 86 height 25
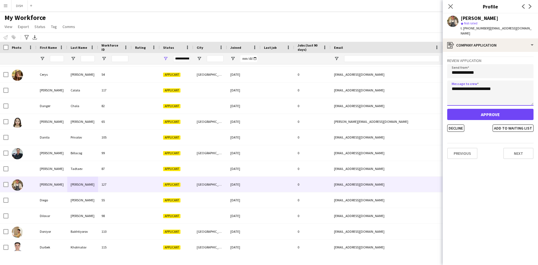
click at [489, 84] on textarea "**********" at bounding box center [490, 92] width 86 height 25
type textarea "**********"
click at [498, 110] on button "Approve" at bounding box center [490, 114] width 86 height 11
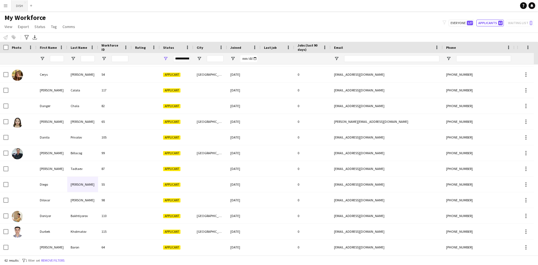
click at [24, 5] on button "DISH Close" at bounding box center [19, 5] width 16 height 11
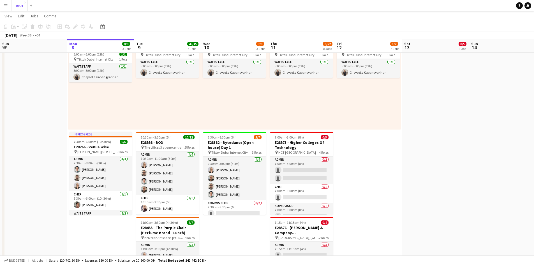
scroll to position [140, 0]
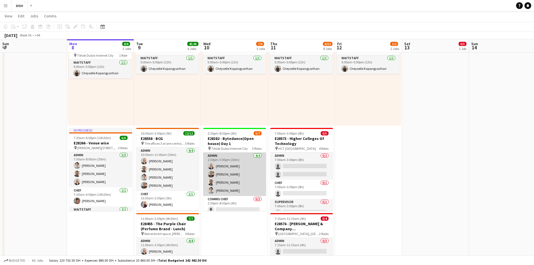
drag, startPoint x: 225, startPoint y: 170, endPoint x: 225, endPoint y: 166, distance: 4.2
click at [225, 170] on app-card-role "Admin 4/4 2:30pm-3:00pm (30m) Victoria Mcloughlin Mats Venselaar Gordon Roberts…" at bounding box center [234, 174] width 63 height 43
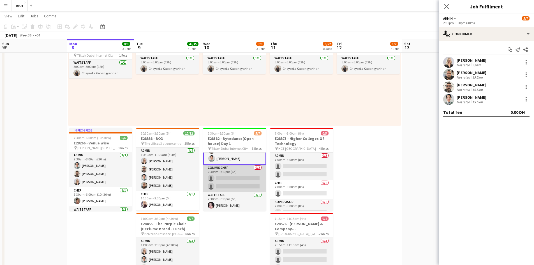
click at [225, 181] on app-card-role "Commis Chef 0/2 2:30pm-8:30pm (6h) single-neutral-actions single-neutral-actions" at bounding box center [234, 178] width 63 height 27
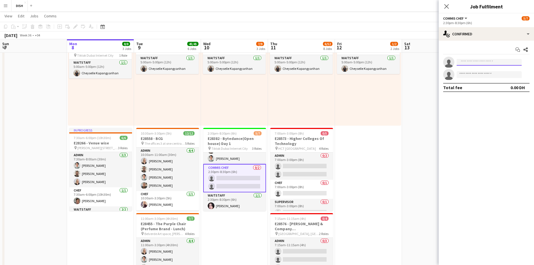
click at [469, 60] on input at bounding box center [489, 62] width 65 height 7
type input "****"
click at [475, 71] on span "Dennis De guzman" at bounding box center [477, 70] width 32 height 5
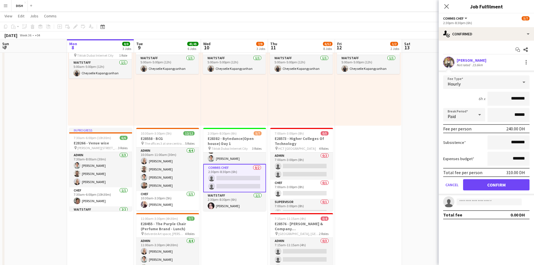
drag, startPoint x: 504, startPoint y: 98, endPoint x: 560, endPoint y: 101, distance: 56.4
type input "****"
type input "*******"
drag, startPoint x: 528, startPoint y: 141, endPoint x: 539, endPoint y: 137, distance: 11.6
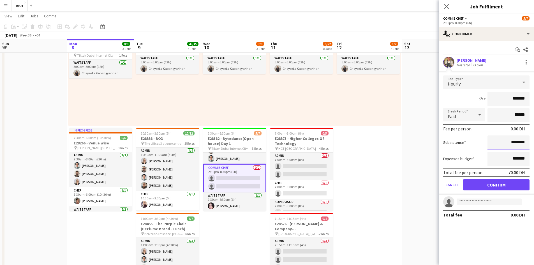
type input "****"
drag, startPoint x: 511, startPoint y: 186, endPoint x: 503, endPoint y: 186, distance: 7.6
click at [510, 186] on button "Confirm" at bounding box center [496, 184] width 66 height 11
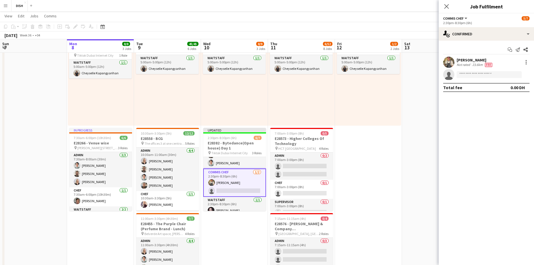
drag, startPoint x: 384, startPoint y: 133, endPoint x: 379, endPoint y: 146, distance: 14.5
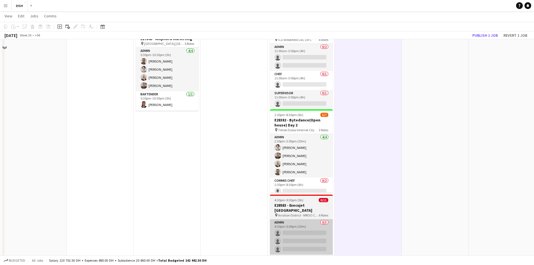
scroll to position [514, 0]
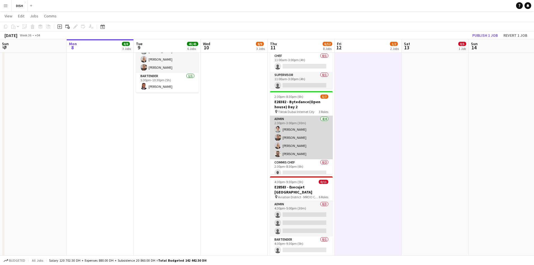
drag, startPoint x: 291, startPoint y: 168, endPoint x: 311, endPoint y: 158, distance: 22.3
click at [291, 168] on app-card-role "Commis Chef 0/2 2:30pm-8:30pm (6h) single-neutral-actions single-neutral-actions" at bounding box center [301, 172] width 63 height 27
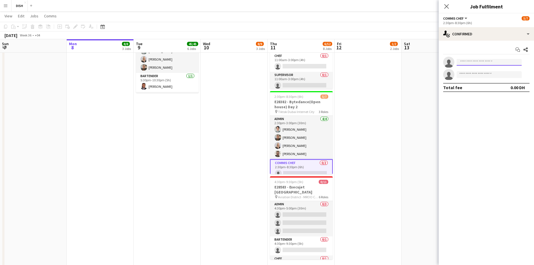
drag, startPoint x: 487, startPoint y: 63, endPoint x: 482, endPoint y: 62, distance: 5.1
click at [484, 62] on input at bounding box center [489, 62] width 65 height 7
type input "****"
click at [482, 67] on div "Dennis De guzman Active supnetdennis23@gmail.com +971547044519" at bounding box center [489, 75] width 65 height 18
click at [481, 74] on span "supnetdennis23@gmail.com" at bounding box center [489, 75] width 56 height 4
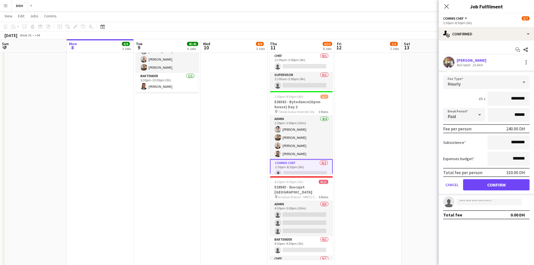
drag, startPoint x: 553, startPoint y: 96, endPoint x: 558, endPoint y: 96, distance: 4.2
type input "****"
drag, startPoint x: 504, startPoint y: 140, endPoint x: 554, endPoint y: 133, distance: 51.2
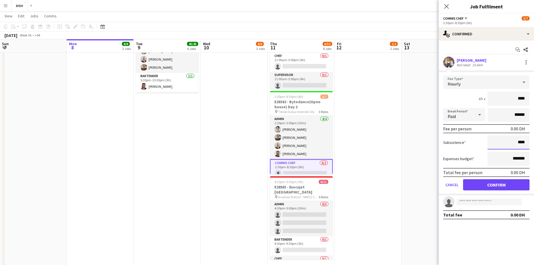
type input "****"
click at [491, 183] on button "Confirm" at bounding box center [496, 184] width 66 height 11
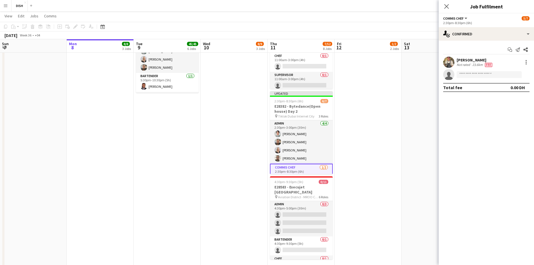
drag, startPoint x: 398, startPoint y: 190, endPoint x: 415, endPoint y: 168, distance: 28.1
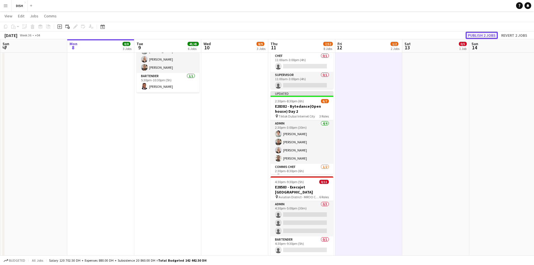
click at [487, 36] on button "Publish 2 jobs" at bounding box center [482, 35] width 32 height 7
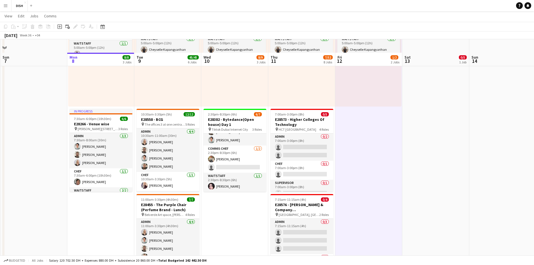
scroll to position [187, 0]
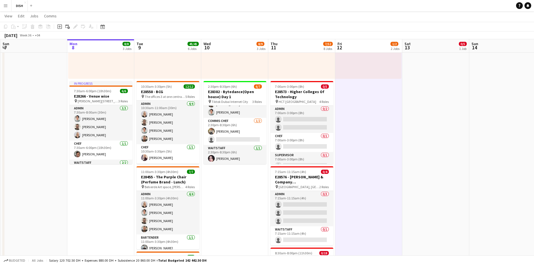
click at [378, 136] on app-date-cell "10:00am-3:00pm (5h) 0/1 pin [GEOGRAPHIC_DATA], Sheikh Zayed Rd - Al Quoz - Al Q…" at bounding box center [368, 237] width 67 height 722
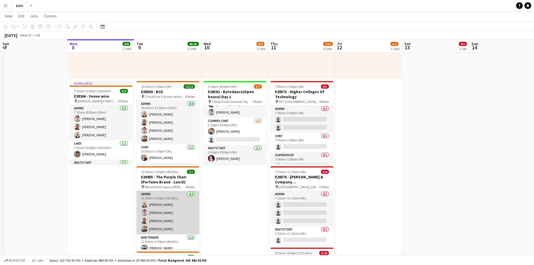
click at [188, 222] on app-card-role "Admin 4/4 11:00am-3:30pm (4h30m) Victoria Mcloughlin John Santarin Gordon Rober…" at bounding box center [168, 212] width 63 height 43
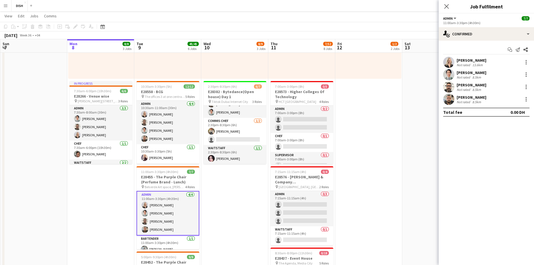
click at [216, 211] on app-date-cell "10:00am-3:00pm (5h) 1/1 pin Gold & Diamond Park, Sheikh Zayed Rd - Al Quoz - Al…" at bounding box center [234, 237] width 67 height 722
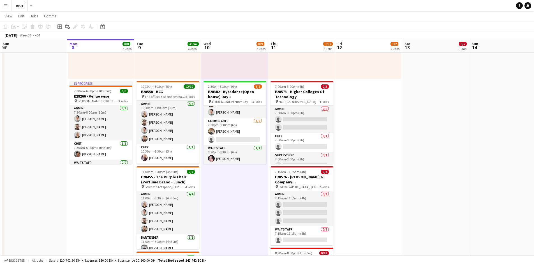
drag, startPoint x: 47, startPoint y: 197, endPoint x: 351, endPoint y: 212, distance: 304.0
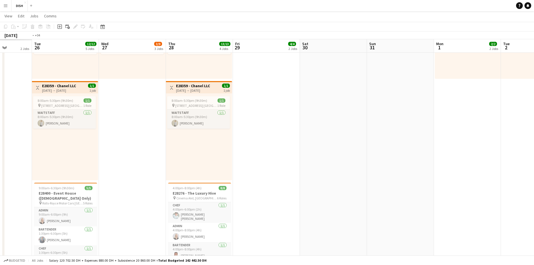
drag, startPoint x: 462, startPoint y: 156, endPoint x: 653, endPoint y: 153, distance: 191.5
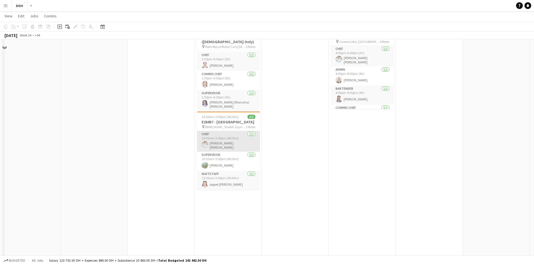
scroll to position [327, 0]
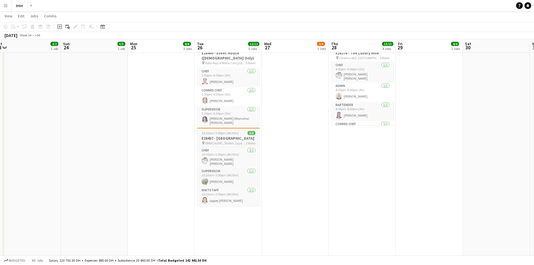
drag, startPoint x: 226, startPoint y: 136, endPoint x: 226, endPoint y: 140, distance: 3.9
click at [226, 137] on h3 "E28457 - [GEOGRAPHIC_DATA]" at bounding box center [228, 138] width 63 height 5
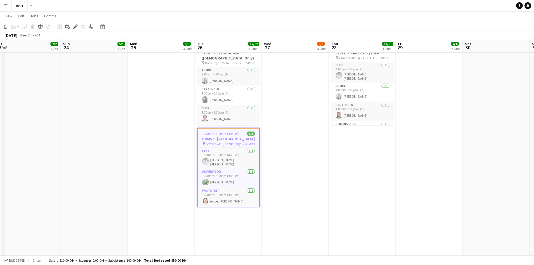
scroll to position [0, 134]
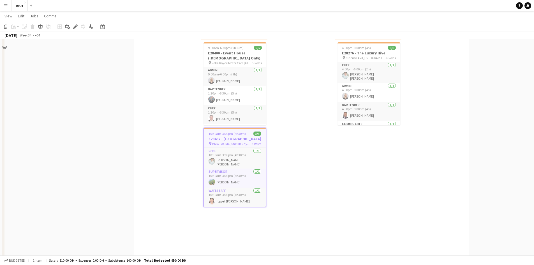
drag, startPoint x: 276, startPoint y: 146, endPoint x: 280, endPoint y: 148, distance: 3.8
click at [280, 148] on app-calendar-viewport "Thu 21 8/8 4 Jobs Fri 22 4/4 2 Jobs Sat 23 2/2 1 Job Sun 24 5/5 1 Job Mon 25 8/…" at bounding box center [267, 142] width 534 height 894
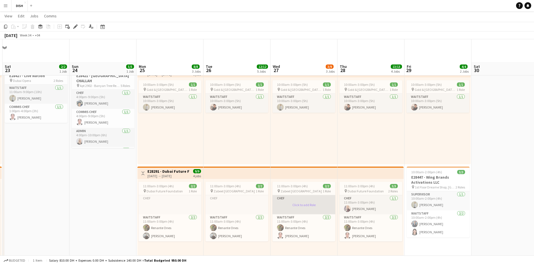
scroll to position [47, 0]
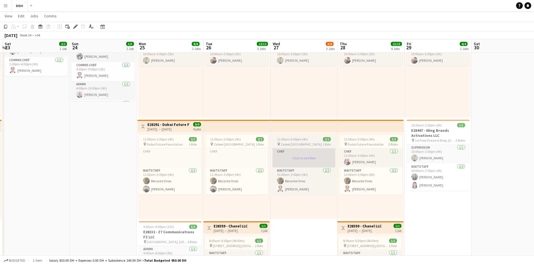
click at [296, 159] on app-card-role-placeholder "Chef Click to add Role" at bounding box center [304, 157] width 63 height 19
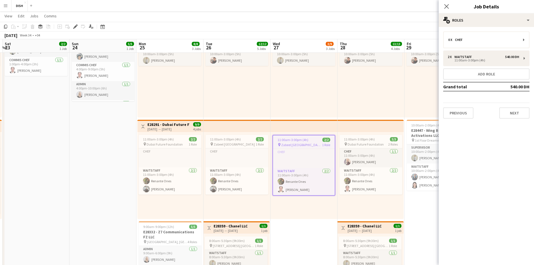
click at [304, 104] on div "10:00am-3:00pm (5h) 1/1 pin [GEOGRAPHIC_DATA], Sheikh Zayed Rd - Al Quoz - Al Q…" at bounding box center [304, 74] width 67 height 87
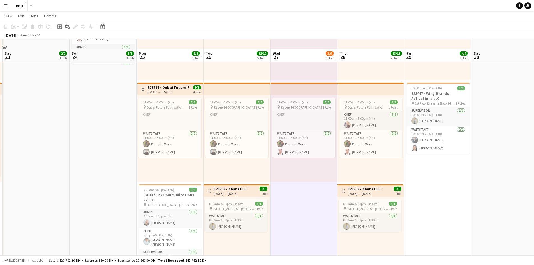
scroll to position [93, 0]
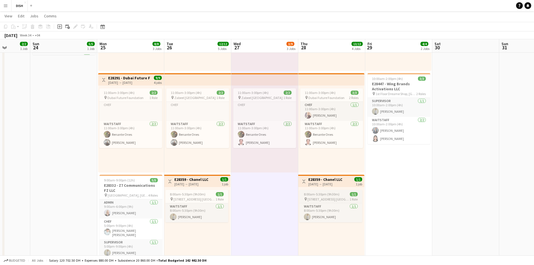
drag, startPoint x: 437, startPoint y: 188, endPoint x: 342, endPoint y: 200, distance: 96.0
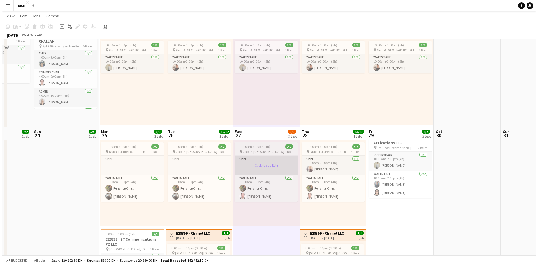
scroll to position [0, 0]
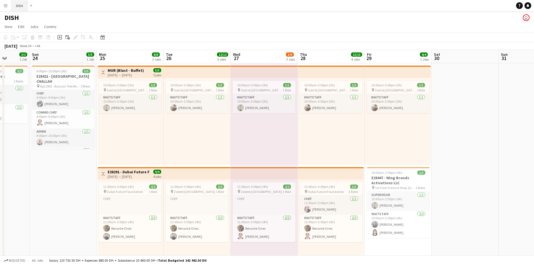
click at [21, 3] on button "DISH Close" at bounding box center [19, 5] width 16 height 11
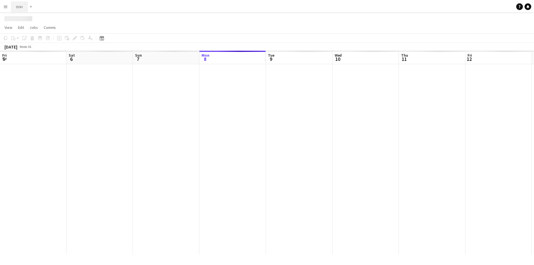
scroll to position [0, 134]
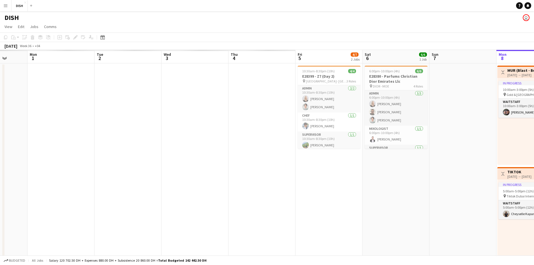
drag, startPoint x: 192, startPoint y: 121, endPoint x: 404, endPoint y: 126, distance: 211.4
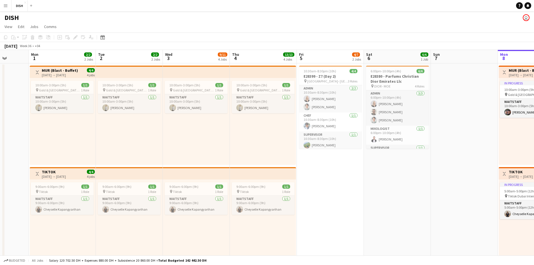
drag, startPoint x: 426, startPoint y: 124, endPoint x: 499, endPoint y: 124, distance: 72.3
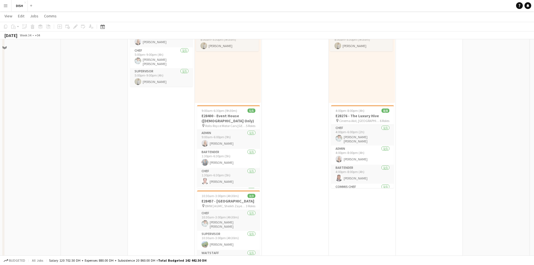
scroll to position [234, 0]
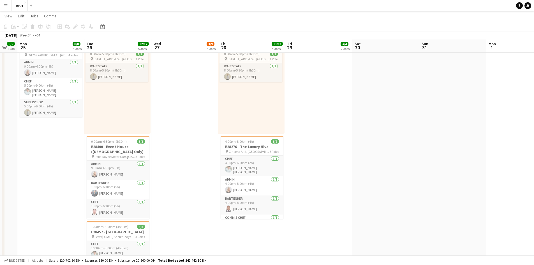
drag, startPoint x: 312, startPoint y: 163, endPoint x: 210, endPoint y: 171, distance: 102.1
click at [209, 173] on app-calendar-viewport "Fri 22 4/4 2 Jobs Sat 23 2/2 1 Job Sun 24 5/5 1 Job Mon 25 8/8 3 Jobs Tue 26 12…" at bounding box center [267, 235] width 534 height 894
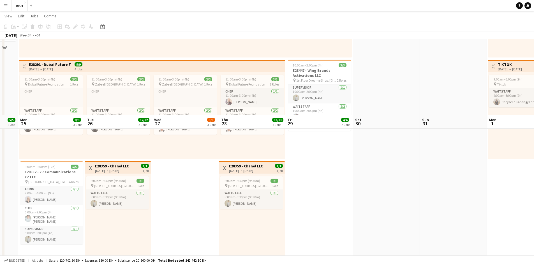
scroll to position [0, 0]
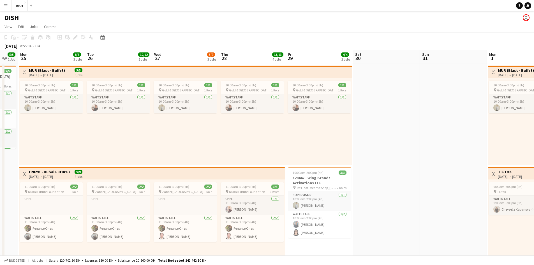
drag, startPoint x: 202, startPoint y: 141, endPoint x: 100, endPoint y: 137, distance: 102.4
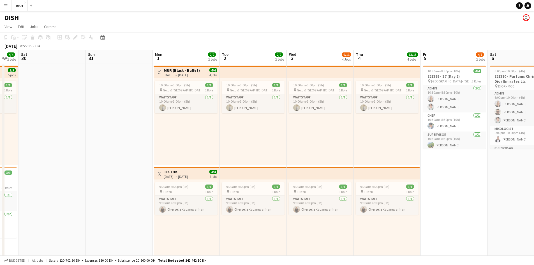
drag, startPoint x: 15, startPoint y: 128, endPoint x: 0, endPoint y: 130, distance: 15.3
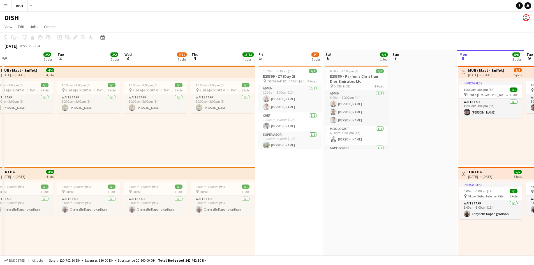
scroll to position [0, 195]
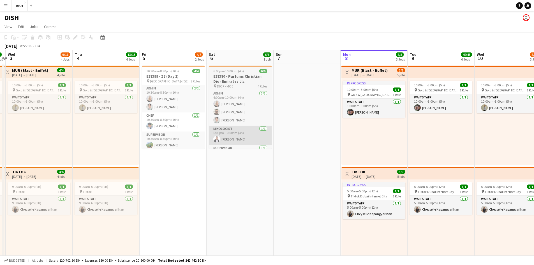
drag, startPoint x: 0, startPoint y: 152, endPoint x: 6, endPoint y: 141, distance: 12.4
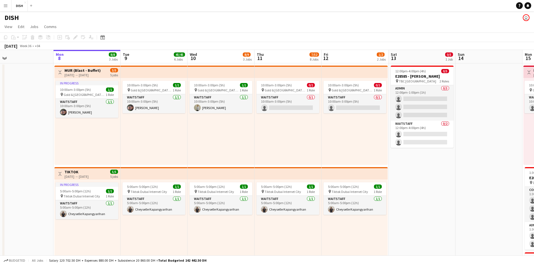
scroll to position [0, 215]
drag, startPoint x: 354, startPoint y: 167, endPoint x: 280, endPoint y: 166, distance: 74.0
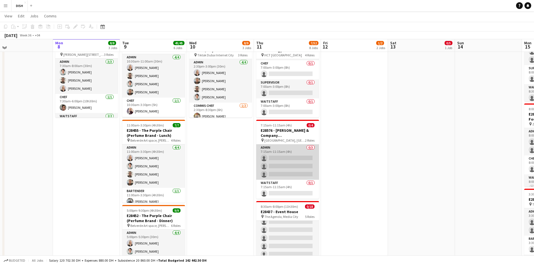
scroll to position [187, 0]
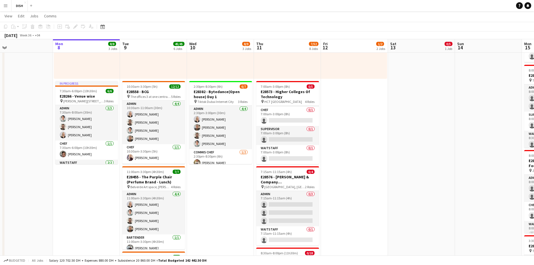
drag, startPoint x: 283, startPoint y: 205, endPoint x: 277, endPoint y: 182, distance: 24.3
click at [283, 205] on app-card-role "Admin 0/3 7:15am-11:15am (4h) single-neutral-actions single-neutral-actions sin…" at bounding box center [287, 208] width 63 height 35
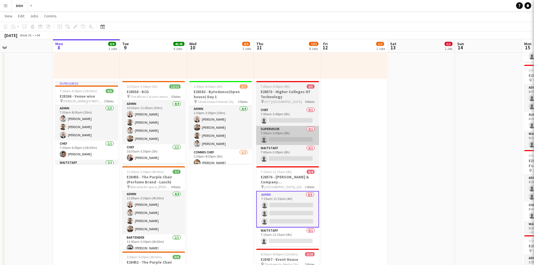
scroll to position [0, 214]
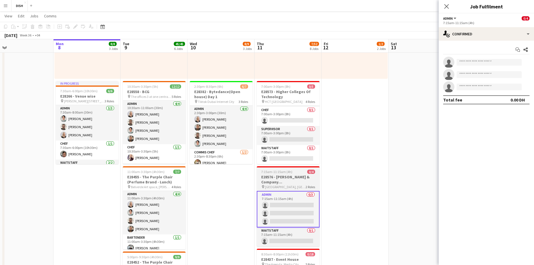
drag, startPoint x: 357, startPoint y: 180, endPoint x: 311, endPoint y: 185, distance: 46.6
click at [356, 180] on app-date-cell "10:00am-3:00pm (5h) 0/1 pin [GEOGRAPHIC_DATA], Sheikh Zayed Rd - Al Quoz - Al Q…" at bounding box center [355, 237] width 67 height 722
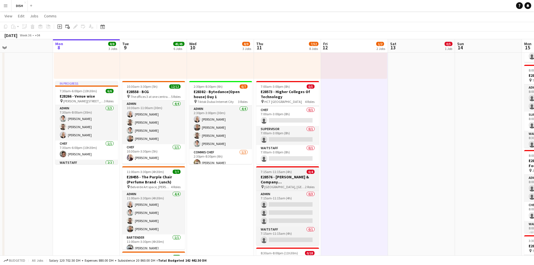
click at [290, 181] on h3 "E28576 - [PERSON_NAME] & Company [GEOGRAPHIC_DATA]" at bounding box center [287, 179] width 63 height 10
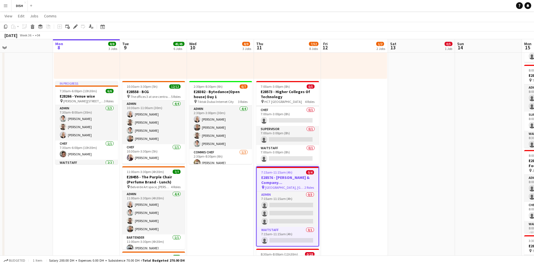
scroll to position [0, 216]
click at [77, 28] on icon "Edit" at bounding box center [75, 26] width 4 height 4
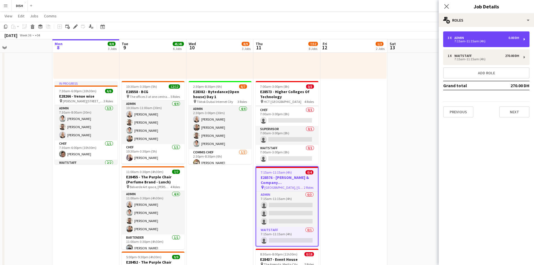
drag, startPoint x: 462, startPoint y: 42, endPoint x: 454, endPoint y: 102, distance: 60.7
click at [460, 44] on div "3 x Admin 0.00 DH 7:15am-11:15am (4h)" at bounding box center [486, 39] width 86 height 16
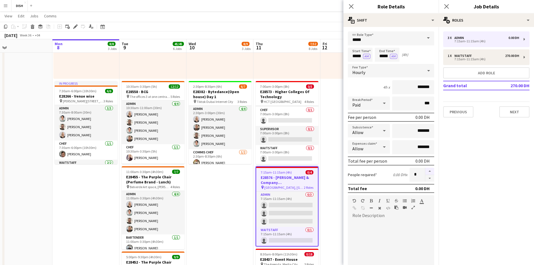
click at [426, 170] on button "button" at bounding box center [429, 171] width 9 height 7
type input "*"
click at [455, 113] on button "Previous" at bounding box center [458, 111] width 30 height 11
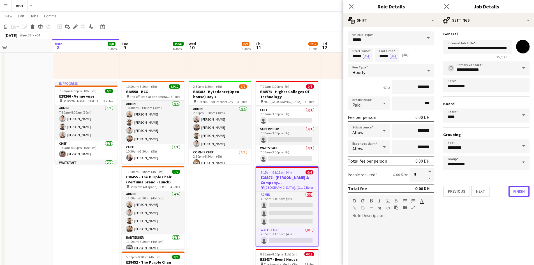
drag, startPoint x: 525, startPoint y: 191, endPoint x: 491, endPoint y: 196, distance: 34.1
click at [524, 191] on button "Finish" at bounding box center [519, 191] width 21 height 11
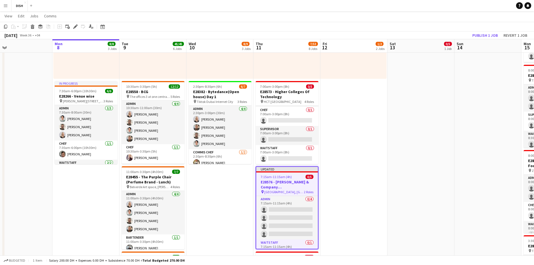
click at [299, 172] on div at bounding box center [287, 171] width 62 height 1
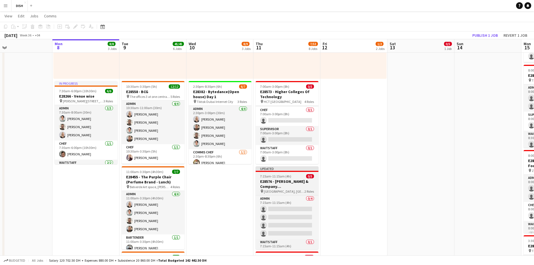
click at [285, 176] on span "7:15am-11:15am (4h)" at bounding box center [275, 176] width 31 height 4
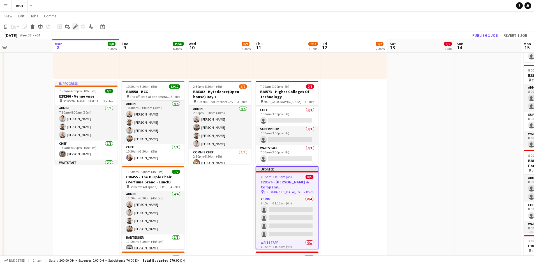
drag, startPoint x: 76, startPoint y: 27, endPoint x: 95, endPoint y: 39, distance: 22.1
click at [76, 28] on icon "Edit" at bounding box center [75, 26] width 4 height 4
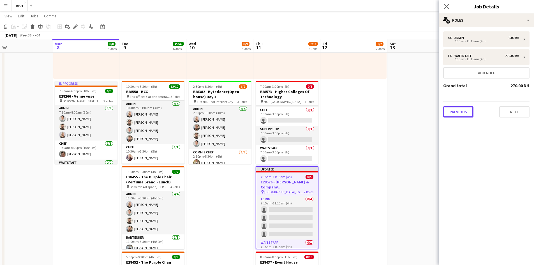
click at [459, 113] on button "Previous" at bounding box center [458, 111] width 30 height 11
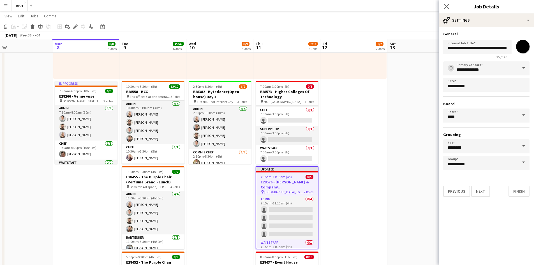
drag, startPoint x: 523, startPoint y: 48, endPoint x: 521, endPoint y: 51, distance: 3.3
click at [523, 49] on input "*******" at bounding box center [523, 46] width 20 height 20
type input "*******"
click at [518, 193] on button "Finish" at bounding box center [519, 191] width 21 height 11
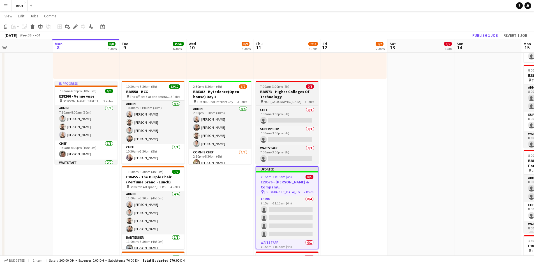
scroll to position [0, 0]
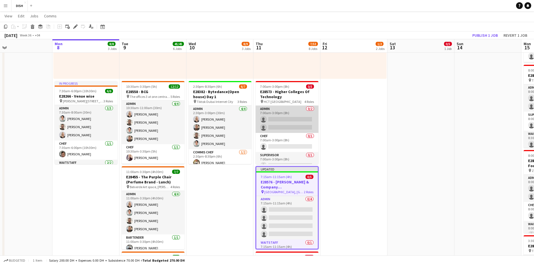
click at [293, 122] on app-card-role "Admin 0/2 7:00am-3:00pm (8h) single-neutral-actions single-neutral-actions" at bounding box center [287, 119] width 63 height 27
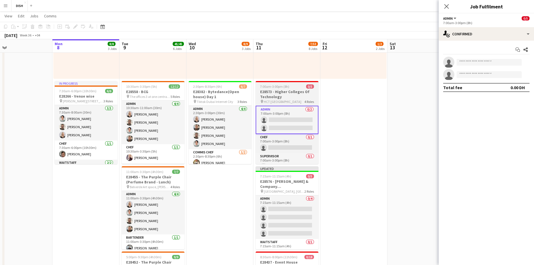
click at [284, 101] on span "HCT [GEOGRAPHIC_DATA]" at bounding box center [283, 102] width 38 height 4
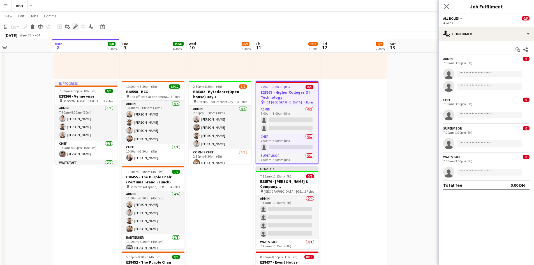
click at [75, 27] on icon at bounding box center [75, 26] width 3 height 3
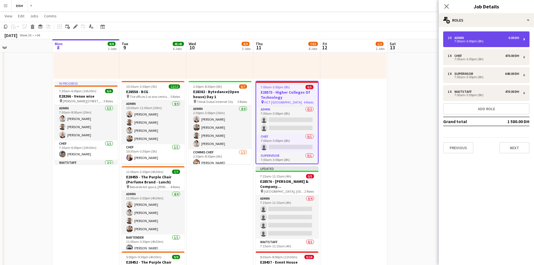
click at [486, 46] on div "2 x Admin 0.00 DH 7:00am-3:00pm (8h)" at bounding box center [486, 39] width 86 height 16
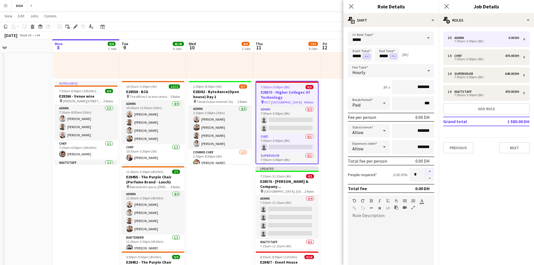
click at [427, 171] on button "button" at bounding box center [429, 171] width 9 height 7
type input "*"
drag, startPoint x: 334, startPoint y: 193, endPoint x: 325, endPoint y: 186, distance: 10.9
click at [333, 193] on app-date-cell "10:00am-3:00pm (5h) 0/1 pin [GEOGRAPHIC_DATA], Sheikh Zayed Rd - Al Quoz - Al Q…" at bounding box center [353, 239] width 67 height 726
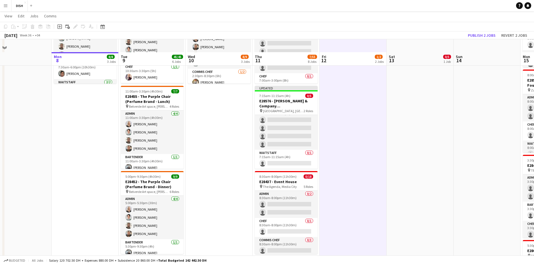
scroll to position [280, 0]
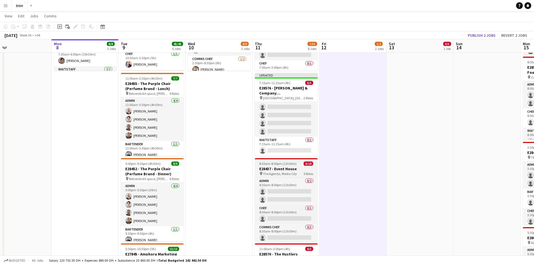
click at [274, 171] on app-job-card "8:30am-8:00pm (11h30m) 0/18 E28437 - Event House pin The Agenda, Media City 5 R…" at bounding box center [286, 199] width 63 height 83
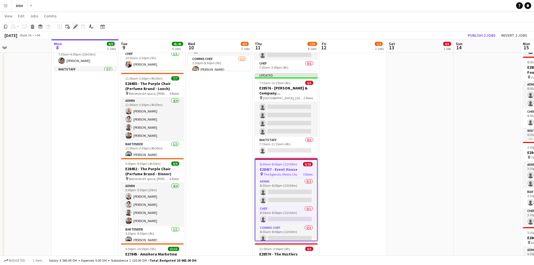
click at [75, 28] on icon at bounding box center [75, 26] width 3 height 3
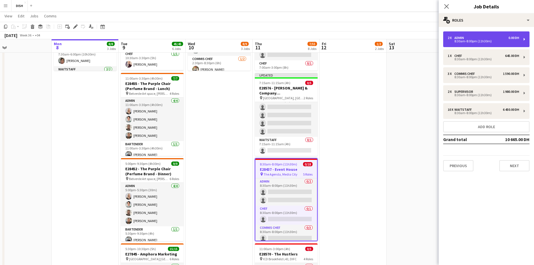
click at [480, 40] on div "8:30am-8:00pm (11h30m)" at bounding box center [483, 41] width 71 height 3
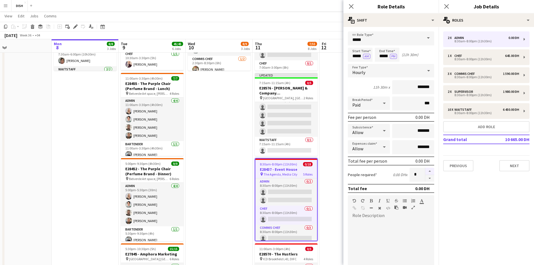
click at [425, 171] on button "button" at bounding box center [429, 171] width 9 height 7
drag, startPoint x: 424, startPoint y: 171, endPoint x: 394, endPoint y: 178, distance: 31.4
click at [425, 171] on button "button" at bounding box center [429, 171] width 9 height 7
type input "*"
click at [338, 161] on app-date-cell "10:00am-3:00pm (5h) 0/1 pin [GEOGRAPHIC_DATA], Sheikh Zayed Rd - Al Quoz - Al Q…" at bounding box center [353, 145] width 67 height 726
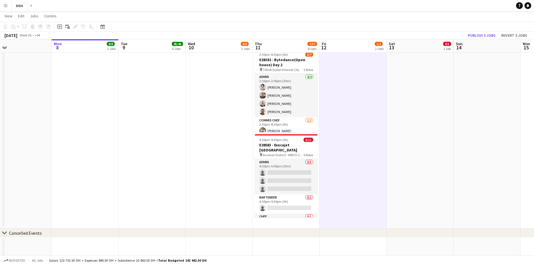
scroll to position [608, 0]
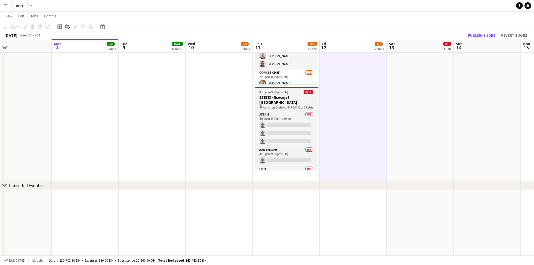
click at [292, 98] on h3 "E28583 - Execujet [GEOGRAPHIC_DATA]" at bounding box center [286, 100] width 63 height 10
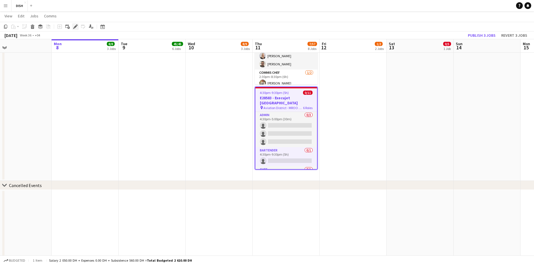
click at [76, 28] on icon "Edit" at bounding box center [75, 26] width 4 height 4
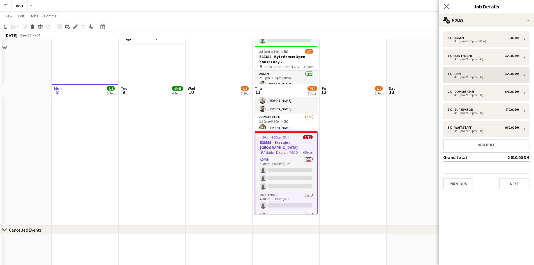
scroll to position [514, 0]
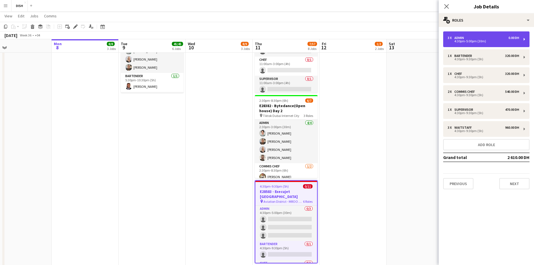
click at [487, 45] on div "3 x Admin 0.00 DH 4:30pm-5:00pm (30m)" at bounding box center [486, 39] width 86 height 16
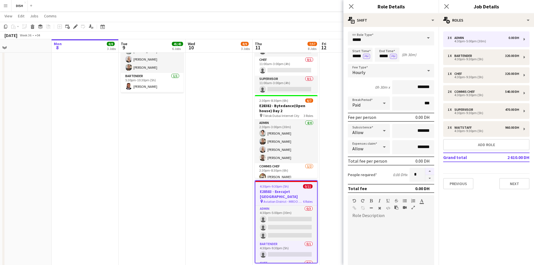
drag, startPoint x: 425, startPoint y: 172, endPoint x: 421, endPoint y: 172, distance: 4.3
click at [425, 172] on button "button" at bounding box center [429, 171] width 9 height 7
type input "*"
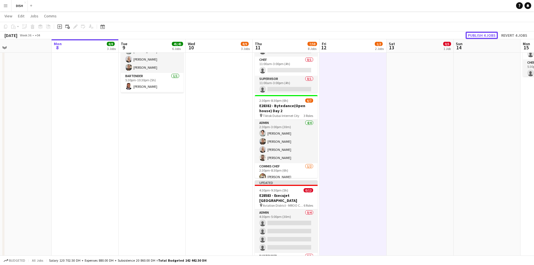
drag, startPoint x: 487, startPoint y: 34, endPoint x: 472, endPoint y: 65, distance: 34.9
click at [486, 34] on button "Publish 4 jobs" at bounding box center [482, 35] width 32 height 7
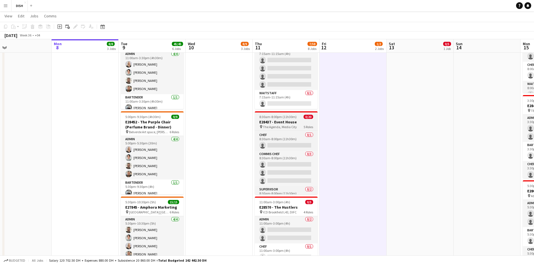
scroll to position [56, 0]
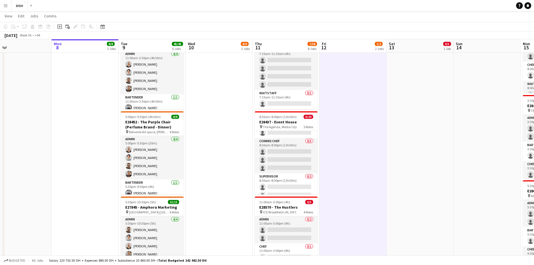
click at [363, 118] on app-date-cell "10:00am-3:00pm (5h) 0/1 pin [GEOGRAPHIC_DATA], Sheikh Zayed Rd - Al Quoz - Al Q…" at bounding box center [353, 99] width 67 height 726
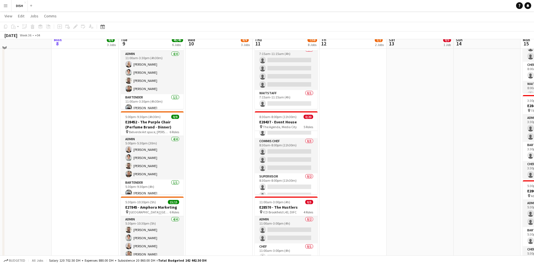
scroll to position [234, 0]
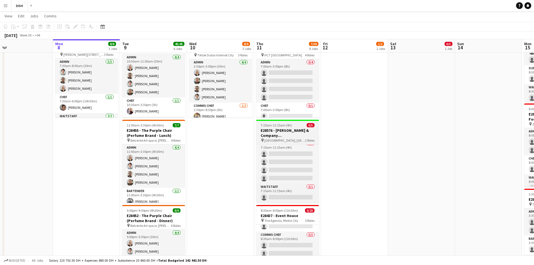
drag, startPoint x: 318, startPoint y: 180, endPoint x: 315, endPoint y: 188, distance: 8.2
click at [317, 188] on app-date-cell "10:00am-3:00pm (5h) 0/1 pin Gold & Diamond Park, Sheikh Zayed Rd - Al Quoz - Al…" at bounding box center [287, 192] width 67 height 726
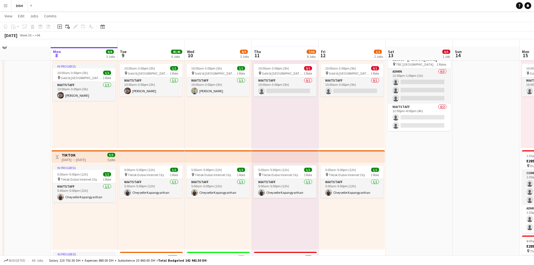
scroll to position [0, 0]
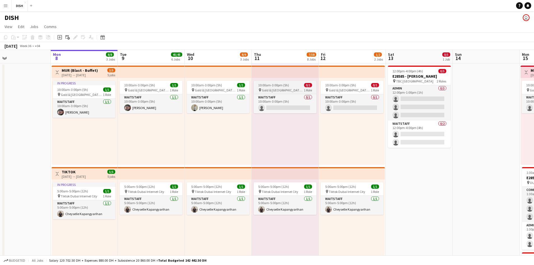
click at [288, 88] on span "Gold & [GEOGRAPHIC_DATA], [PERSON_NAME] Rd - Al Quoz - Al Quoz Industrial Area …" at bounding box center [283, 90] width 42 height 4
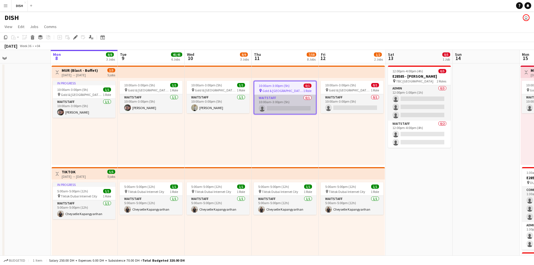
click at [285, 105] on app-card-role "Waitstaff 0/1 10:00am-3:00pm (5h) single-neutral-actions" at bounding box center [285, 104] width 62 height 19
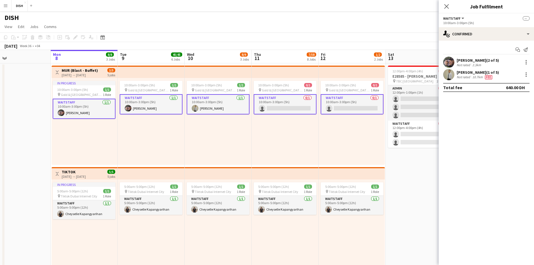
click at [285, 105] on app-card-role "Waitstaff 0/1 10:00am-3:00pm (5h) single-neutral-actions" at bounding box center [285, 104] width 63 height 20
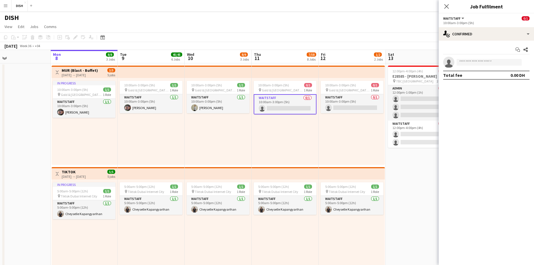
click at [488, 57] on app-invite-slot "single-neutral-actions" at bounding box center [486, 62] width 95 height 11
click at [475, 58] on app-invite-slot "single-neutral-actions" at bounding box center [486, 62] width 95 height 11
click at [469, 61] on input at bounding box center [489, 62] width 65 height 7
type input "******"
click at [480, 80] on span "+971547378036" at bounding box center [489, 79] width 56 height 4
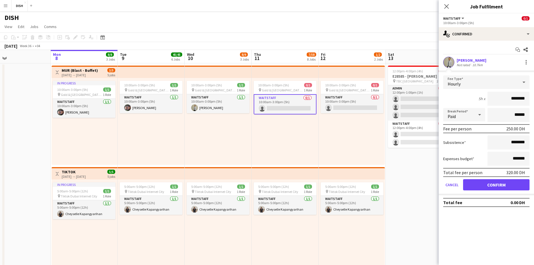
drag, startPoint x: 508, startPoint y: 100, endPoint x: 561, endPoint y: 98, distance: 53.0
type input "****"
drag, startPoint x: 508, startPoint y: 144, endPoint x: 548, endPoint y: 142, distance: 40.4
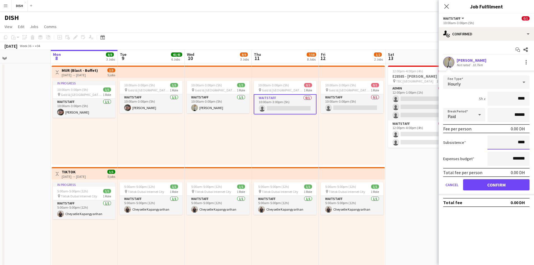
type input "****"
click at [506, 183] on button "Confirm" at bounding box center [496, 184] width 66 height 11
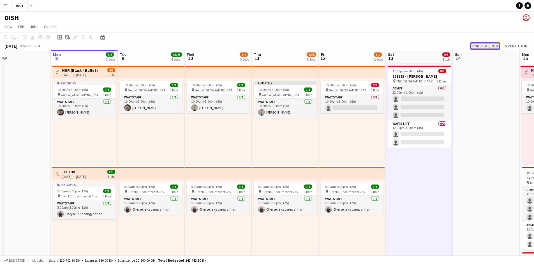
click at [474, 43] on button "Publish 1 job" at bounding box center [485, 45] width 30 height 7
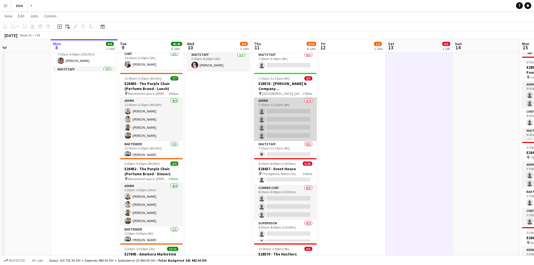
click at [277, 115] on app-card-role "Admin 0/4 7:15am-11:15am (4h) single-neutral-actions single-neutral-actions sin…" at bounding box center [285, 119] width 63 height 43
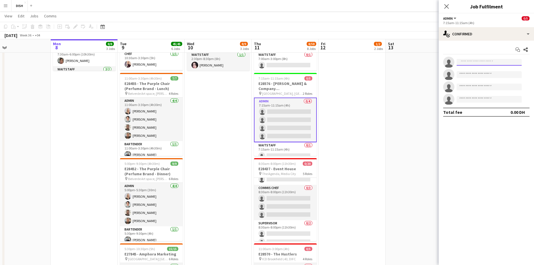
click at [499, 61] on input at bounding box center [489, 62] width 65 height 7
type input "*"
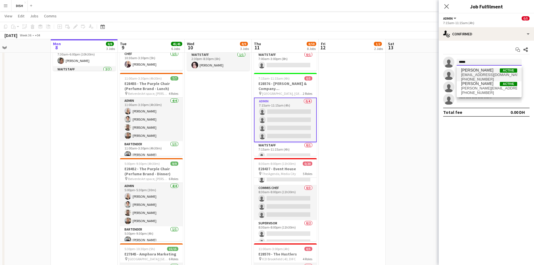
type input "****"
click at [490, 70] on span "John Santarin Active" at bounding box center [489, 70] width 56 height 5
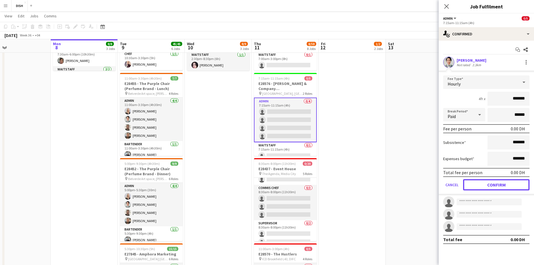
drag, startPoint x: 501, startPoint y: 186, endPoint x: 488, endPoint y: 131, distance: 56.6
click at [501, 184] on button "Confirm" at bounding box center [496, 184] width 66 height 11
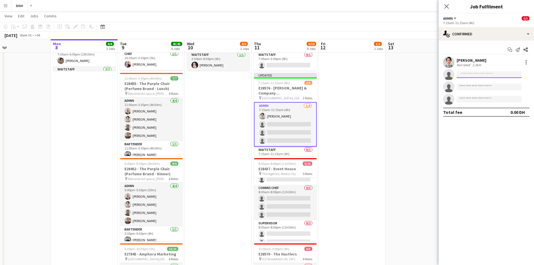
click at [465, 73] on input at bounding box center [489, 74] width 65 height 7
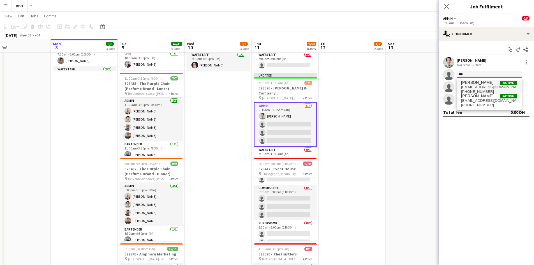
type input "***"
click at [491, 86] on span "victoriamcloughlin@icloud.com" at bounding box center [489, 87] width 56 height 4
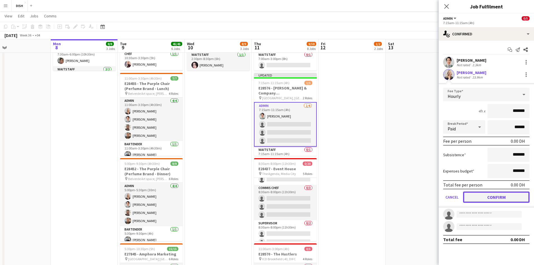
click at [488, 195] on button "Confirm" at bounding box center [496, 196] width 66 height 11
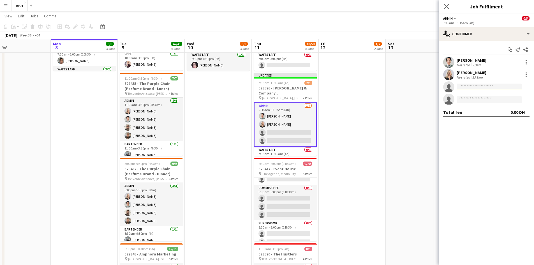
click at [465, 88] on input at bounding box center [489, 87] width 65 height 7
type input "******"
click at [475, 105] on span "+971509862338" at bounding box center [489, 104] width 56 height 4
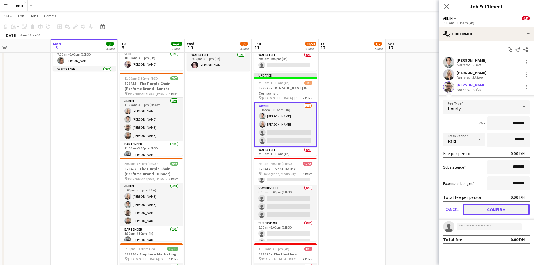
click at [502, 210] on button "Confirm" at bounding box center [496, 209] width 66 height 11
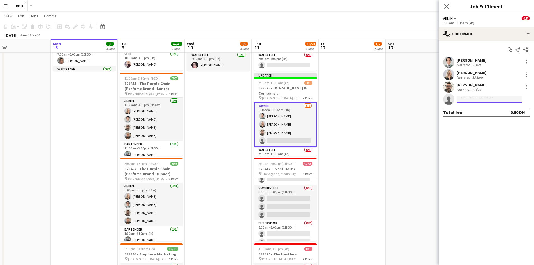
click at [478, 101] on input at bounding box center [489, 99] width 65 height 7
type input "****"
click at [482, 107] on span "[PERSON_NAME]" at bounding box center [477, 107] width 32 height 5
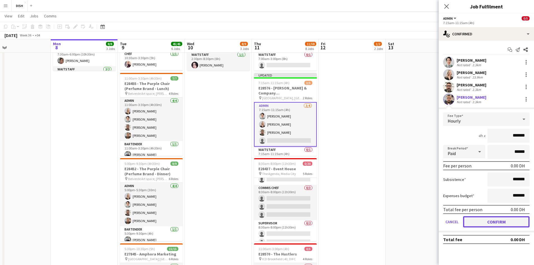
drag, startPoint x: 502, startPoint y: 221, endPoint x: 490, endPoint y: 219, distance: 12.5
click at [502, 221] on button "Confirm" at bounding box center [496, 221] width 66 height 11
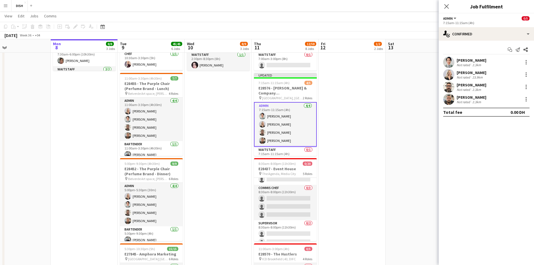
drag, startPoint x: 390, startPoint y: 187, endPoint x: 393, endPoint y: 182, distance: 5.8
click at [391, 187] on app-date-cell "12:00pm-4:00pm (4h) 0/5 E28585 - [PERSON_NAME] pin TBC Dubai 2 Roles Admin 0/3 …" at bounding box center [419, 145] width 67 height 726
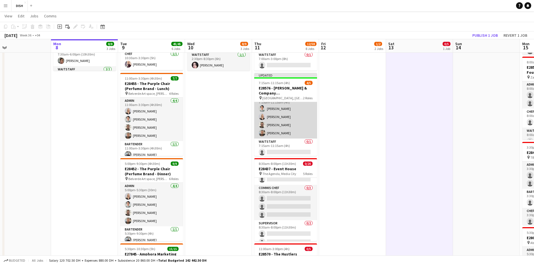
scroll to position [9, 0]
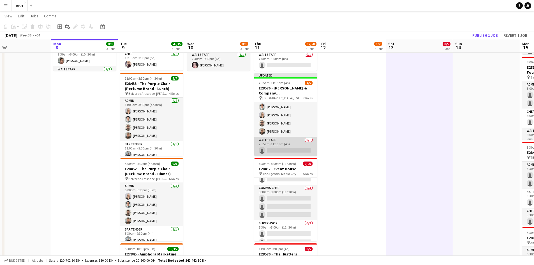
click at [286, 147] on app-card-role "Waitstaff 0/1 7:15am-11:15am (4h) single-neutral-actions" at bounding box center [285, 146] width 63 height 19
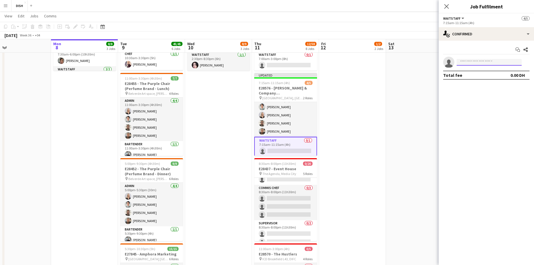
click at [483, 61] on input at bounding box center [489, 62] width 65 height 7
type input "*****"
click at [486, 71] on span "Aziza Sabiri Active" at bounding box center [489, 70] width 56 height 5
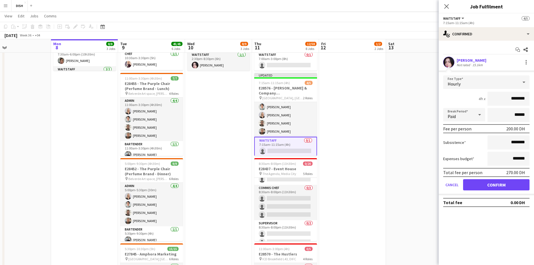
drag, startPoint x: 507, startPoint y: 103, endPoint x: 541, endPoint y: 98, distance: 34.0
click at [534, 98] on html "Menu Boards Boards Boards All jobs Status Workforce Workforce My Workforce Recr…" at bounding box center [267, 184] width 534 height 929
type input "****"
drag, startPoint x: 507, startPoint y: 142, endPoint x: 549, endPoint y: 140, distance: 42.4
click at [534, 140] on html "Menu Boards Boards Boards All jobs Status Workforce Workforce My Workforce Recr…" at bounding box center [267, 184] width 534 height 929
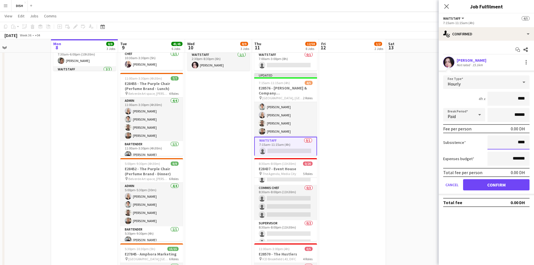
type input "****"
drag, startPoint x: 494, startPoint y: 183, endPoint x: 490, endPoint y: 180, distance: 5.3
click at [494, 183] on button "Confirm" at bounding box center [496, 184] width 66 height 11
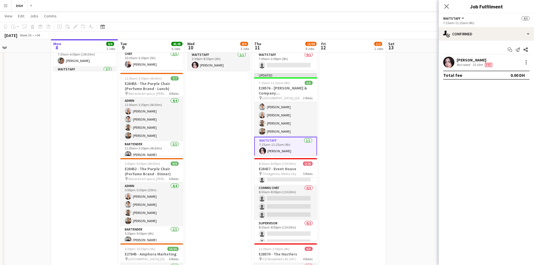
scroll to position [0, 217]
click at [382, 97] on app-date-cell "10:00am-3:00pm (5h) 0/1 pin [GEOGRAPHIC_DATA], Sheikh Zayed Rd - Al Quoz - Al Q…" at bounding box center [352, 145] width 67 height 726
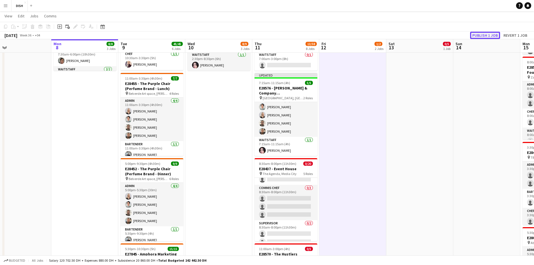
click at [483, 34] on button "Publish 1 job" at bounding box center [485, 35] width 30 height 7
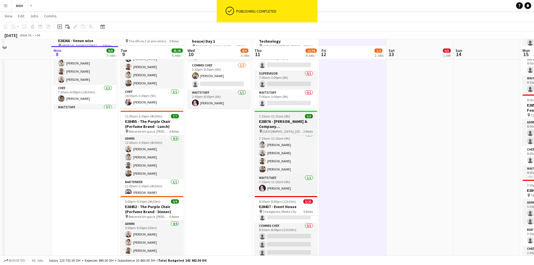
scroll to position [234, 0]
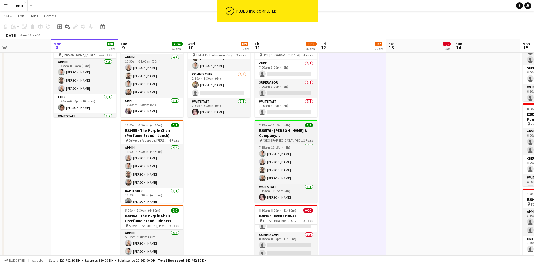
click at [291, 123] on app-job-card "7:15am-11:15am (4h) 5/5 E28576 - Bain & Company Middle East pin Dubai Room, One…" at bounding box center [286, 161] width 63 height 83
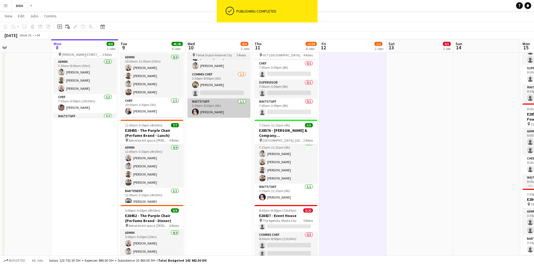
scroll to position [5, 0]
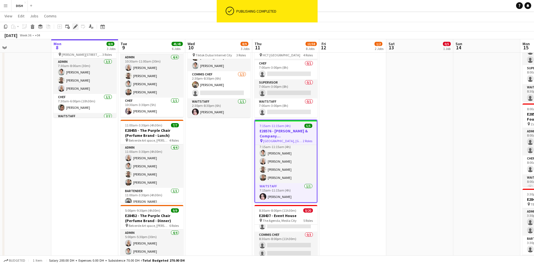
click at [72, 29] on div "Edit" at bounding box center [75, 26] width 7 height 7
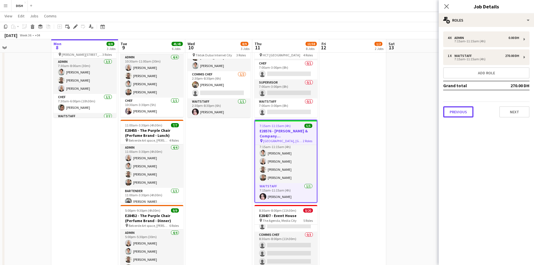
click at [459, 111] on button "Previous" at bounding box center [458, 111] width 30 height 11
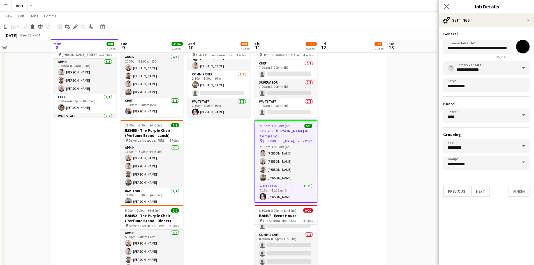
click at [520, 46] on input "*******" at bounding box center [523, 46] width 20 height 20
type input "*******"
click at [521, 191] on button "Finish" at bounding box center [519, 191] width 21 height 11
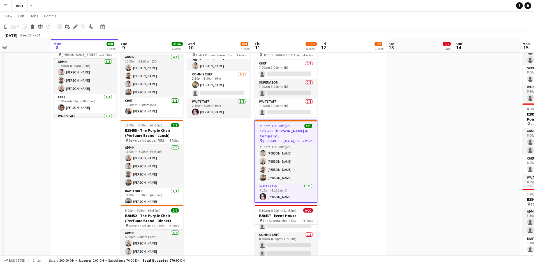
click at [415, 137] on app-date-cell "12:00pm-4:00pm (4h) 0/5 E28585 - [PERSON_NAME] pin TBC Dubai 2 Roles Admin 0/3 …" at bounding box center [419, 192] width 67 height 726
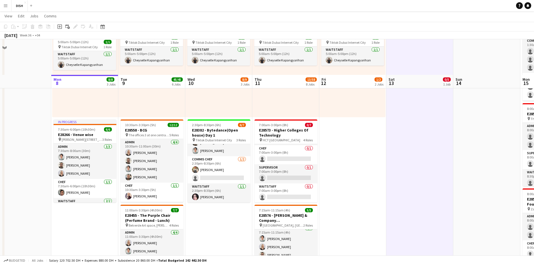
scroll to position [187, 0]
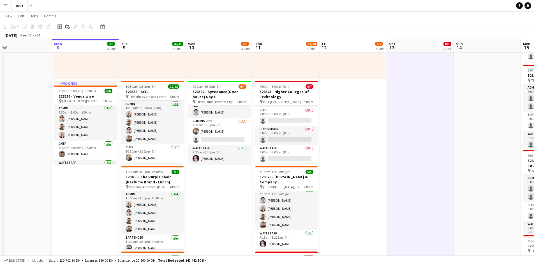
drag, startPoint x: 343, startPoint y: 185, endPoint x: 343, endPoint y: 190, distance: 5.1
click at [344, 190] on app-date-cell "10:00am-3:00pm (5h) 0/1 pin [GEOGRAPHIC_DATA], Sheikh Zayed Rd - Al Quoz - Al Q…" at bounding box center [353, 239] width 67 height 726
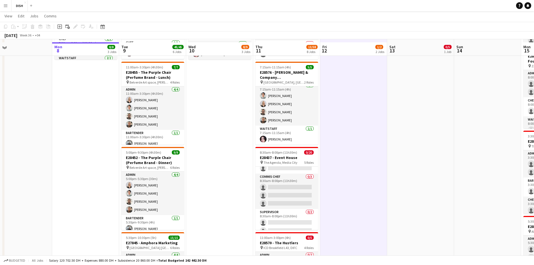
scroll to position [303, 0]
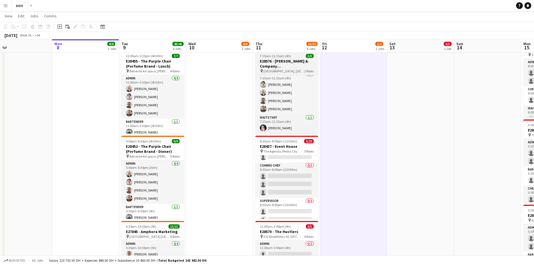
click at [285, 65] on h3 "E28576 - [PERSON_NAME] & Company [GEOGRAPHIC_DATA]" at bounding box center [286, 64] width 63 height 10
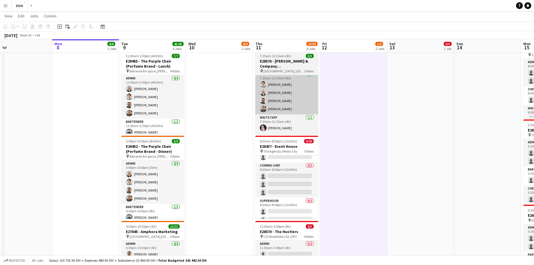
scroll to position [5, 0]
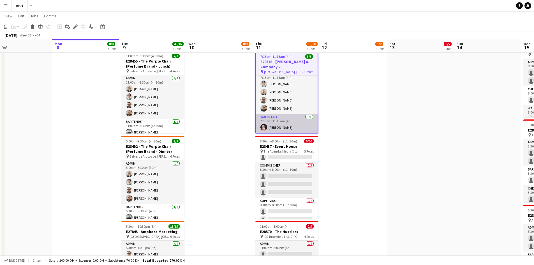
drag, startPoint x: 284, startPoint y: 93, endPoint x: 287, endPoint y: 129, distance: 36.3
click at [284, 93] on app-card-role "Admin 4/4 7:15am-11:15am (4h) John Santarin Victoria Mcloughlin Gordon Robertso…" at bounding box center [287, 91] width 62 height 43
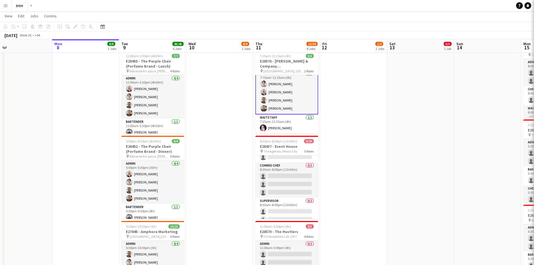
scroll to position [0, 216]
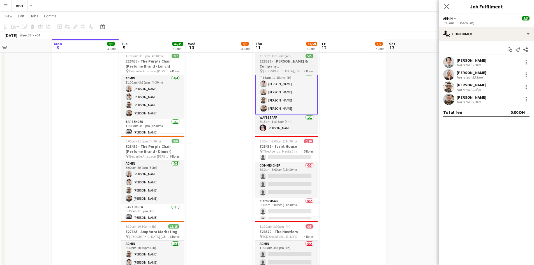
click at [290, 68] on h3 "E28576 - [PERSON_NAME] & Company [GEOGRAPHIC_DATA]" at bounding box center [286, 64] width 63 height 10
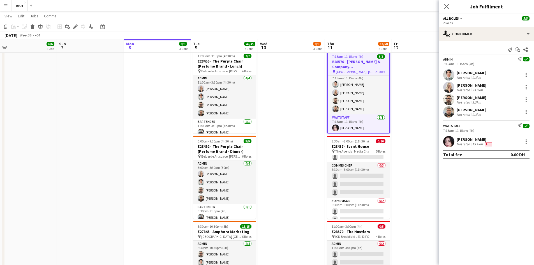
drag, startPoint x: 377, startPoint y: 201, endPoint x: 461, endPoint y: 201, distance: 84.4
click at [497, 202] on body "Menu Boards Boards Boards All jobs Status Workforce Workforce My Workforce Recr…" at bounding box center [267, 161] width 534 height 929
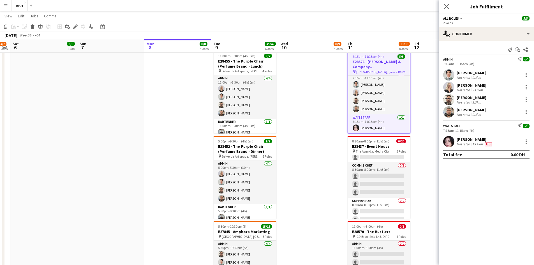
scroll to position [0, 172]
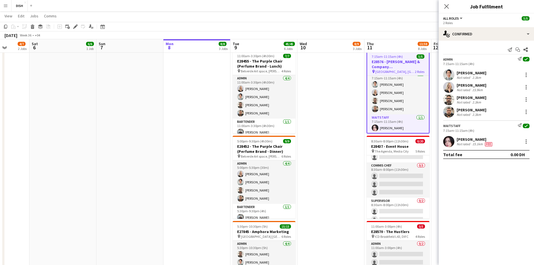
drag, startPoint x: 406, startPoint y: 200, endPoint x: 463, endPoint y: 194, distance: 57.7
click at [463, 194] on body "Menu Boards Boards Boards All jobs Status Workforce Workforce My Workforce Recr…" at bounding box center [267, 161] width 534 height 929
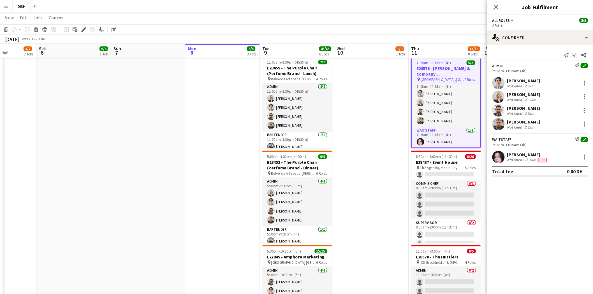
scroll to position [0, 166]
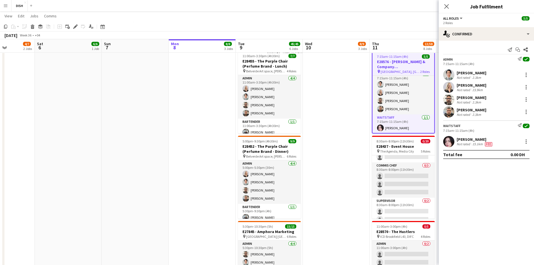
drag, startPoint x: 433, startPoint y: 191, endPoint x: 439, endPoint y: 191, distance: 5.6
click at [439, 191] on body "Menu Boards Boards Boards All jobs Status Workforce Workforce My Workforce Recr…" at bounding box center [267, 161] width 534 height 929
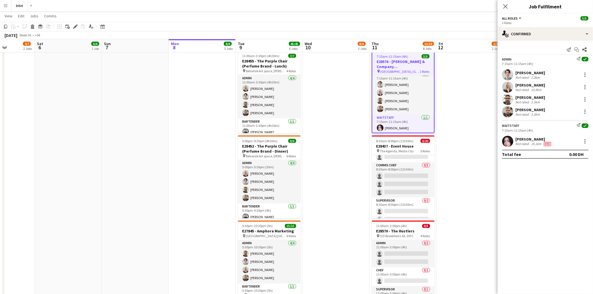
scroll to position [0, 165]
drag, startPoint x: 516, startPoint y: 1, endPoint x: 449, endPoint y: 170, distance: 181.9
click at [439, 176] on app-date-cell "10:00am-3:00pm (5h) 0/1 pin [GEOGRAPHIC_DATA], Sheikh Zayed Rd - Al Quoz - Al Q…" at bounding box center [470, 123] width 67 height 726
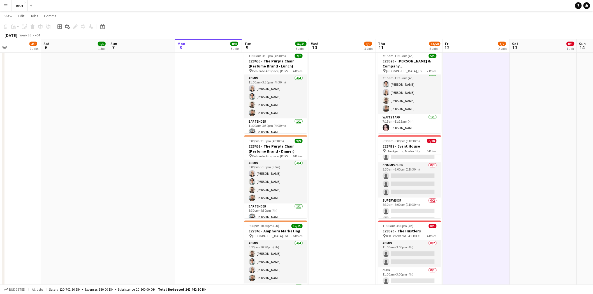
scroll to position [0, 159]
drag, startPoint x: 452, startPoint y: 149, endPoint x: 458, endPoint y: 174, distance: 26.2
click at [458, 174] on app-calendar-viewport "Wed 3 9/11 4 Jobs Thu 4 13/13 4 Jobs Fri 5 4/7 2 Jobs Sat 6 6/6 1 Job Sun 7 Mon…" at bounding box center [296, 168] width 593 height 898
drag, startPoint x: 407, startPoint y: 98, endPoint x: 408, endPoint y: 70, distance: 28.1
click at [407, 90] on app-card-role "Admin 4/4 7:15am-11:15am (4h) John Santarin Victoria Mcloughlin Gordon Robertso…" at bounding box center [410, 92] width 63 height 43
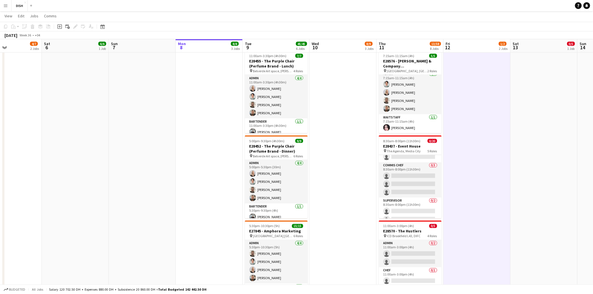
scroll to position [0, 159]
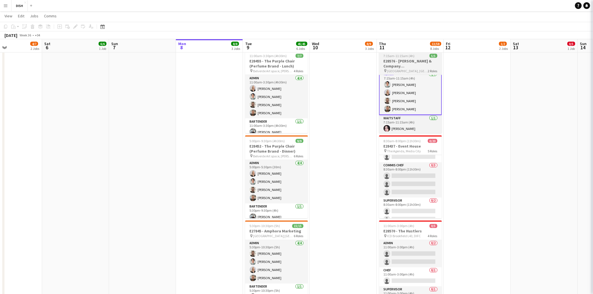
click at [408, 69] on span "[GEOGRAPHIC_DATA], [GEOGRAPHIC_DATA], The Offices 4, Level 7" at bounding box center [407, 71] width 41 height 4
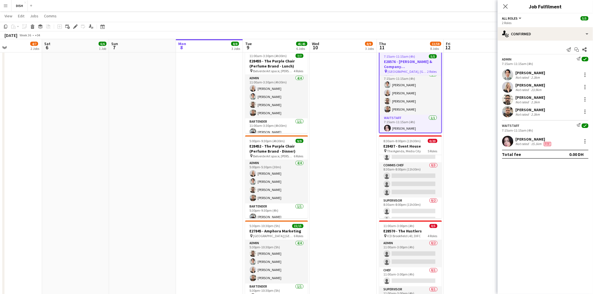
scroll to position [0, 129]
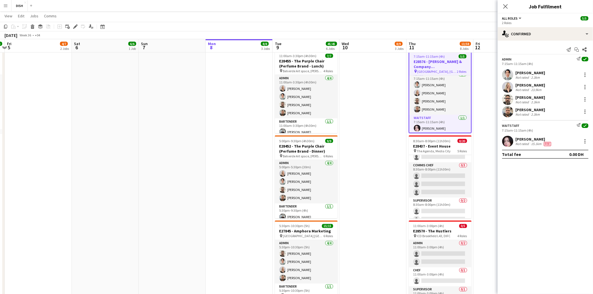
drag, startPoint x: 466, startPoint y: 198, endPoint x: 539, endPoint y: 197, distance: 72.9
click at [538, 197] on body "Menu Boards Boards Boards All jobs Status Workforce Workforce My Workforce Recr…" at bounding box center [296, 161] width 593 height 929
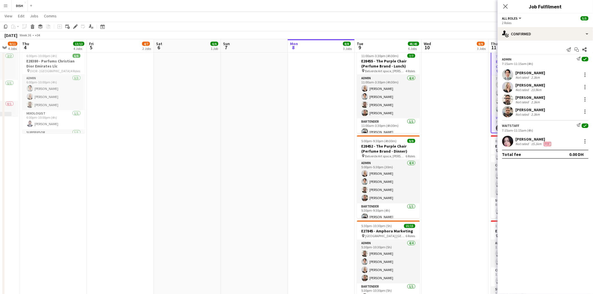
scroll to position [0, 178]
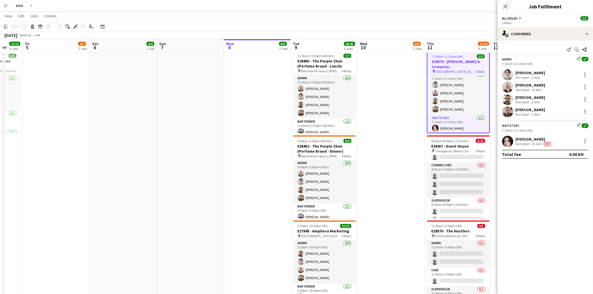
drag, startPoint x: 479, startPoint y: 197, endPoint x: 519, endPoint y: 195, distance: 40.2
click at [519, 195] on body "Menu Boards Boards Boards All jobs Status Workforce Workforce My Workforce Recr…" at bounding box center [296, 161] width 593 height 929
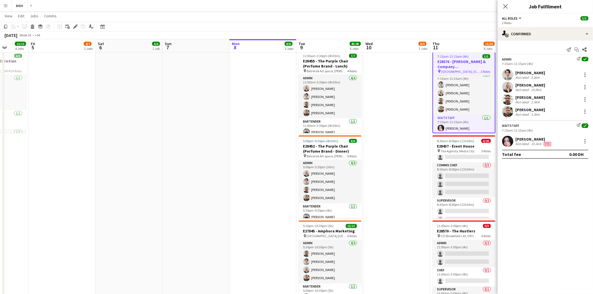
drag, startPoint x: 495, startPoint y: 186, endPoint x: 498, endPoint y: 186, distance: 3.4
click at [498, 186] on body "Menu Boards Boards Boards All jobs Status Workforce Workforce My Workforce Recr…" at bounding box center [296, 161] width 593 height 929
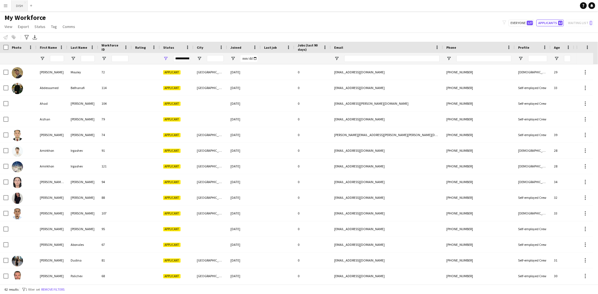
click at [19, 7] on button "DISH Close" at bounding box center [19, 5] width 16 height 11
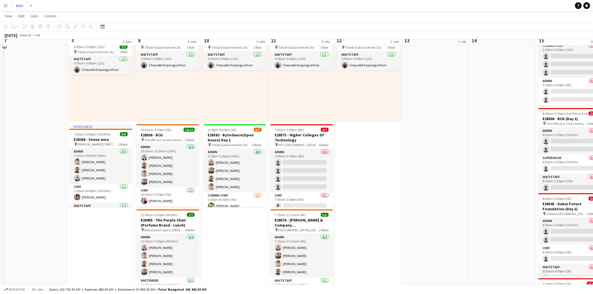
scroll to position [156, 0]
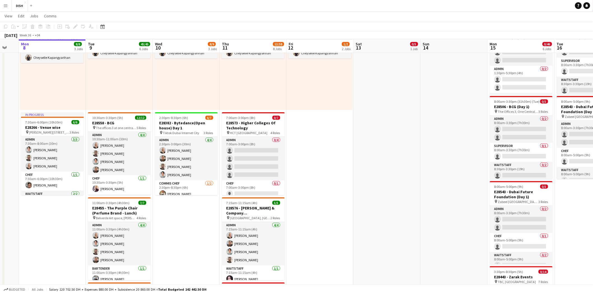
drag, startPoint x: 437, startPoint y: 119, endPoint x: 394, endPoint y: 137, distance: 46.4
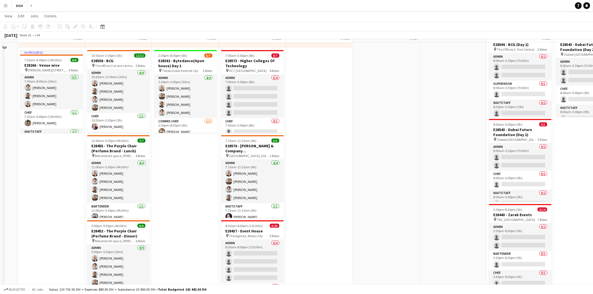
scroll to position [208, 0]
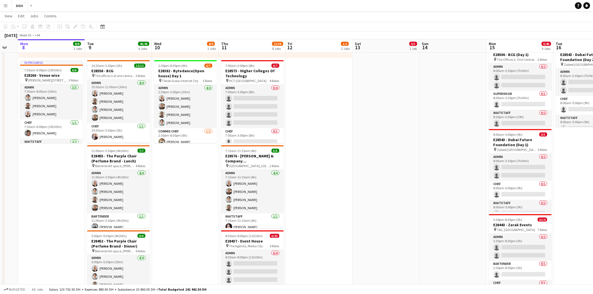
click at [310, 202] on app-date-cell "10:00am-3:00pm (5h) 0/1 pin [GEOGRAPHIC_DATA], Sheikh Zayed Rd - Al Quoz - Al Q…" at bounding box center [319, 218] width 67 height 726
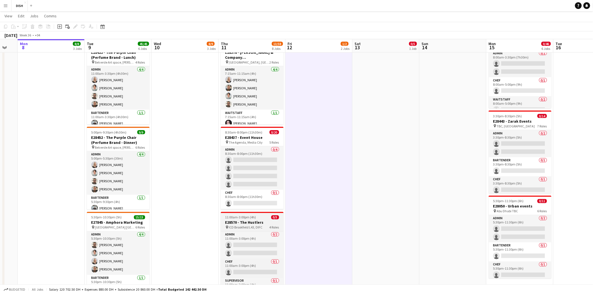
scroll to position [0, 182]
click at [229, 202] on icon at bounding box center [228, 227] width 2 height 3
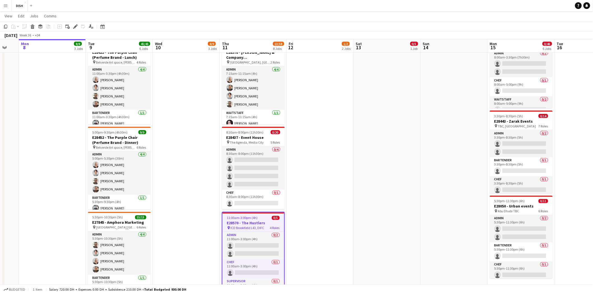
click at [186, 202] on app-date-cell "10:00am-3:00pm (5h) 1/1 pin Gold & Diamond Park, Sheikh Zayed Rd - Al Quoz - Al…" at bounding box center [186, 114] width 67 height 726
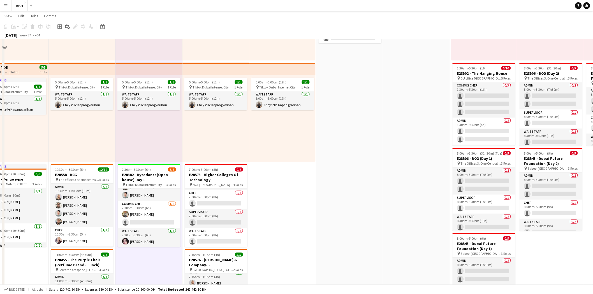
scroll to position [52, 0]
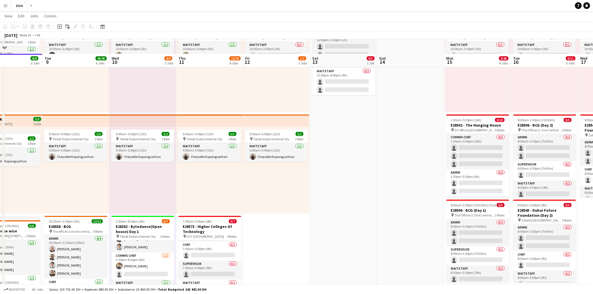
drag, startPoint x: 439, startPoint y: 202, endPoint x: 392, endPoint y: 211, distance: 48.2
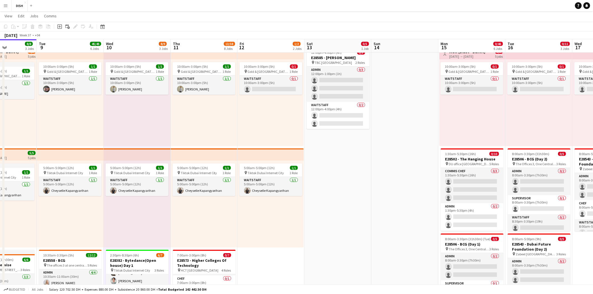
scroll to position [0, 0]
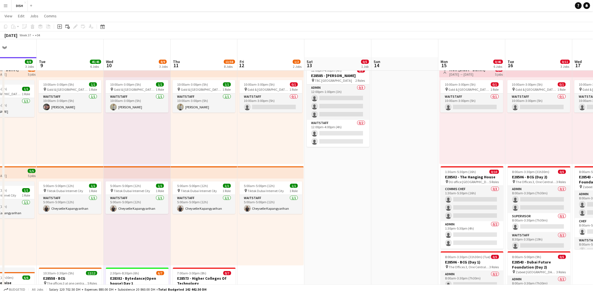
drag, startPoint x: 365, startPoint y: 197, endPoint x: 361, endPoint y: 195, distance: 4.4
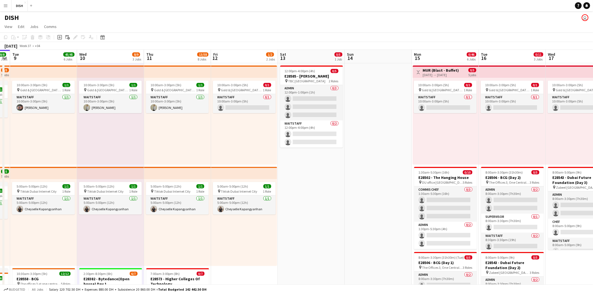
scroll to position [0, 192]
drag, startPoint x: 369, startPoint y: 193, endPoint x: 343, endPoint y: 195, distance: 26.5
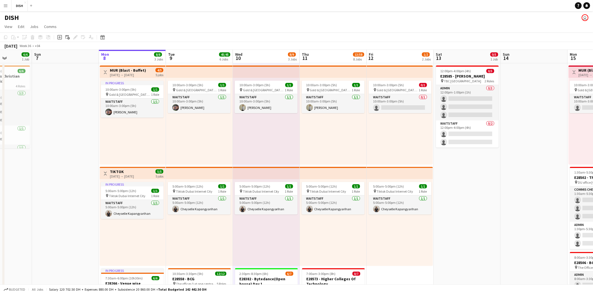
drag, startPoint x: 212, startPoint y: 138, endPoint x: 338, endPoint y: 133, distance: 126.2
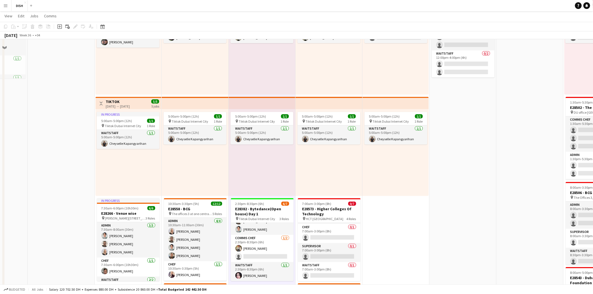
scroll to position [0, 0]
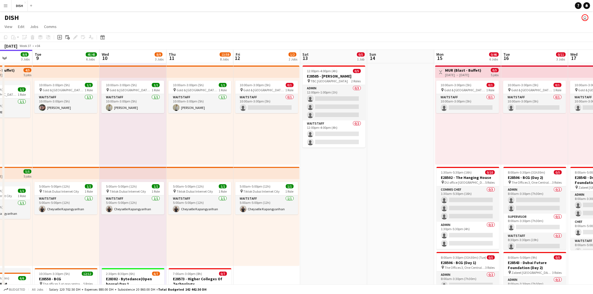
drag, startPoint x: 466, startPoint y: 159, endPoint x: 340, endPoint y: 166, distance: 126.4
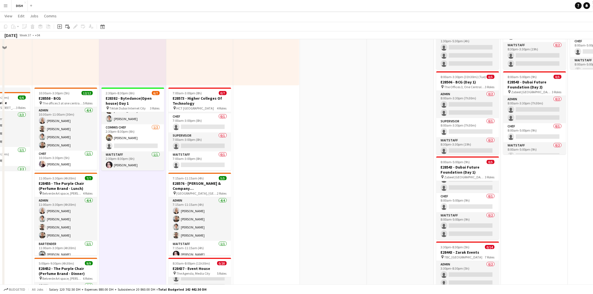
scroll to position [156, 0]
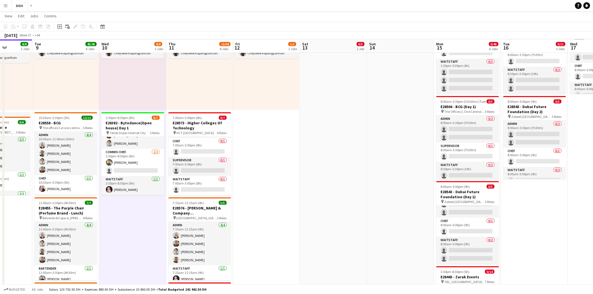
click at [316, 94] on app-date-cell at bounding box center [400, 270] width 67 height 726
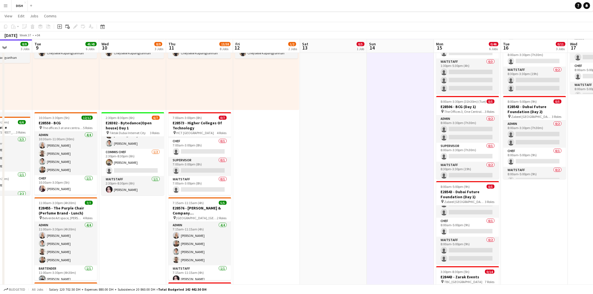
drag, startPoint x: 265, startPoint y: 155, endPoint x: 259, endPoint y: 156, distance: 6.5
click at [265, 155] on app-date-cell "10:00am-3:00pm (5h) 0/1 pin [GEOGRAPHIC_DATA], Sheikh Zayed Rd - Al Quoz - Al Q…" at bounding box center [266, 270] width 67 height 726
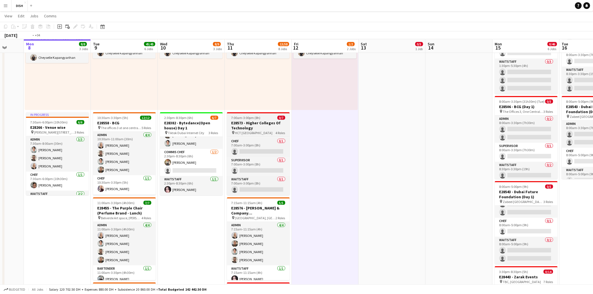
drag, startPoint x: 245, startPoint y: 142, endPoint x: 359, endPoint y: 143, distance: 114.4
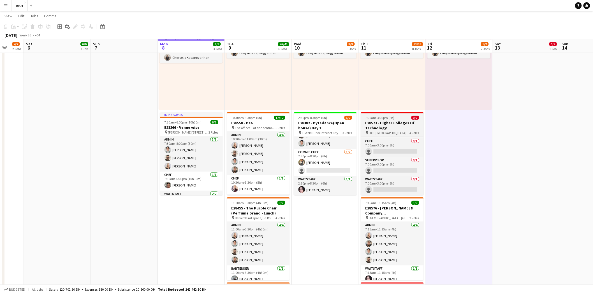
scroll to position [0, 170]
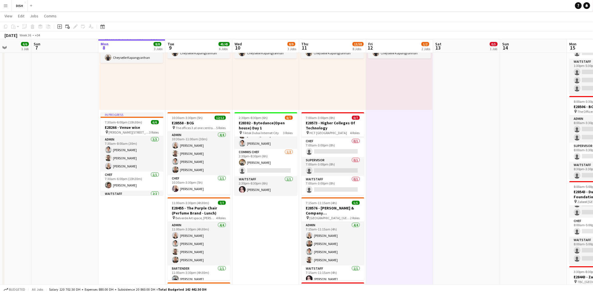
click at [308, 100] on div "5:00am-5:00pm (12h) 1/1 pin Tiktok Dubai Internet City 1 Role Waitstaff [DATE] …" at bounding box center [332, 66] width 67 height 87
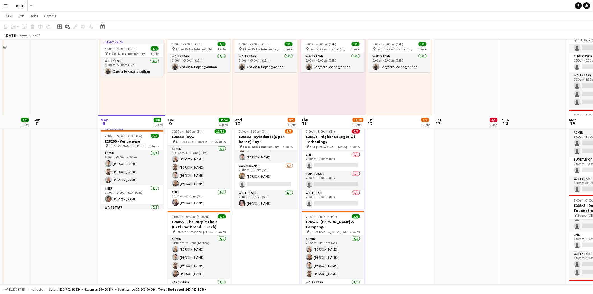
scroll to position [52, 0]
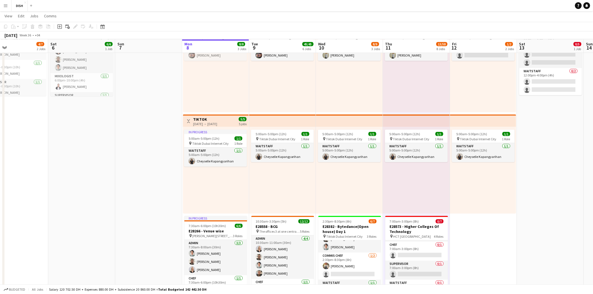
drag, startPoint x: 303, startPoint y: 186, endPoint x: 360, endPoint y: 179, distance: 57.5
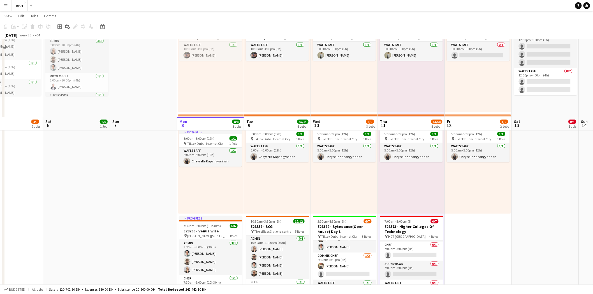
scroll to position [208, 0]
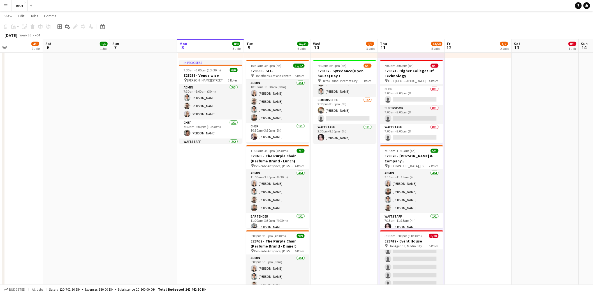
click at [316, 187] on app-date-cell "10:00am-3:00pm (5h) 1/1 pin Gold & Diamond Park, Sheikh Zayed Rd - Al Quoz - Al…" at bounding box center [344, 218] width 67 height 726
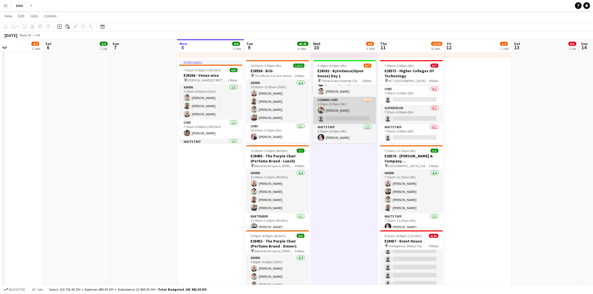
click at [316, 121] on app-card-role "Commis Chef 1/2 2:30pm-8:30pm (6h) Dennis De guzman single-neutral-actions" at bounding box center [344, 110] width 63 height 27
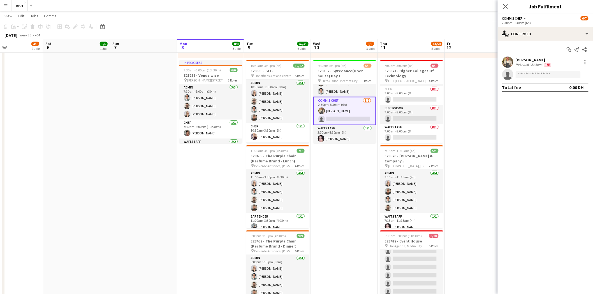
click at [316, 88] on app-date-cell "10:00am-3:00pm (5h) 0/1 pin [GEOGRAPHIC_DATA], Sheikh Zayed Rd - Al Quoz - Al Q…" at bounding box center [478, 218] width 67 height 726
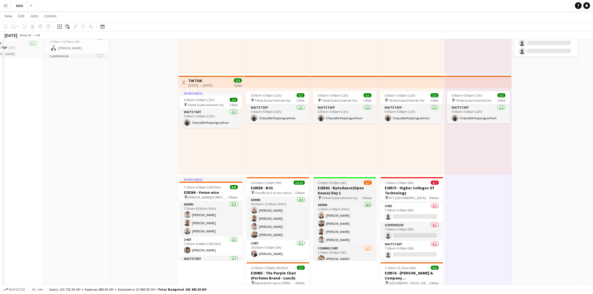
scroll to position [104, 0]
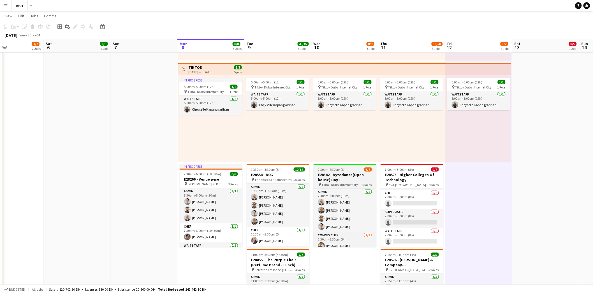
click at [316, 172] on app-job-card "2:30pm-8:30pm (6h) 6/7 E28382 - Bytedance(Open house) Day 1 pin Tiktok Dubai In…" at bounding box center [345, 205] width 63 height 83
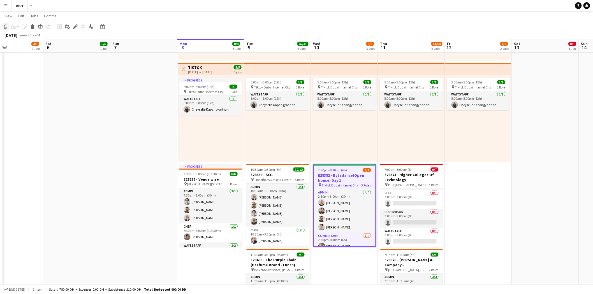
click at [6, 26] on icon "Copy" at bounding box center [5, 26] width 4 height 4
drag, startPoint x: 319, startPoint y: 180, endPoint x: 312, endPoint y: 176, distance: 8.1
click at [316, 180] on h3 "E28382 - Bytedance(Open house) Day 1" at bounding box center [345, 178] width 62 height 10
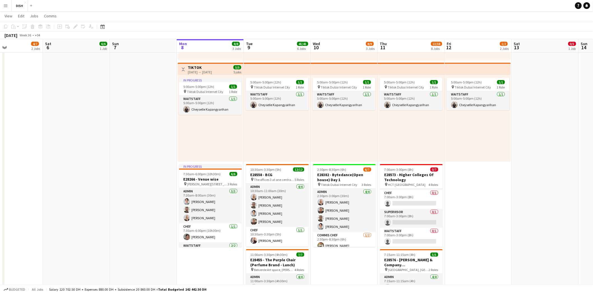
drag, startPoint x: 332, startPoint y: 180, endPoint x: 307, endPoint y: 164, distance: 29.8
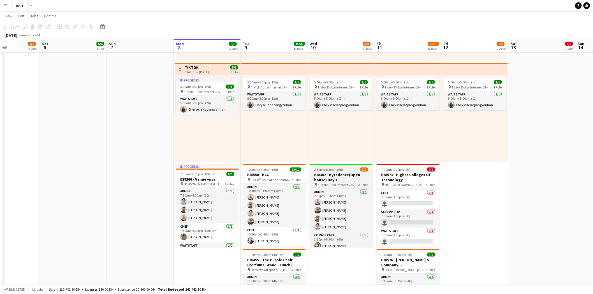
click at [316, 172] on span "2:30pm-8:30pm (6h)" at bounding box center [329, 170] width 29 height 4
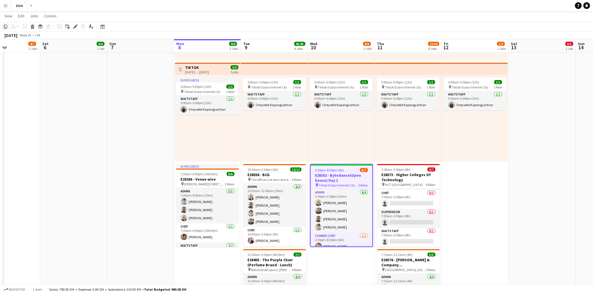
click at [5, 27] on icon "Copy" at bounding box center [5, 26] width 4 height 4
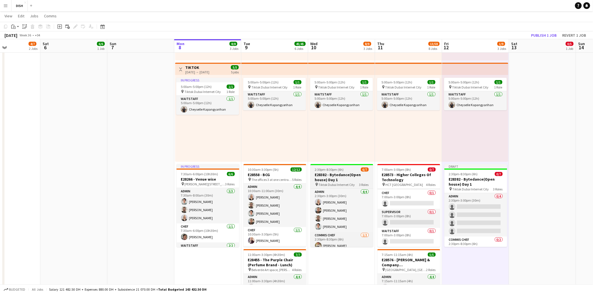
drag, startPoint x: 321, startPoint y: 169, endPoint x: 321, endPoint y: 176, distance: 6.4
click at [316, 176] on h3 "E28382 - Bytedance(Open house) Day 1" at bounding box center [342, 177] width 63 height 10
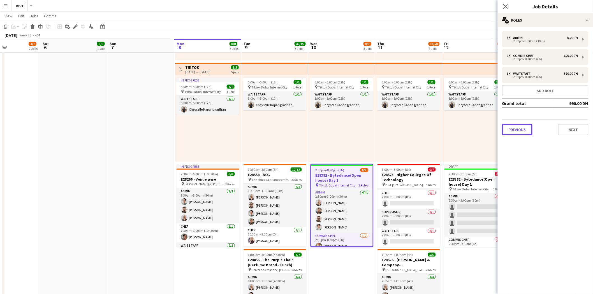
click at [316, 130] on button "Previous" at bounding box center [517, 129] width 30 height 11
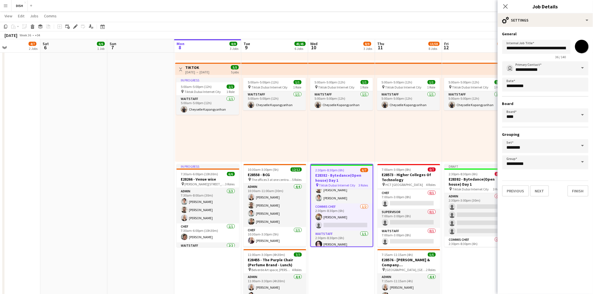
scroll to position [32, 0]
click at [316, 163] on span at bounding box center [583, 162] width 12 height 13
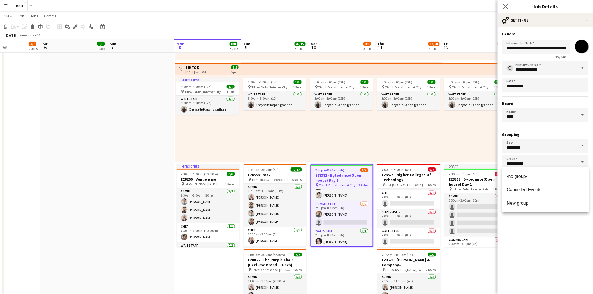
click at [316, 202] on mat-expansion-panel "**********" at bounding box center [545, 160] width 95 height 267
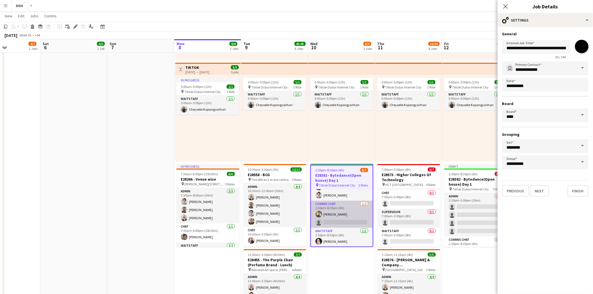
click at [316, 202] on app-card-role "Commis Chef 1/2 2:30pm-8:30pm (6h) Dennis De guzman single-neutral-actions" at bounding box center [342, 214] width 62 height 27
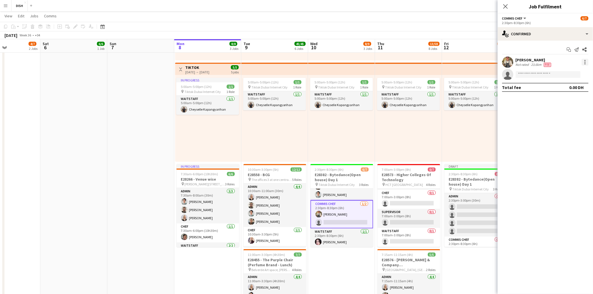
click at [316, 61] on div at bounding box center [585, 62] width 7 height 7
click at [316, 128] on span "Remove" at bounding box center [558, 126] width 17 height 5
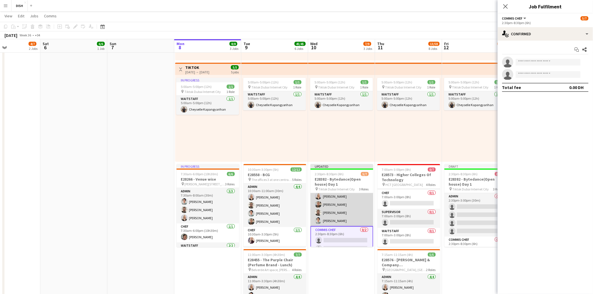
scroll to position [0, 0]
click at [316, 202] on app-card-role "Admin 4/4 2:30pm-3:00pm (30m) Victoria Mcloughlin Mats Venselaar Gordon Roberts…" at bounding box center [342, 214] width 63 height 43
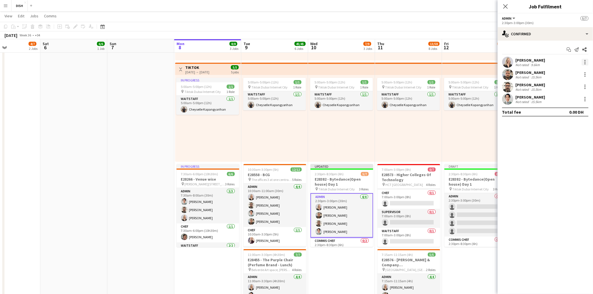
click at [316, 64] on div at bounding box center [585, 62] width 7 height 7
drag, startPoint x: 569, startPoint y: 130, endPoint x: 589, endPoint y: 93, distance: 42.4
click at [316, 126] on button "Remove" at bounding box center [567, 126] width 44 height 13
click at [316, 72] on div at bounding box center [585, 74] width 7 height 7
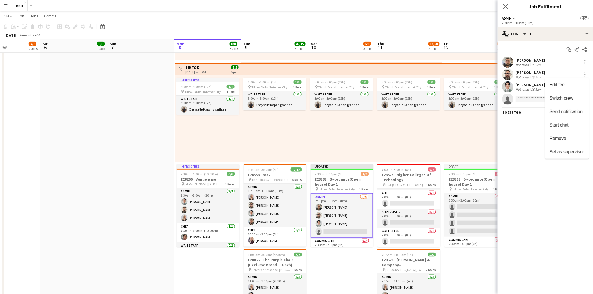
drag, startPoint x: 572, startPoint y: 140, endPoint x: 577, endPoint y: 104, distance: 35.9
click at [316, 135] on button "Remove" at bounding box center [567, 138] width 44 height 13
click at [316, 74] on div at bounding box center [585, 74] width 7 height 7
drag, startPoint x: 568, startPoint y: 139, endPoint x: 575, endPoint y: 111, distance: 29.2
click at [316, 135] on button "Remove" at bounding box center [567, 138] width 44 height 13
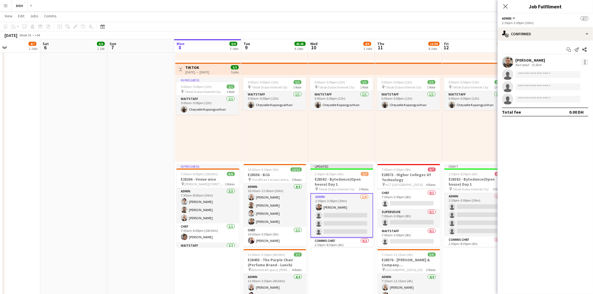
click at [316, 62] on div at bounding box center [585, 62] width 1 height 1
drag, startPoint x: 578, startPoint y: 128, endPoint x: 546, endPoint y: 128, distance: 32.3
click at [316, 128] on span "Remove" at bounding box center [567, 126] width 35 height 5
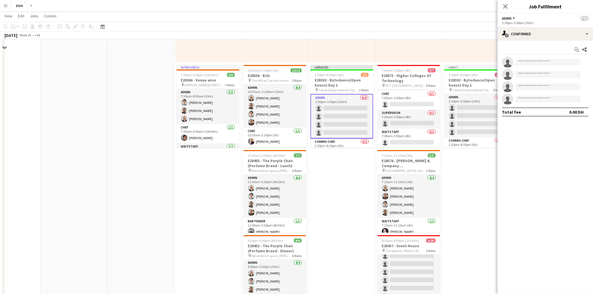
scroll to position [208, 0]
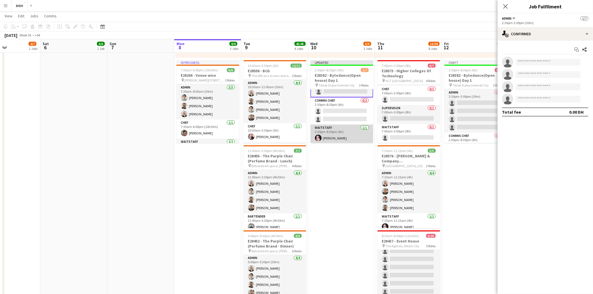
click at [316, 129] on app-card-role "Waitstaff 1/1 2:30pm-8:30pm (6h) Aziza Sabiri" at bounding box center [342, 134] width 63 height 19
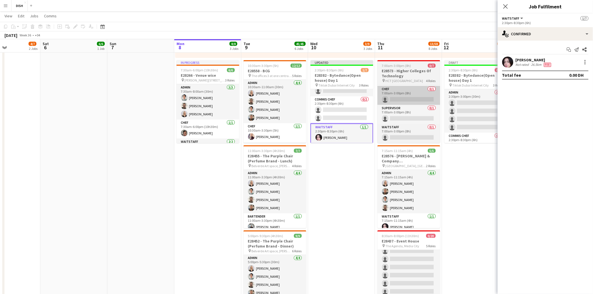
scroll to position [36, 0]
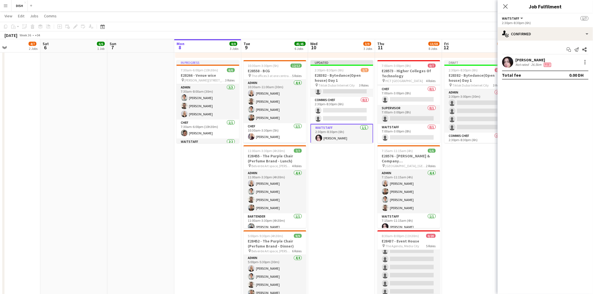
click at [316, 63] on div at bounding box center [585, 62] width 8 height 7
click at [316, 62] on div at bounding box center [585, 62] width 7 height 7
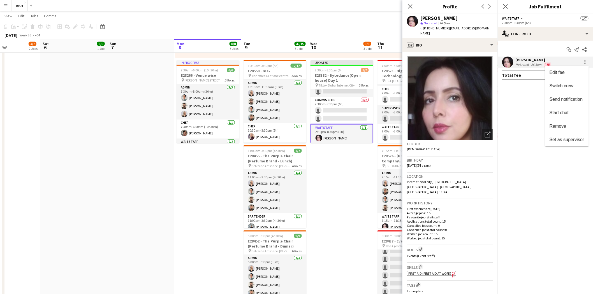
drag, startPoint x: 567, startPoint y: 127, endPoint x: 439, endPoint y: 136, distance: 128.2
click at [316, 128] on span "Remove" at bounding box center [558, 126] width 17 height 5
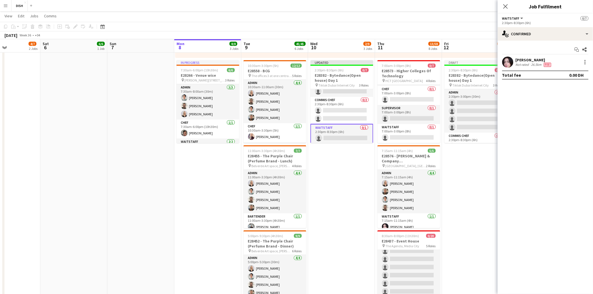
drag, startPoint x: 466, startPoint y: 215, endPoint x: 464, endPoint y: 210, distance: 5.8
click at [316, 202] on app-date-cell "10:00am-3:00pm (5h) 0/1 pin Gold & Diamond Park, Sheikh Zayed Rd - Al Quoz - Al…" at bounding box center [475, 218] width 67 height 726
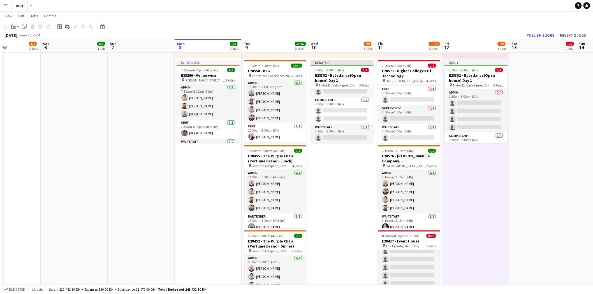
scroll to position [36, 0]
drag, startPoint x: 333, startPoint y: 63, endPoint x: 283, endPoint y: 55, distance: 50.7
click at [316, 64] on app-calendar-viewport "Wed 3 9/11 4 Jobs Thu 4 13/13 4 Jobs Fri 5 4/7 2 Jobs Sat 6 6/6 1 Job Sun 7 Mon…" at bounding box center [296, 262] width 593 height 897
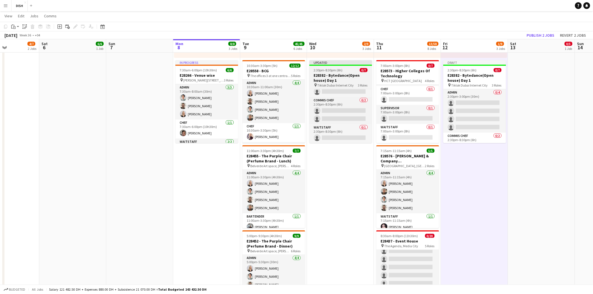
drag, startPoint x: 339, startPoint y: 69, endPoint x: 331, endPoint y: 69, distance: 8.1
click at [316, 69] on span "2:30pm-8:30pm (6h)" at bounding box center [328, 70] width 29 height 4
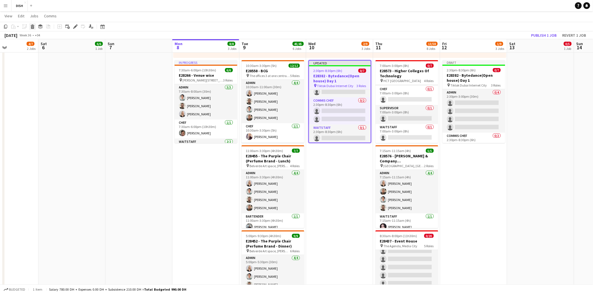
drag, startPoint x: 31, startPoint y: 27, endPoint x: 117, endPoint y: 33, distance: 85.9
click at [31, 27] on icon at bounding box center [32, 27] width 3 height 3
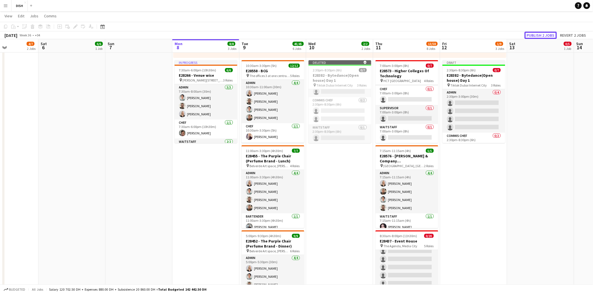
drag, startPoint x: 542, startPoint y: 33, endPoint x: 542, endPoint y: 36, distance: 4.0
click at [316, 33] on button "Publish 2 jobs" at bounding box center [541, 35] width 32 height 7
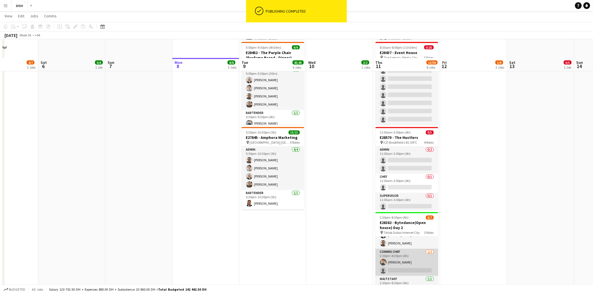
scroll to position [415, 0]
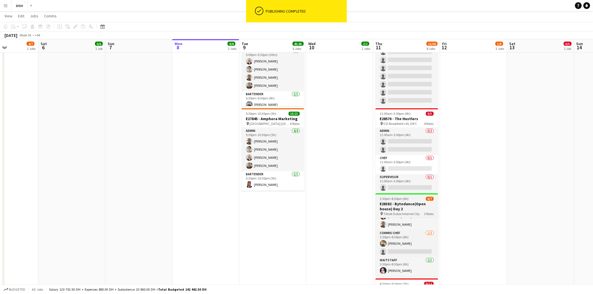
click at [316, 202] on app-job-card "2:30pm-8:30pm (6h) 6/7 E28382 - Bytedance(Open house) Day 2 pin Tiktok Dubai In…" at bounding box center [407, 235] width 63 height 83
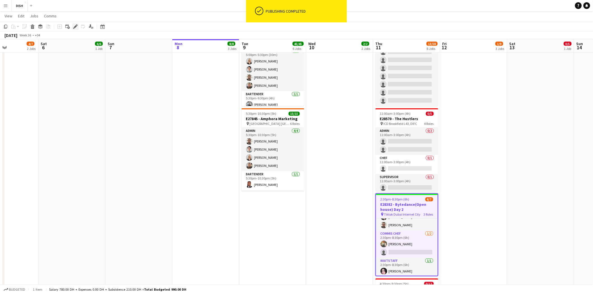
click at [73, 26] on icon "Edit" at bounding box center [75, 26] width 4 height 4
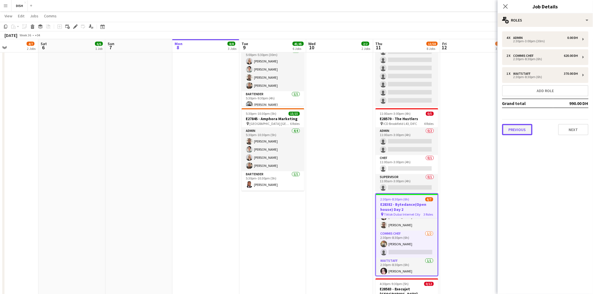
click at [316, 127] on button "Previous" at bounding box center [517, 129] width 30 height 11
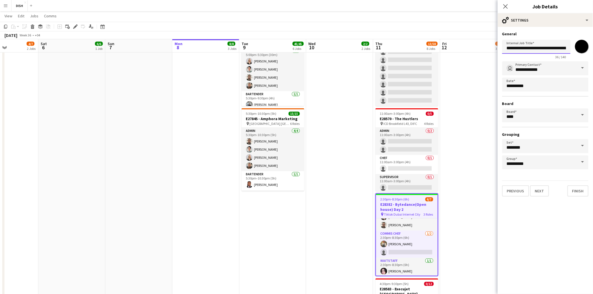
click at [316, 50] on input "**********" at bounding box center [536, 47] width 68 height 14
type input "**********"
click at [316, 186] on button "Finish" at bounding box center [578, 190] width 21 height 11
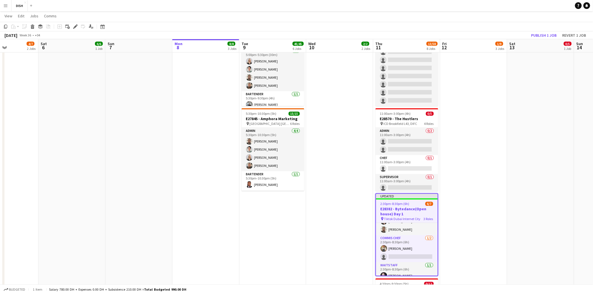
drag, startPoint x: 455, startPoint y: 158, endPoint x: 504, endPoint y: 99, distance: 76.3
click at [316, 158] on app-date-cell "10:00am-3:00pm (5h) 0/1 pin Gold & Diamond Park, Sheikh Zayed Rd - Al Quoz - Al…" at bounding box center [473, 11] width 67 height 726
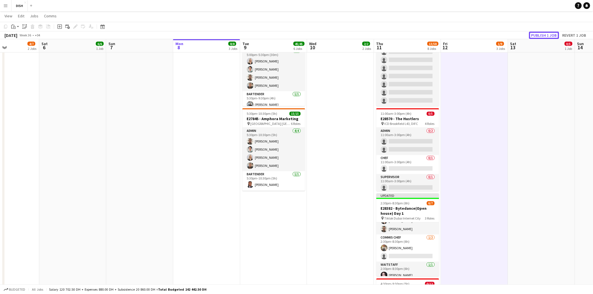
drag, startPoint x: 544, startPoint y: 35, endPoint x: 529, endPoint y: 108, distance: 75.2
click at [316, 36] on button "Publish 1 job" at bounding box center [544, 35] width 30 height 7
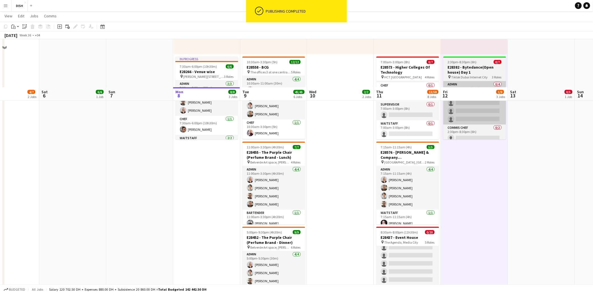
scroll to position [156, 0]
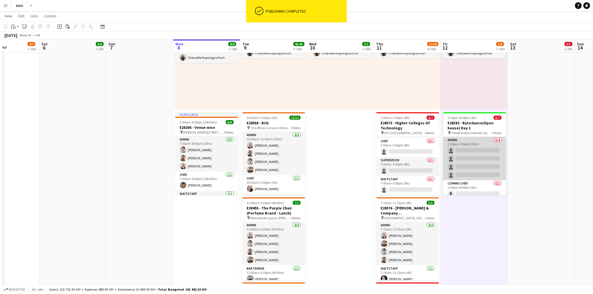
click at [316, 146] on app-card-role "Admin 0/4 2:30pm-3:00pm (30m) single-neutral-actions single-neutral-actions sin…" at bounding box center [475, 158] width 63 height 43
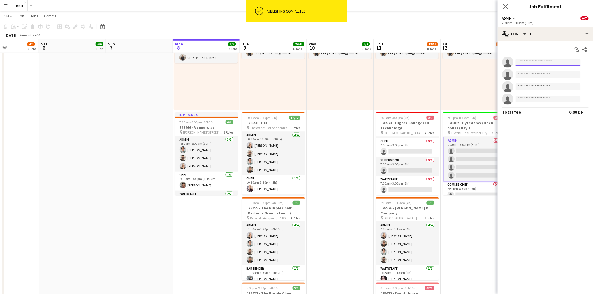
drag, startPoint x: 533, startPoint y: 63, endPoint x: 530, endPoint y: 66, distance: 4.2
click at [316, 65] on input at bounding box center [548, 62] width 65 height 7
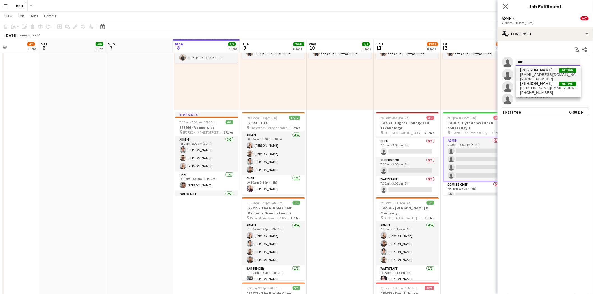
type input "****"
click at [316, 70] on span "[PERSON_NAME]" at bounding box center [537, 70] width 32 height 5
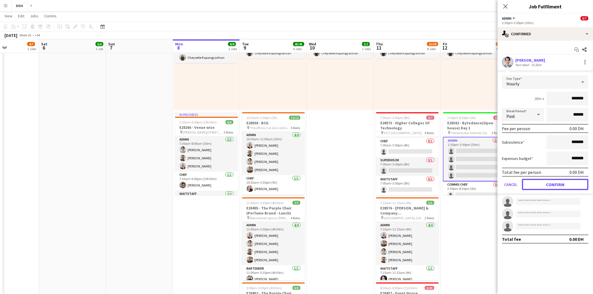
drag, startPoint x: 568, startPoint y: 184, endPoint x: 560, endPoint y: 157, distance: 28.5
click at [316, 183] on button "Confirm" at bounding box center [555, 184] width 66 height 11
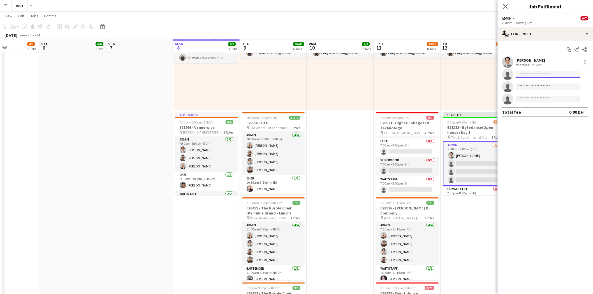
drag, startPoint x: 529, startPoint y: 73, endPoint x: 529, endPoint y: 69, distance: 4.2
click at [316, 72] on input at bounding box center [548, 74] width 65 height 7
type input "***"
click at [316, 83] on span "[PERSON_NAME]" at bounding box center [537, 82] width 32 height 5
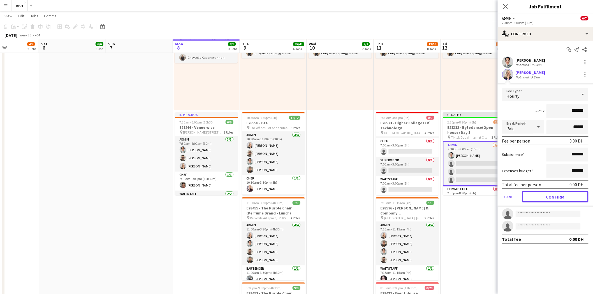
click at [316, 192] on button "Confirm" at bounding box center [555, 196] width 66 height 11
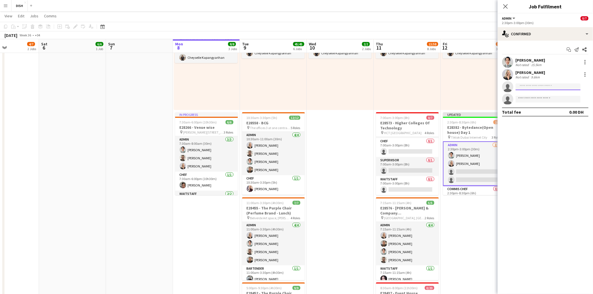
click at [316, 88] on input at bounding box center [548, 87] width 65 height 7
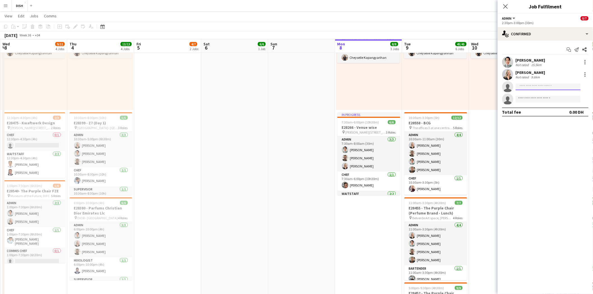
click at [316, 85] on input at bounding box center [548, 87] width 65 height 7
type input "****"
drag, startPoint x: 532, startPoint y: 101, endPoint x: 528, endPoint y: 100, distance: 3.7
click at [316, 101] on span "gordon@dish.ae" at bounding box center [549, 99] width 56 height 4
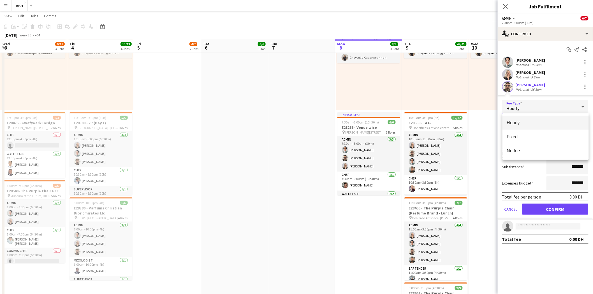
click at [316, 202] on div at bounding box center [296, 147] width 593 height 294
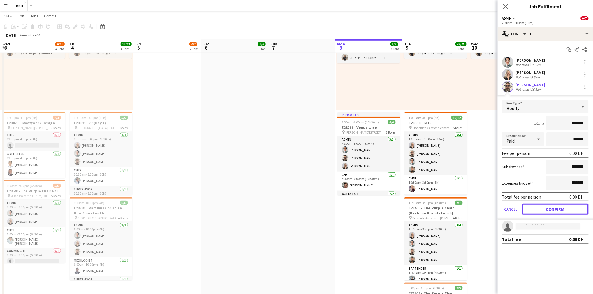
drag, startPoint x: 546, startPoint y: 208, endPoint x: 540, endPoint y: 170, distance: 38.2
click at [316, 202] on button "Confirm" at bounding box center [555, 209] width 66 height 11
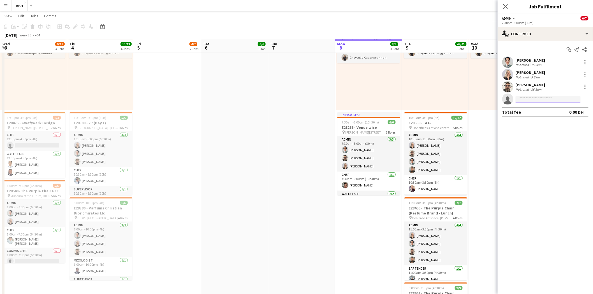
click at [316, 100] on input at bounding box center [548, 99] width 65 height 7
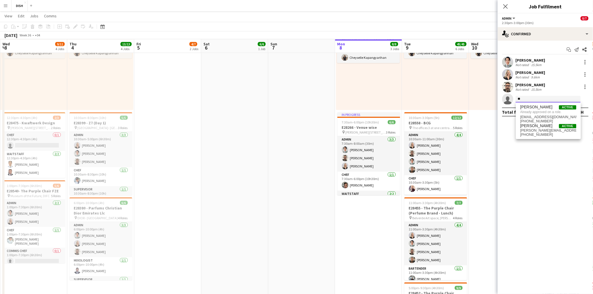
type input "*"
type input "****"
click at [316, 112] on span "[EMAIL_ADDRESS][DOMAIN_NAME]" at bounding box center [549, 112] width 56 height 4
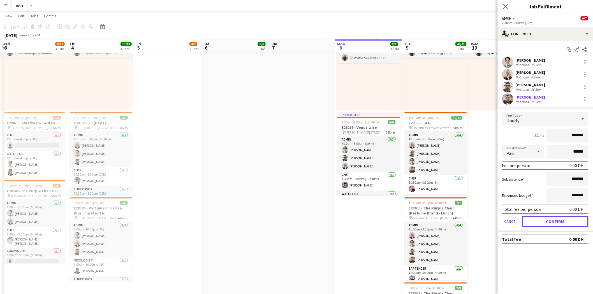
drag, startPoint x: 567, startPoint y: 220, endPoint x: 554, endPoint y: 215, distance: 14.0
click at [316, 202] on button "Confirm" at bounding box center [555, 221] width 66 height 11
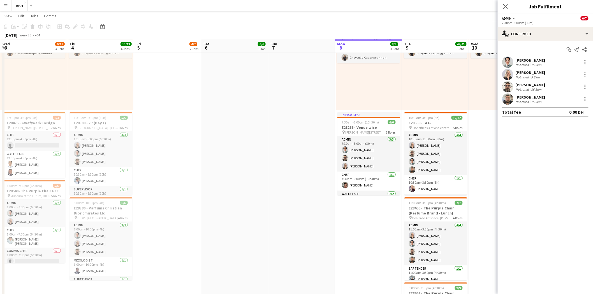
drag, startPoint x: 493, startPoint y: 168, endPoint x: 500, endPoint y: 113, distance: 55.6
click at [316, 166] on app-date-cell "10:00am-3:00pm (5h) 1/1 pin Gold & Diamond Park, Sheikh Zayed Rd - Al Quoz - Al…" at bounding box center [502, 270] width 67 height 726
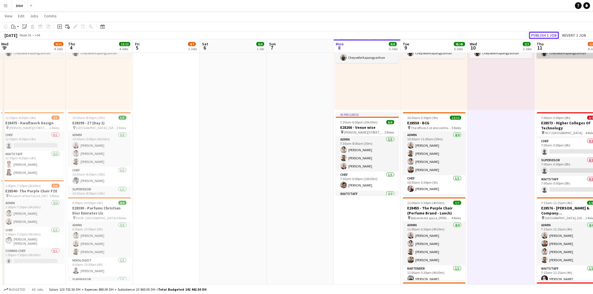
drag, startPoint x: 554, startPoint y: 35, endPoint x: 537, endPoint y: 52, distance: 24.6
click at [316, 35] on button "Publish 1 job" at bounding box center [544, 35] width 30 height 7
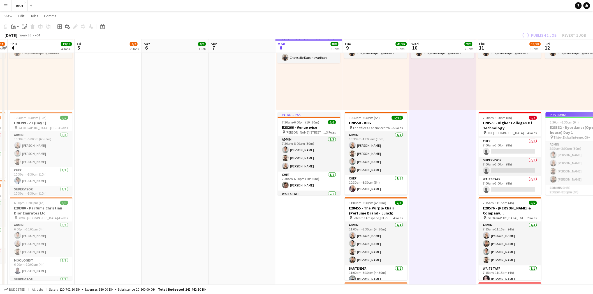
scroll to position [0, 225]
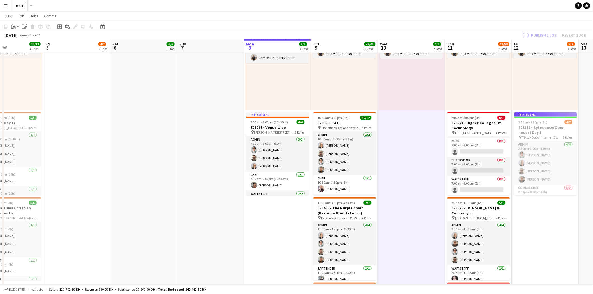
drag, startPoint x: 460, startPoint y: 154, endPoint x: 418, endPoint y: 144, distance: 43.2
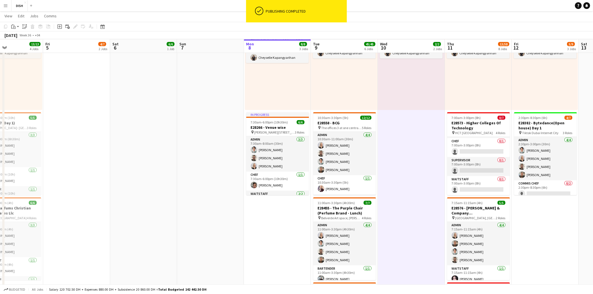
drag, startPoint x: 495, startPoint y: 94, endPoint x: 422, endPoint y: 94, distance: 73.7
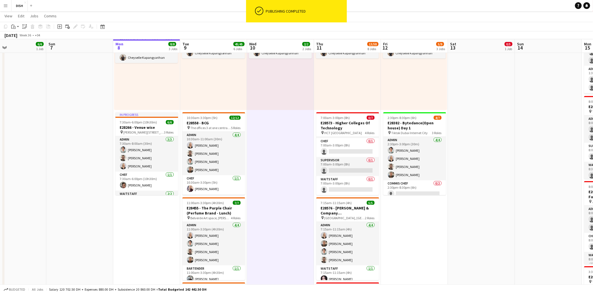
drag, startPoint x: 420, startPoint y: 128, endPoint x: 355, endPoint y: 83, distance: 79.6
click at [316, 128] on h3 "E28382 - Bytedance(Open house) Day 1" at bounding box center [415, 126] width 63 height 10
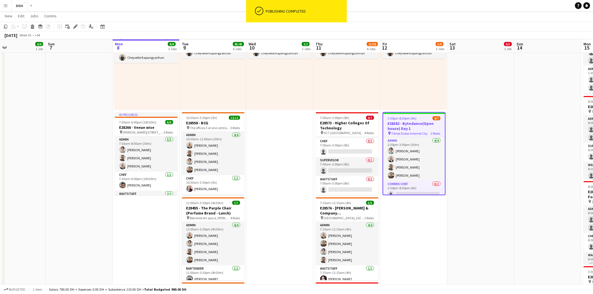
click at [76, 28] on icon "Edit" at bounding box center [75, 26] width 4 height 4
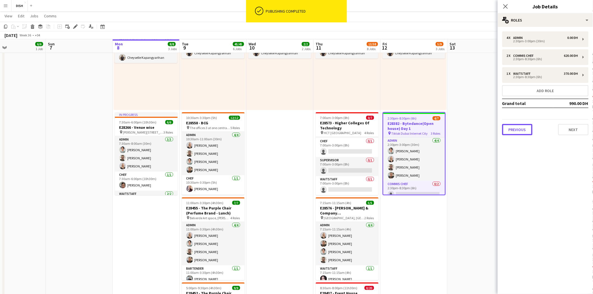
drag, startPoint x: 523, startPoint y: 132, endPoint x: 528, endPoint y: 124, distance: 10.0
click at [316, 131] on button "Previous" at bounding box center [517, 129] width 30 height 11
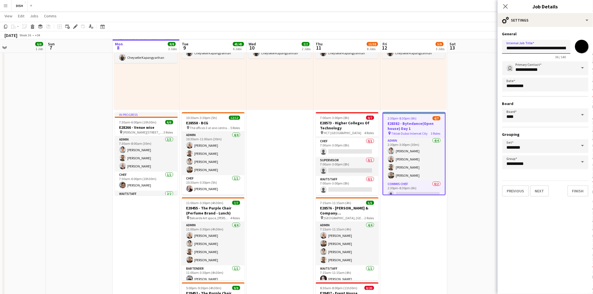
drag, startPoint x: 563, startPoint y: 48, endPoint x: 555, endPoint y: 54, distance: 10.2
click at [316, 51] on input "**********" at bounding box center [536, 47] width 68 height 14
type input "**********"
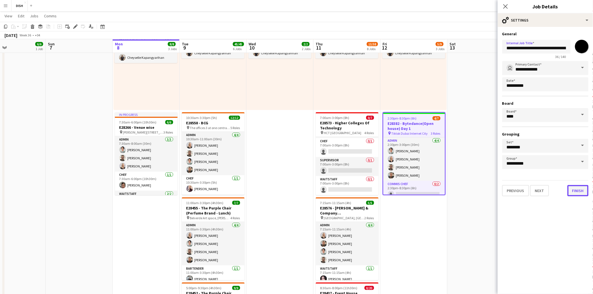
drag, startPoint x: 583, startPoint y: 191, endPoint x: 570, endPoint y: 200, distance: 15.3
click at [316, 191] on button "Finish" at bounding box center [578, 190] width 21 height 11
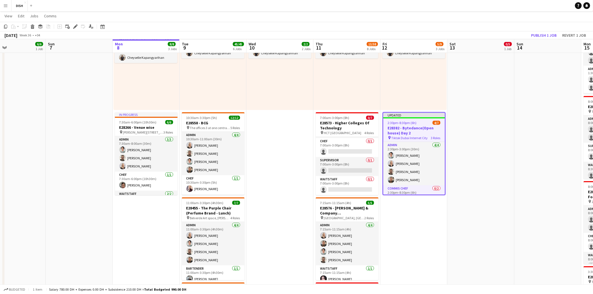
drag, startPoint x: 470, startPoint y: 94, endPoint x: 514, endPoint y: 53, distance: 60.5
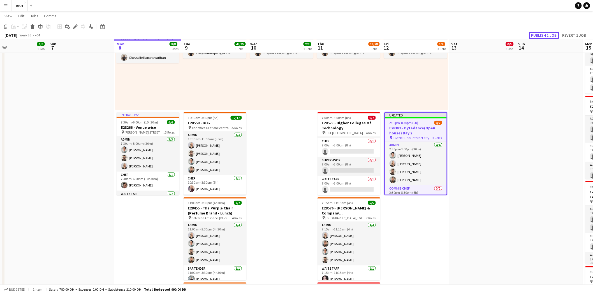
click at [316, 33] on button "Publish 1 job" at bounding box center [544, 35] width 30 height 7
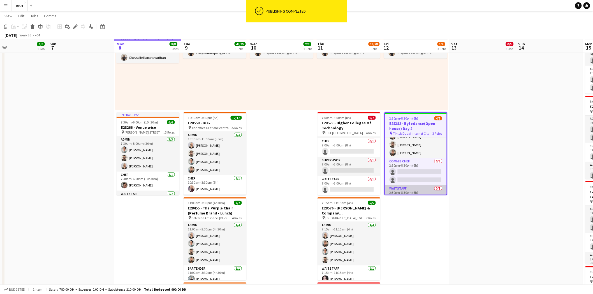
scroll to position [32, 0]
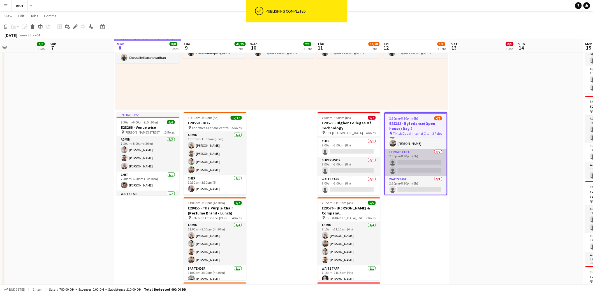
drag, startPoint x: 411, startPoint y: 162, endPoint x: 406, endPoint y: 163, distance: 4.8
click at [316, 161] on app-card-role "Commis Chef 0/2 2:30pm-8:30pm (6h) single-neutral-actions single-neutral-actions" at bounding box center [416, 162] width 62 height 27
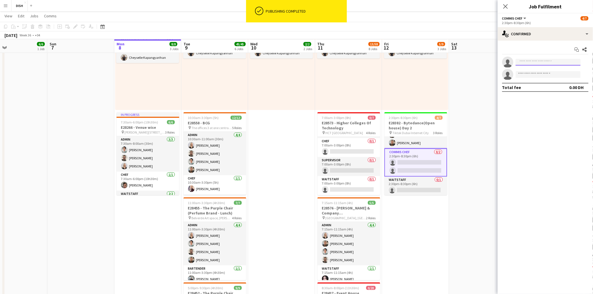
click at [316, 61] on input at bounding box center [548, 62] width 65 height 7
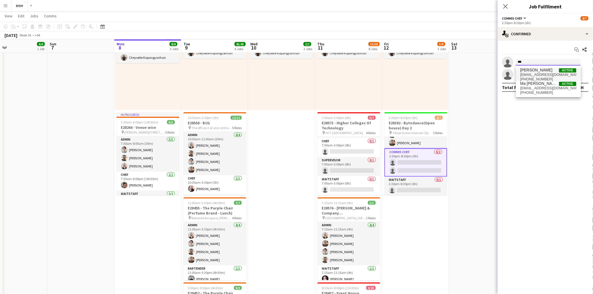
type input "***"
click at [316, 74] on span "supnetdennis23@gmail.com" at bounding box center [549, 75] width 56 height 4
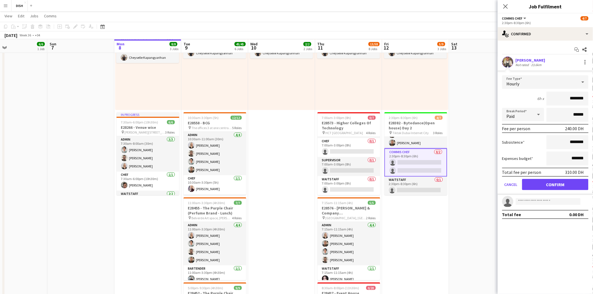
drag, startPoint x: 579, startPoint y: 99, endPoint x: 665, endPoint y: 97, distance: 85.5
type input "****"
drag, startPoint x: 571, startPoint y: 140, endPoint x: 680, endPoint y: 135, distance: 109.2
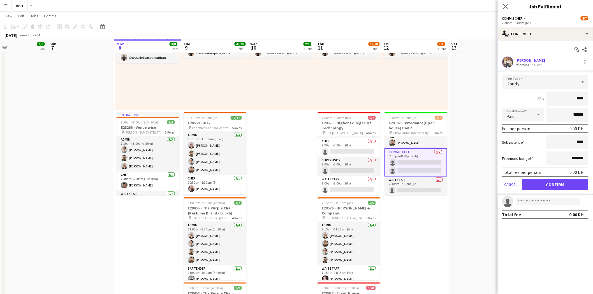
type input "****"
click at [316, 185] on button "Confirm" at bounding box center [555, 184] width 66 height 11
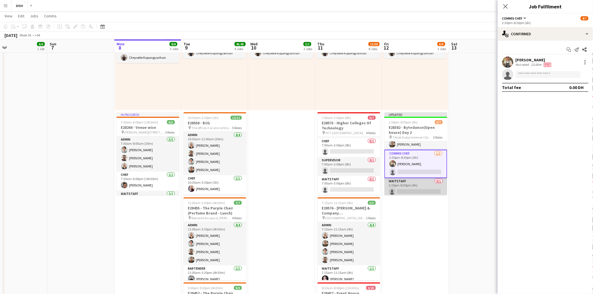
scroll to position [36, 0]
click at [316, 183] on app-card-role "Waitstaff 0/1 2:30pm-8:30pm (6h) single-neutral-actions" at bounding box center [416, 186] width 63 height 19
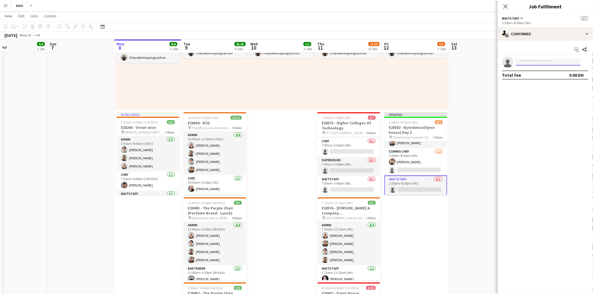
click at [316, 61] on input at bounding box center [548, 62] width 65 height 7
type input "*****"
click at [316, 73] on span "[EMAIL_ADDRESS][DOMAIN_NAME]" at bounding box center [549, 75] width 56 height 4
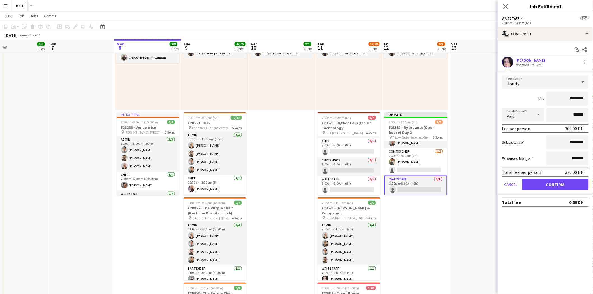
drag, startPoint x: 563, startPoint y: 106, endPoint x: 590, endPoint y: 100, distance: 27.2
click at [316, 101] on form "Fee Type Hourly 6h x ******** Break Period Paid ****** Fee per person 300.00 DH…" at bounding box center [545, 135] width 95 height 120
drag, startPoint x: 565, startPoint y: 98, endPoint x: 598, endPoint y: 97, distance: 32.8
type input "****"
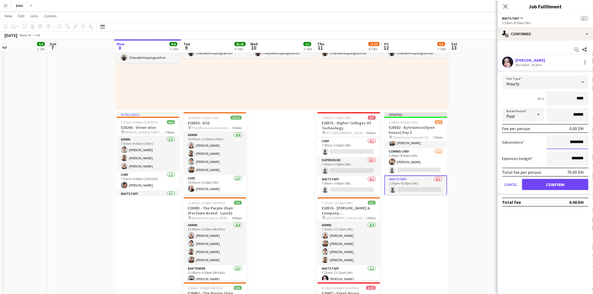
drag, startPoint x: 567, startPoint y: 141, endPoint x: 613, endPoint y: 141, distance: 45.7
type input "****"
drag, startPoint x: 557, startPoint y: 181, endPoint x: 468, endPoint y: 130, distance: 102.5
click at [316, 181] on button "Confirm" at bounding box center [555, 184] width 66 height 11
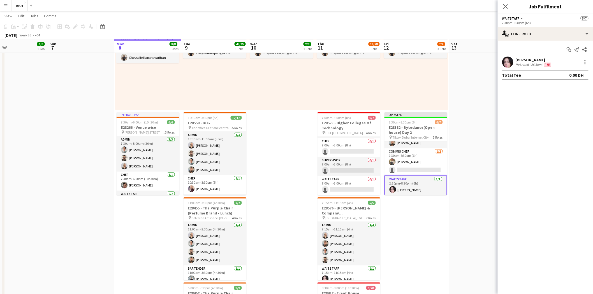
click at [316, 128] on app-date-cell "12:00pm-4:00pm (4h) 0/5 E28585 - [PERSON_NAME] pin TBC Dubai 2 Roles Admin 0/3 …" at bounding box center [482, 270] width 67 height 726
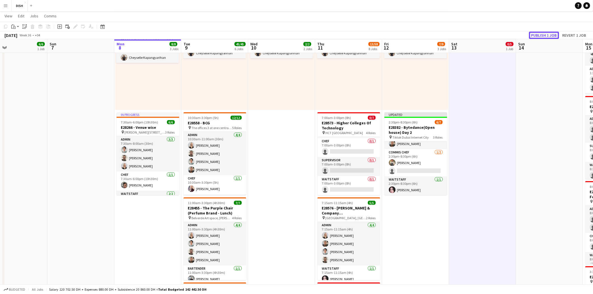
click at [316, 35] on button "Publish 1 job" at bounding box center [544, 35] width 30 height 7
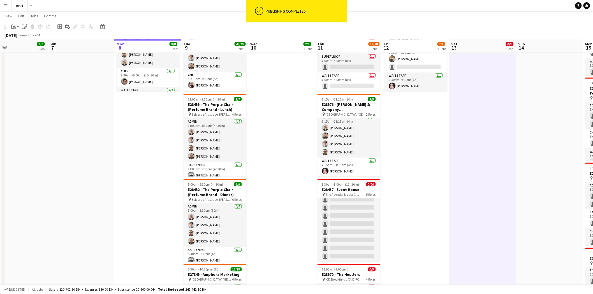
scroll to position [0, 220]
click at [316, 156] on app-date-cell "10:00am-3:00pm (5h) 0/1 pin Gold & Diamond Park, Sheikh Zayed Rd - Al Quoz - Al…" at bounding box center [416, 166] width 67 height 726
